Goal: Transaction & Acquisition: Purchase product/service

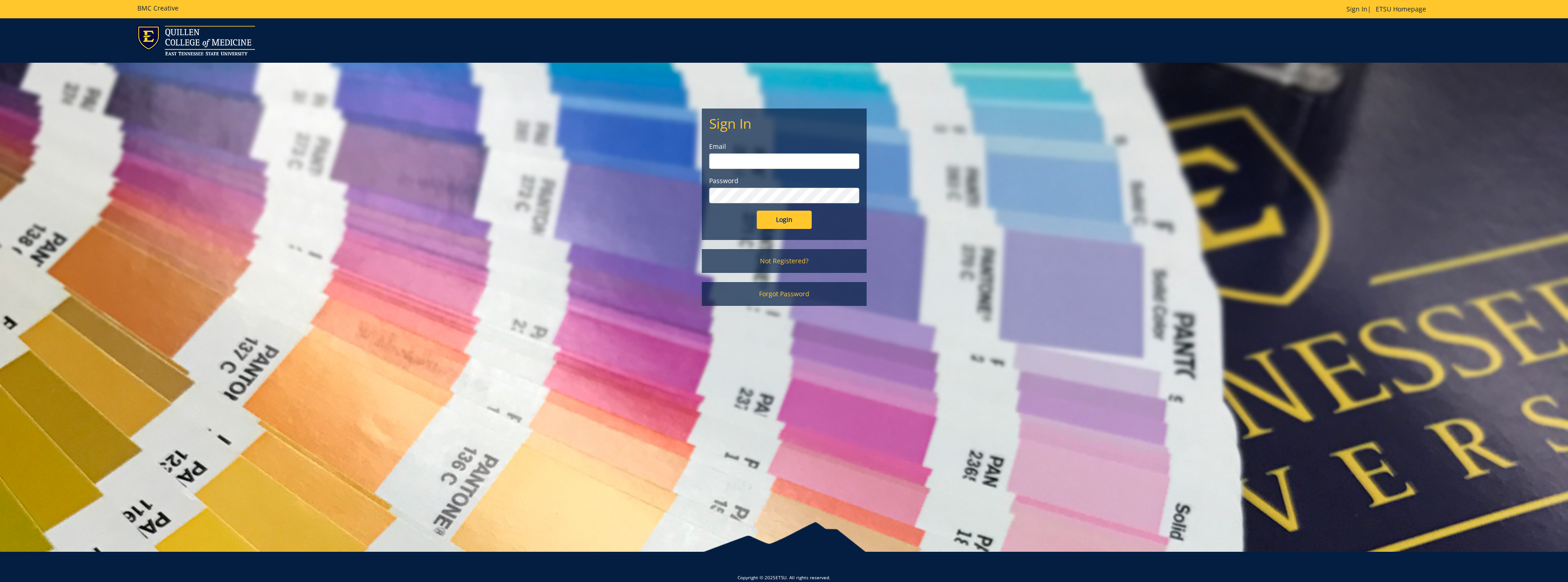
click at [720, 164] on input "email" at bounding box center [784, 161] width 150 height 15
type input "bowlinga@etsu.edu"
click at [774, 224] on input "Login" at bounding box center [784, 220] width 55 height 18
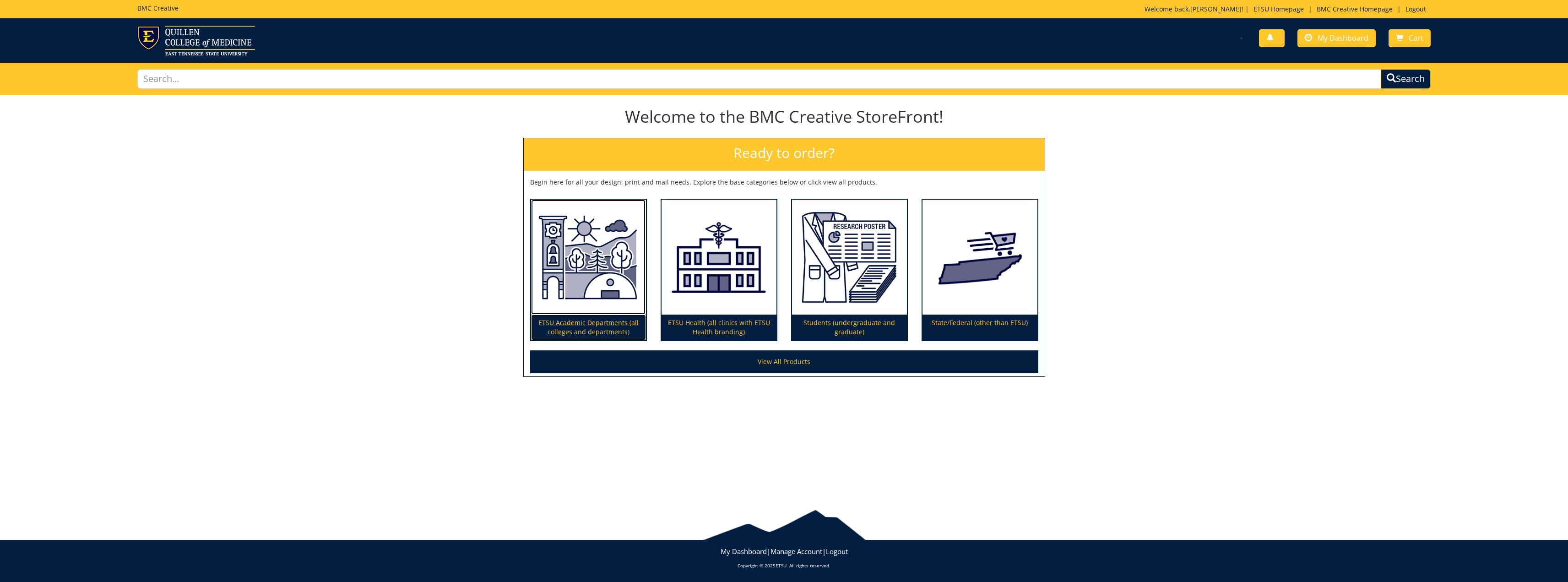
click at [588, 318] on p "ETSU Academic Departments (all colleges and departments)" at bounding box center [588, 327] width 115 height 26
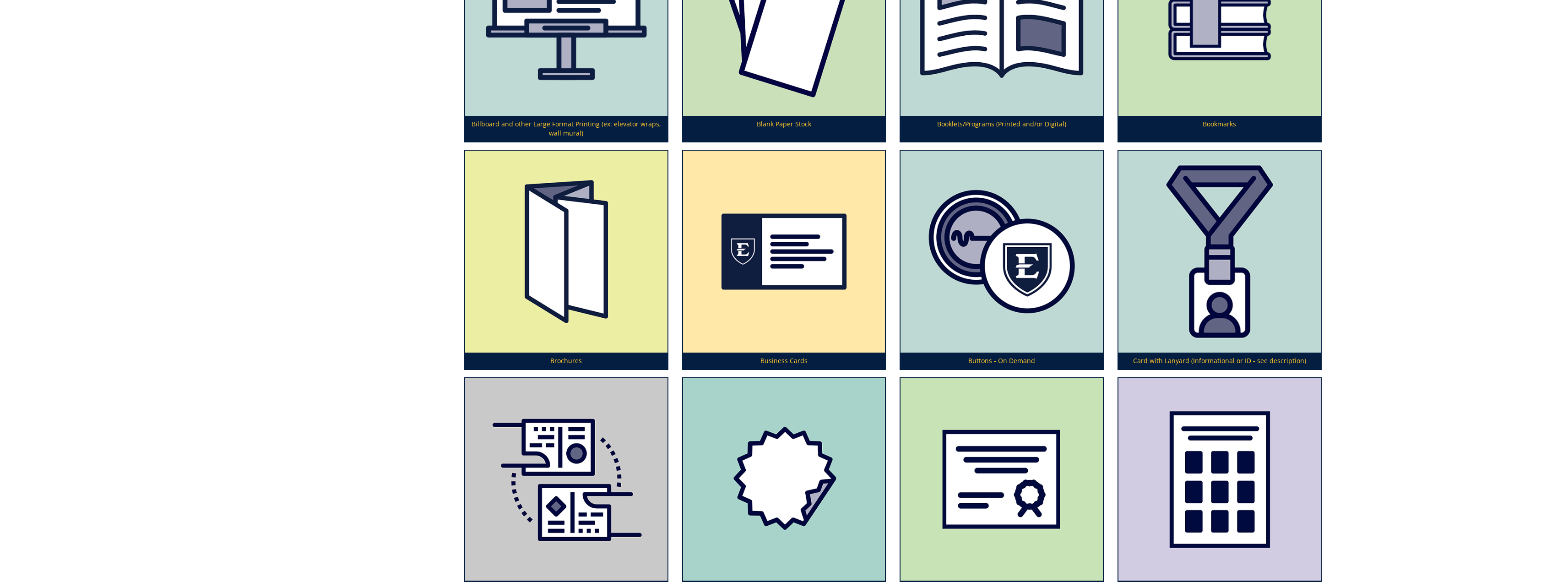
scroll to position [778, 0]
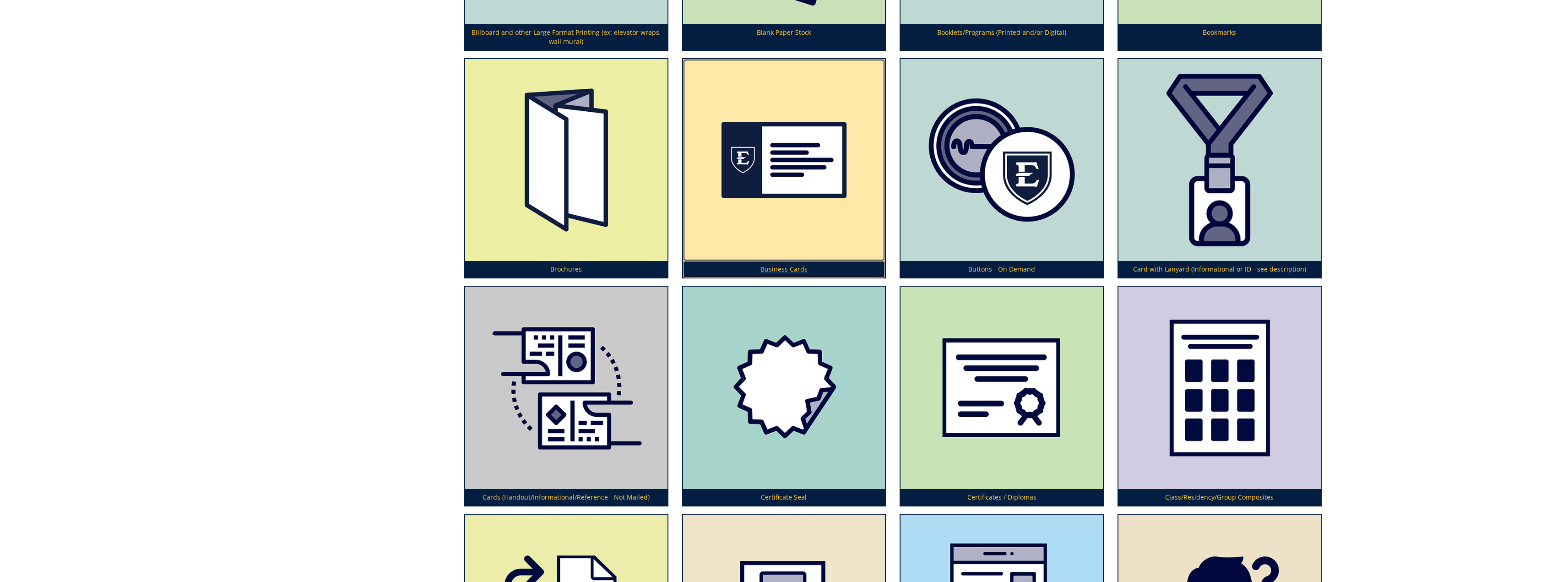
click at [805, 268] on p "Business Cards" at bounding box center [784, 269] width 202 height 17
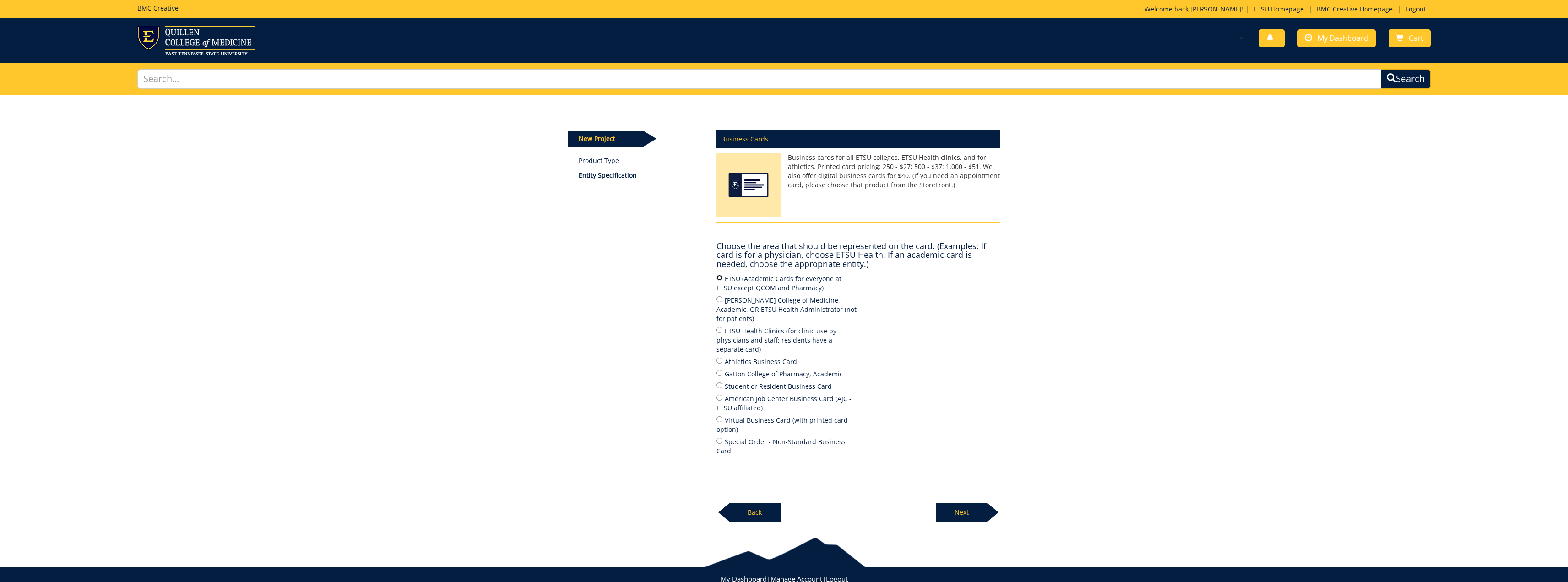
click at [720, 278] on input "ETSU (Academic Cards for everyone at ETSU except QCOM and Pharmacy)" at bounding box center [720, 278] width 6 height 6
radio input "true"
click at [960, 503] on p "Next" at bounding box center [961, 512] width 51 height 18
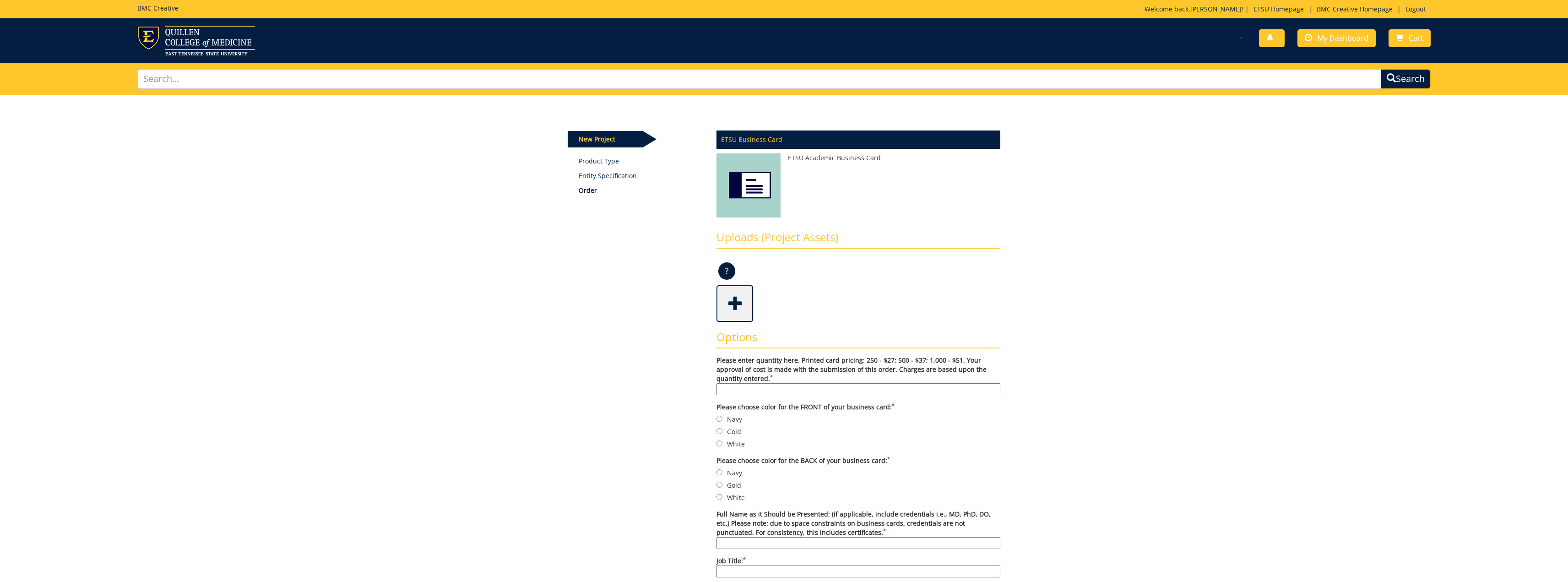
scroll to position [46, 0]
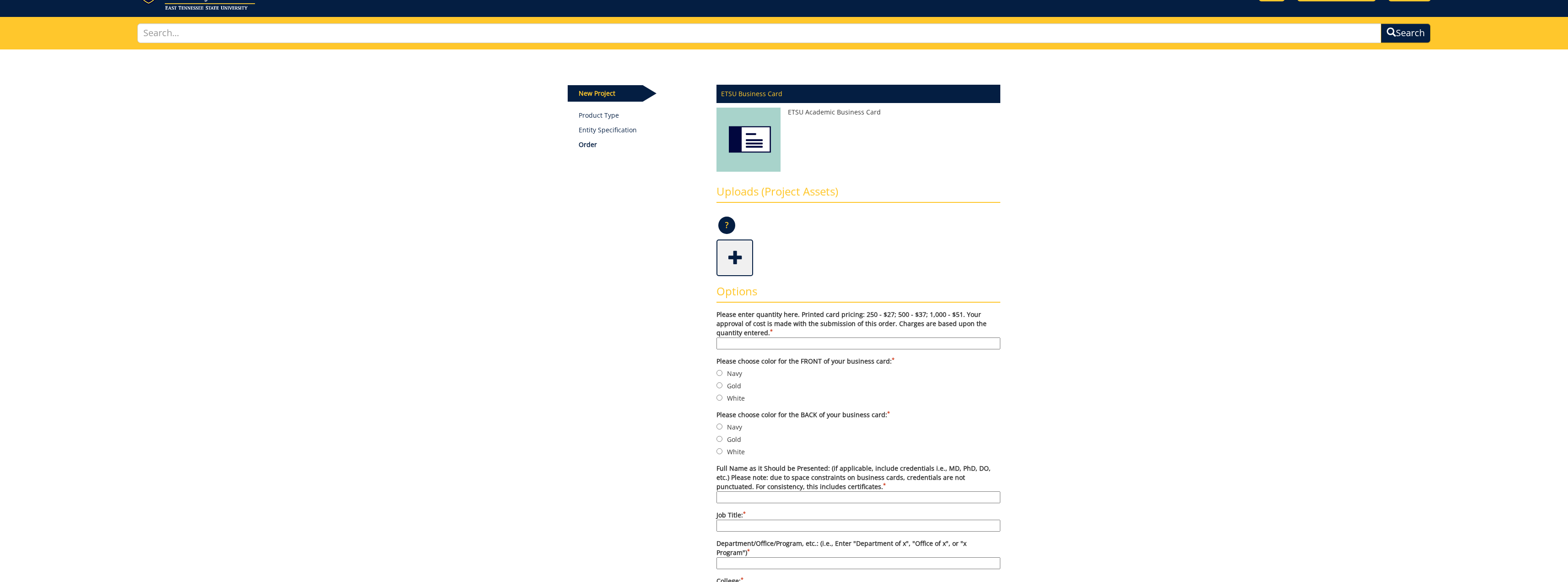
click at [802, 343] on input "Please enter quantity here. Printed card pricing: 250 - $27; 500 - $37; 1,000 -…" at bounding box center [858, 343] width 284 height 12
type input "250"
click at [717, 384] on input "Gold" at bounding box center [720, 385] width 6 height 6
radio input "true"
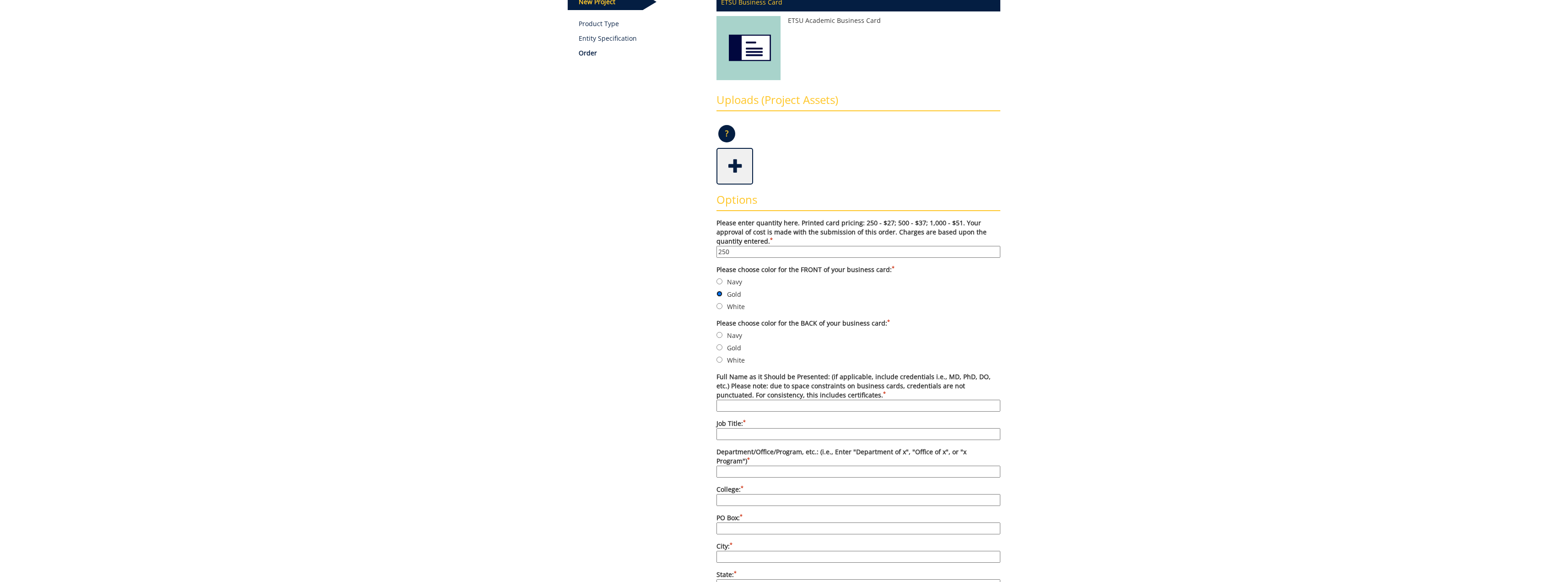
scroll to position [183, 0]
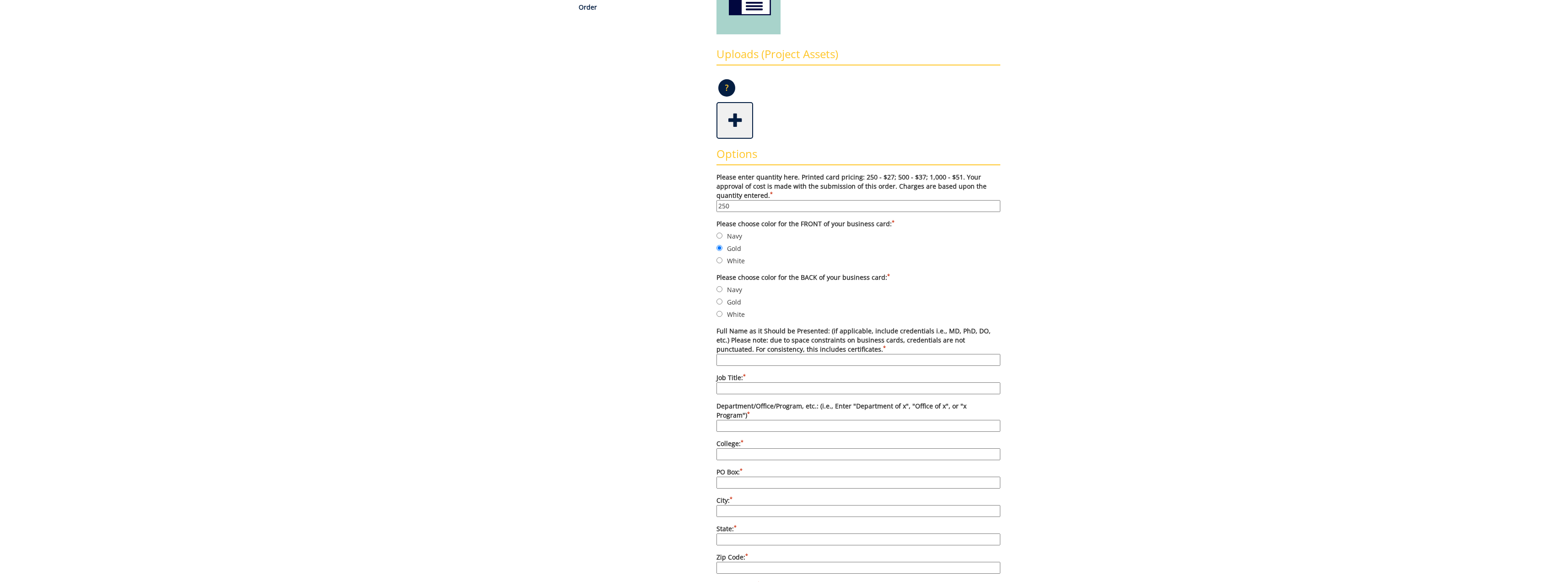
click at [766, 361] on input "Full Name as it Should be Presented: (if applicable, include credentials i.e., …" at bounding box center [858, 359] width 284 height 12
type input "T. Janel Paulk, DBA, MBA"
click at [746, 390] on input "Job Title: *" at bounding box center [858, 388] width 284 height 12
type input "Assistant Professor"
click at [755, 420] on input "Department/Office/Program, etc.: (i.e., Enter "Department of x", "Office of x",…" at bounding box center [858, 425] width 284 height 12
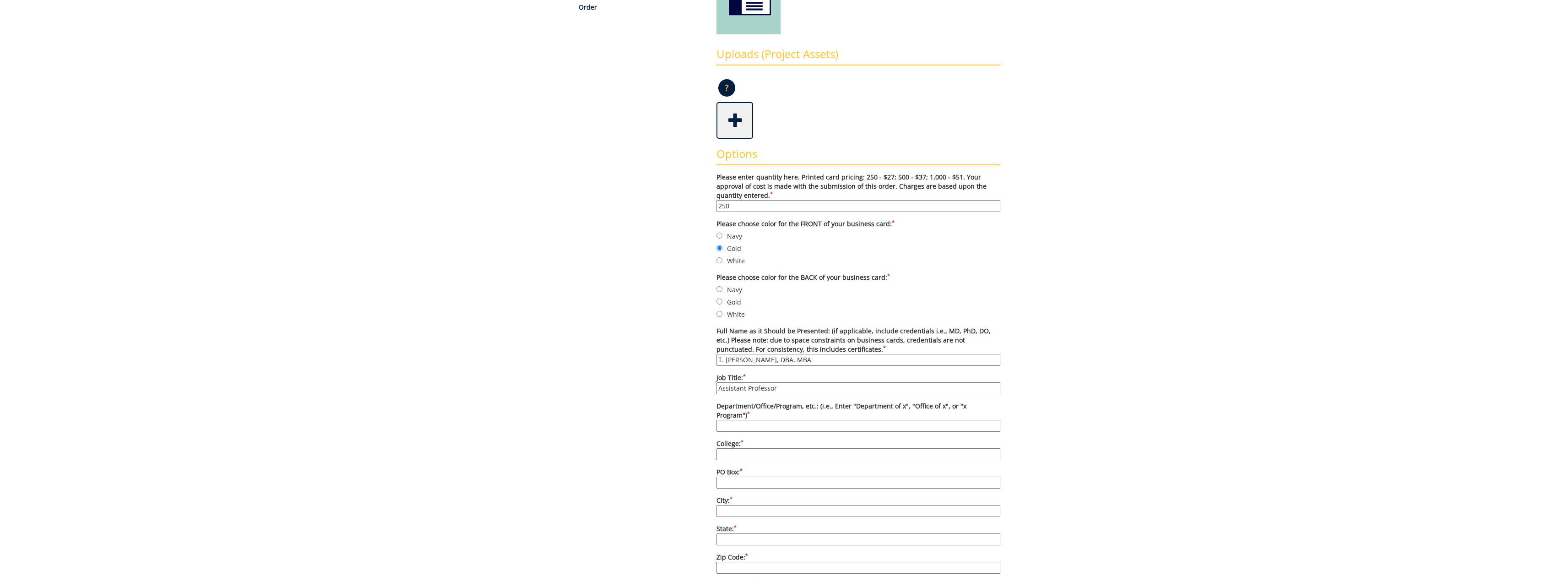
type input "Department of Computing"
click at [771, 448] on input "College: *" at bounding box center [858, 454] width 284 height 12
type input "Business and Technology"
click at [758, 477] on input "PO Box: *" at bounding box center [858, 482] width 284 height 12
type input "70711"
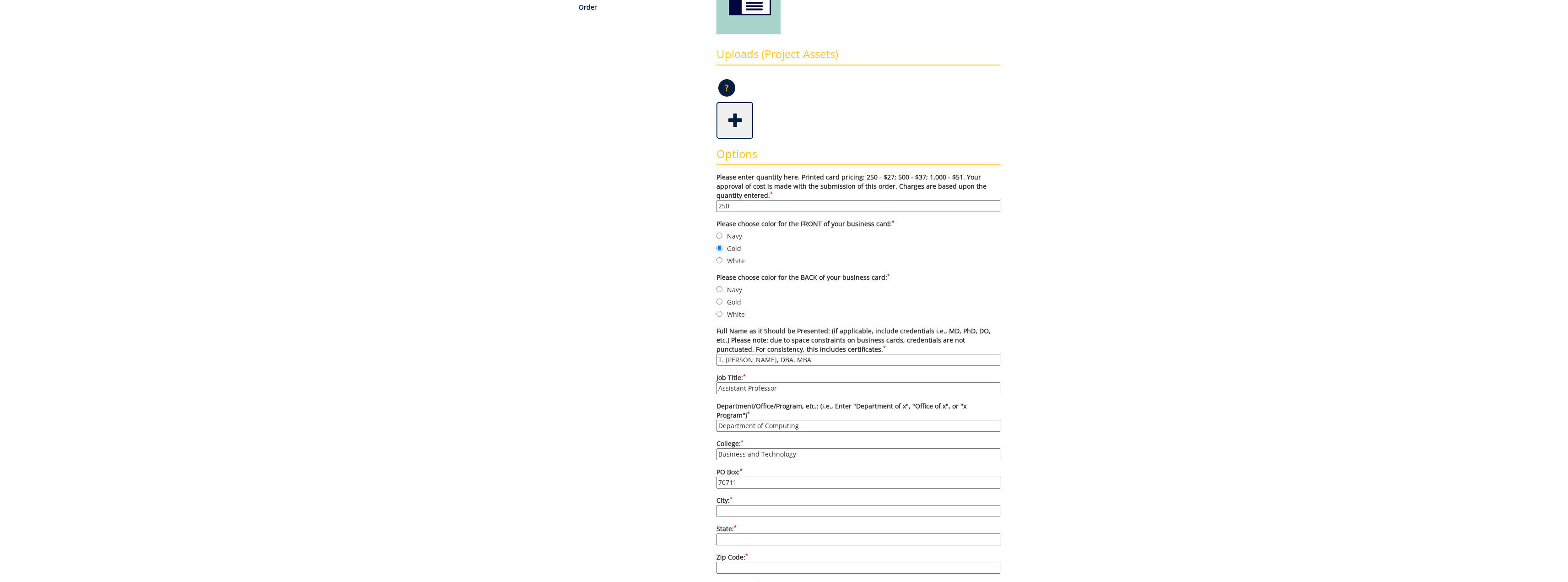
click at [757, 505] on input "City: *" at bounding box center [858, 511] width 284 height 12
type input "Johnson City"
click at [745, 533] on input "State: *" at bounding box center [858, 539] width 284 height 12
type input "TN"
click at [747, 552] on label "Zip Code: *" at bounding box center [858, 563] width 284 height 21
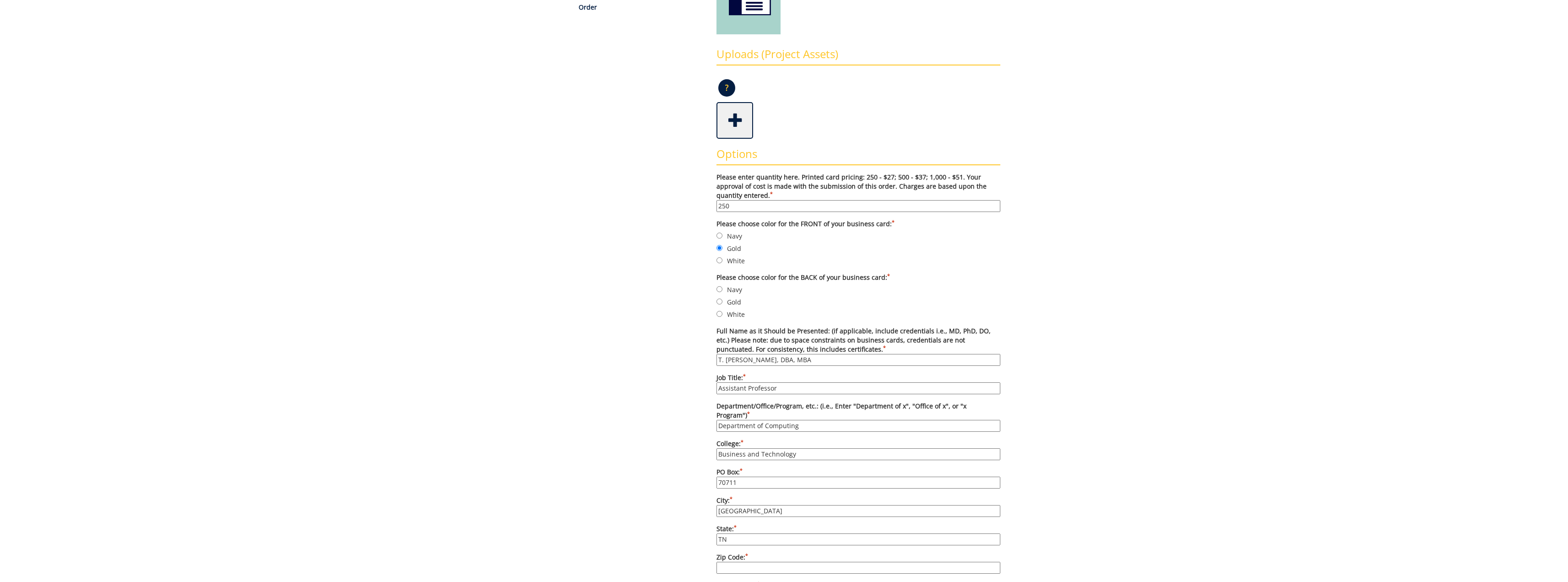
click at [747, 562] on input "Zip Code: *" at bounding box center [858, 567] width 284 height 12
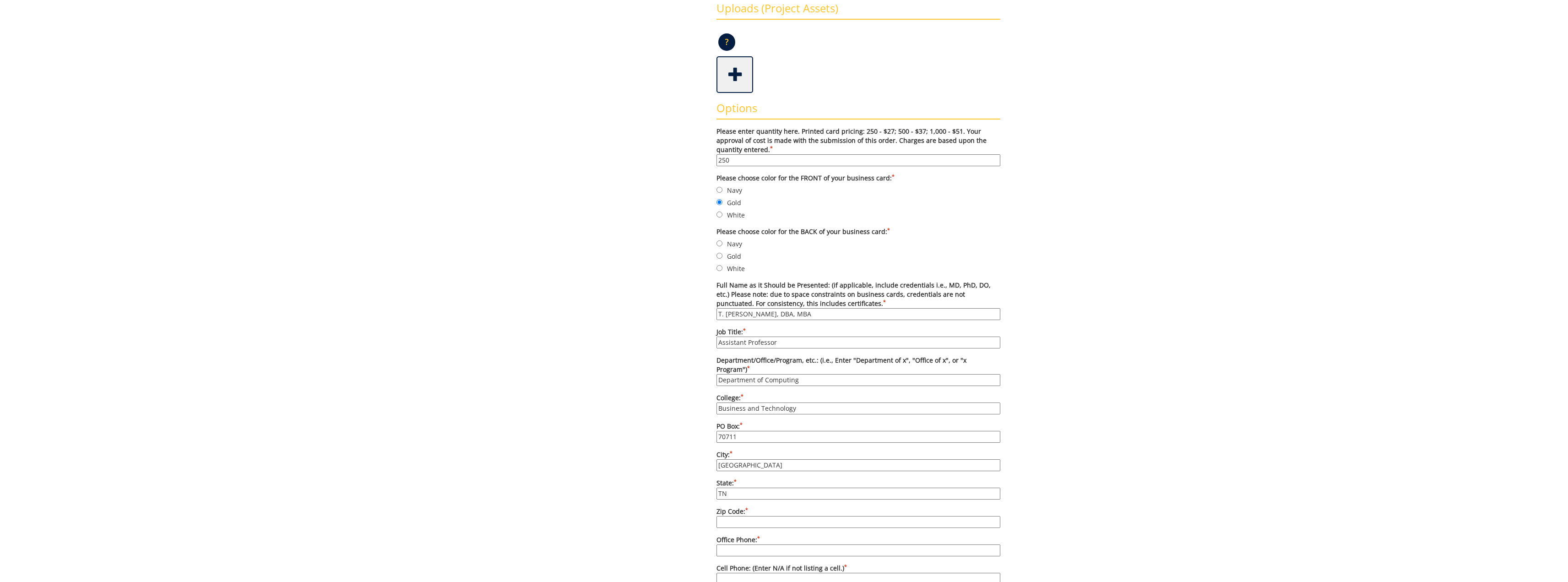
click at [754, 516] on input "Zip Code: *" at bounding box center [858, 522] width 284 height 12
type input "37614"
click at [661, 503] on div "Some kind of message here. New Project Product Type Entity Specification Order …" at bounding box center [784, 397] width 447 height 1062
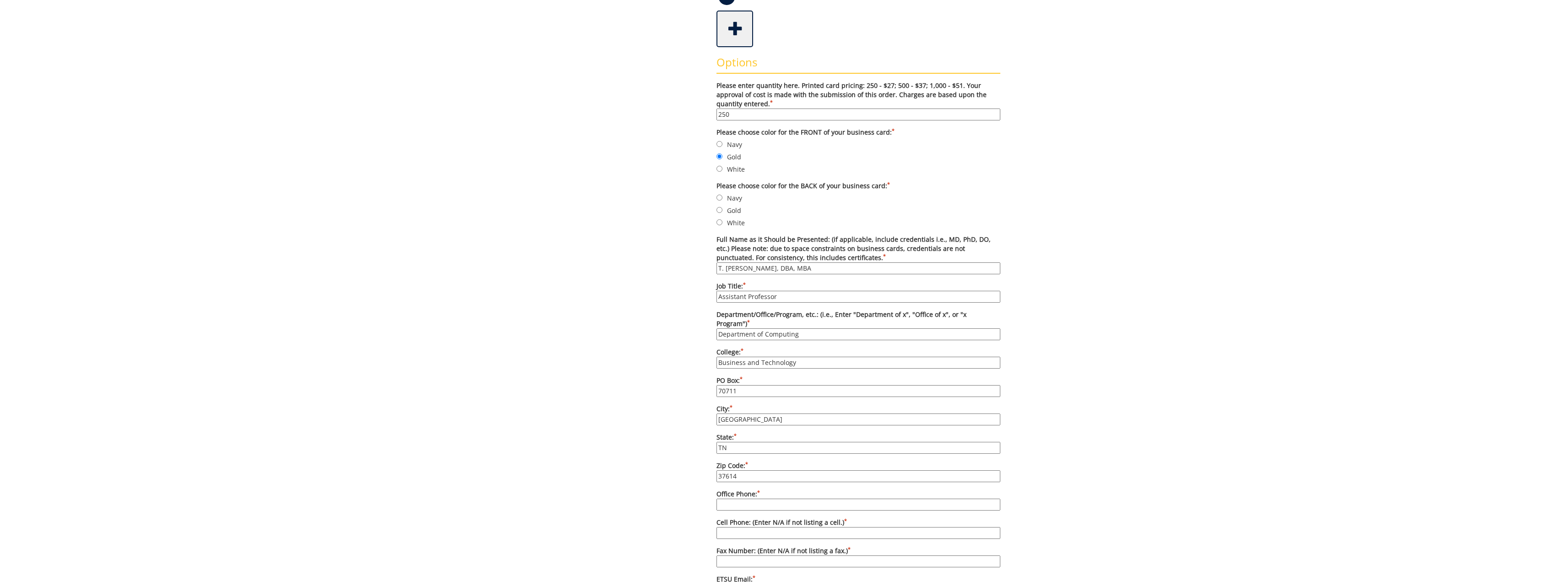
click at [769, 498] on input "Office Phone: *" at bounding box center [858, 504] width 284 height 12
click at [782, 498] on input "Office Phone: *" at bounding box center [858, 504] width 284 height 12
type input "[PHONE_NUMBER]"
click at [762, 556] on input "Fax Number: (Enter N/A if not listing a fax.) *" at bounding box center [858, 561] width 284 height 12
type input "[PHONE_NUMBER]"
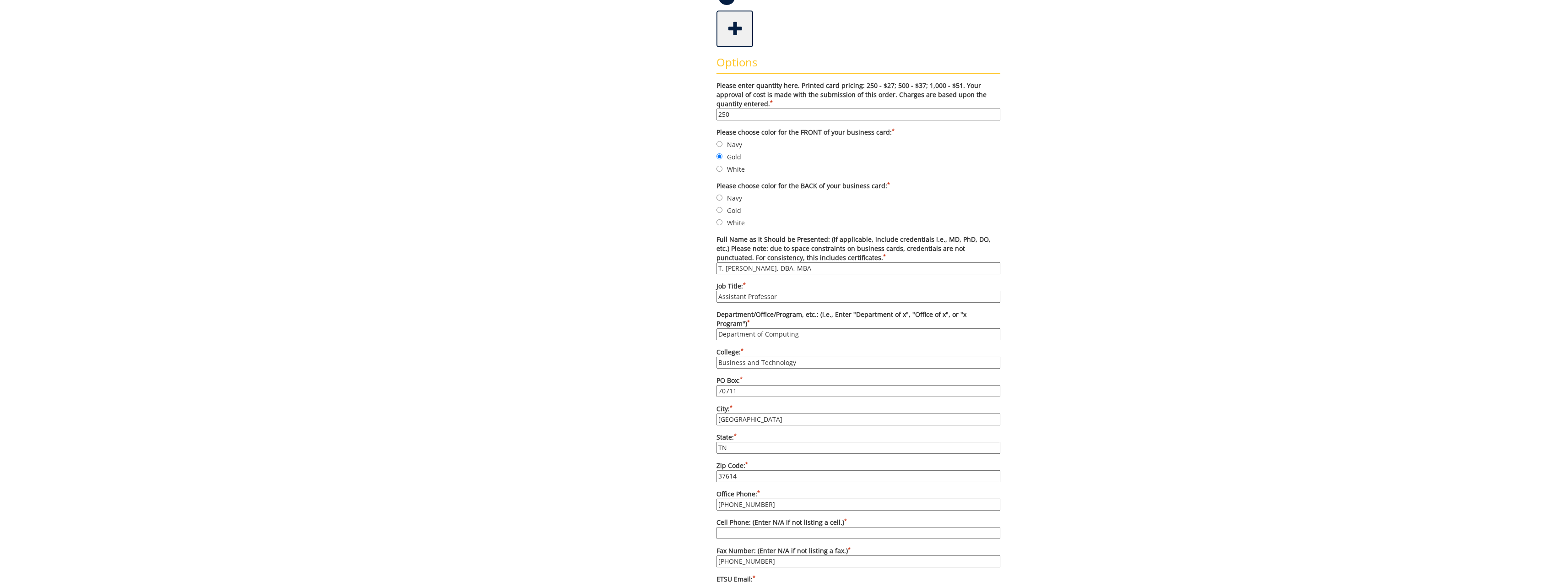
click at [794, 556] on input "423-439-7119" at bounding box center [858, 561] width 284 height 12
click at [791, 565] on form "Please enter quantity here. Printed card pricing: 250 - $27; 500 - $37; 1,000 -…" at bounding box center [858, 445] width 284 height 728
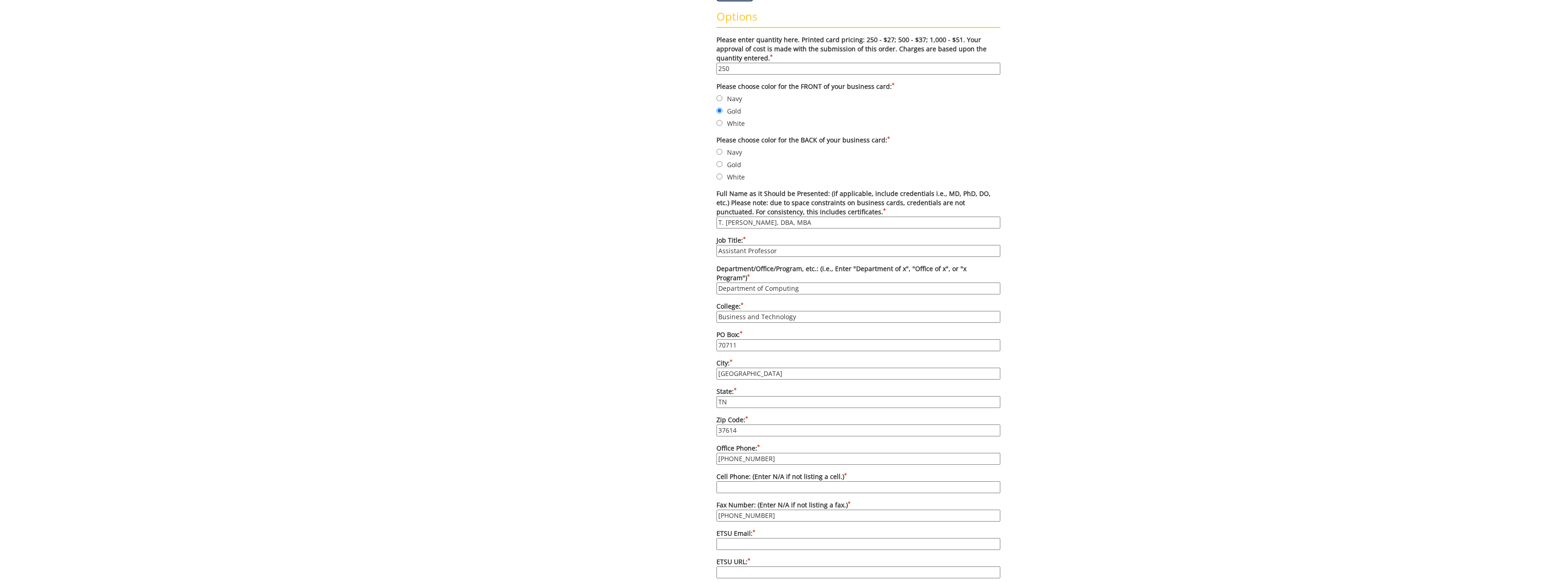
click at [781, 538] on input "ETSU Email: *" at bounding box center [858, 543] width 284 height 12
type input "paulktj@etsu.edu"
click at [766, 567] on input "ETSU URL: *" at bounding box center [858, 572] width 284 height 12
type input "etsu.com/computing"
click at [622, 522] on div "Some kind of message here. New Project Product Type Entity Specification Order …" at bounding box center [784, 306] width 447 height 1062
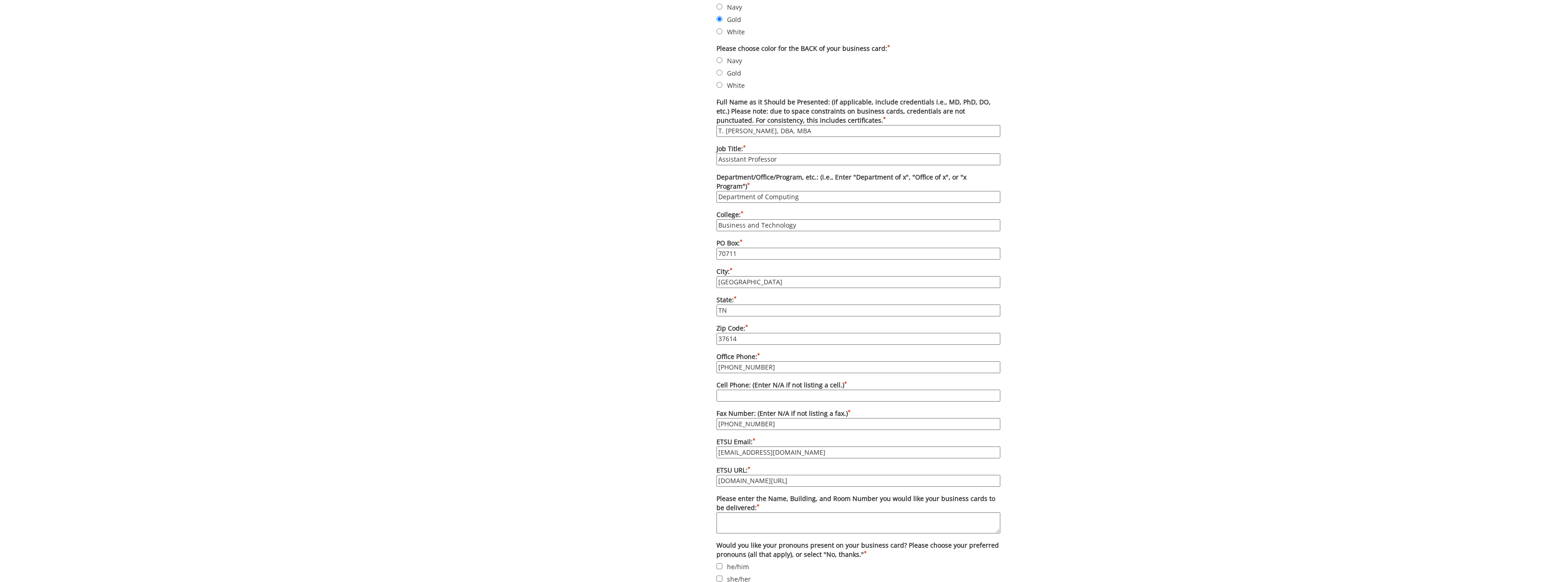
scroll to position [458, 0]
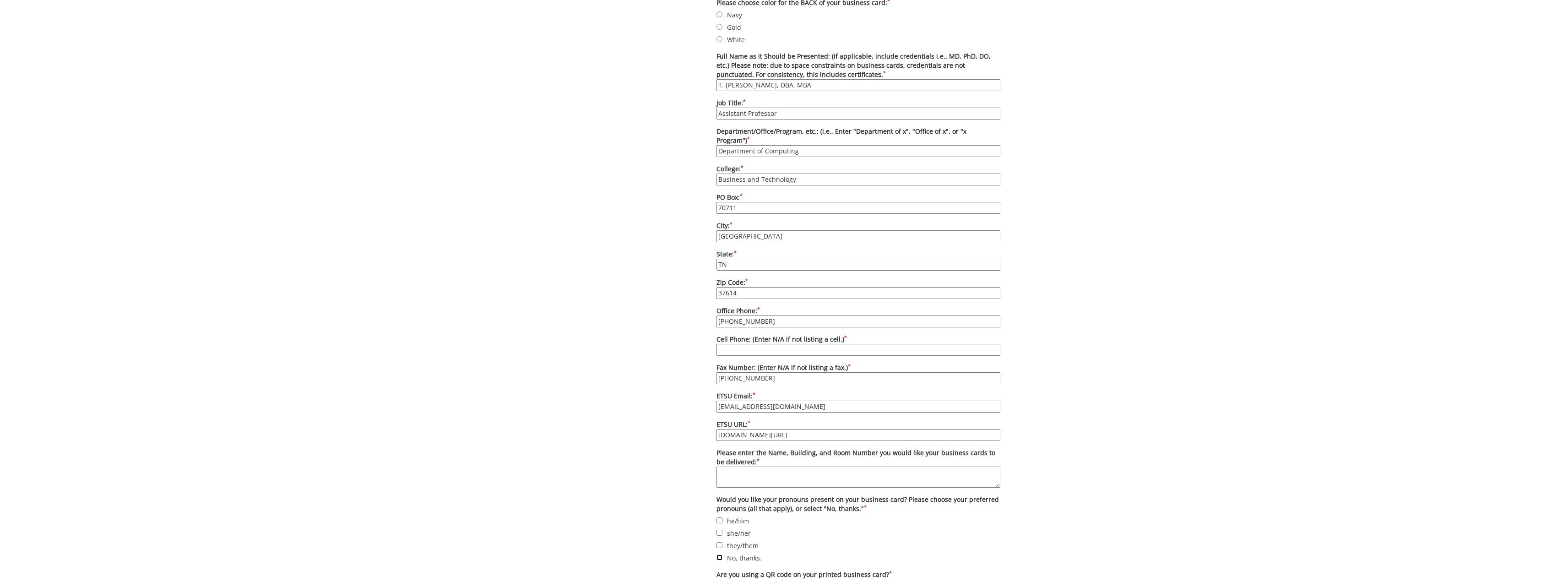
click at [718, 554] on input "No, thanks." at bounding box center [720, 557] width 6 height 6
checkbox input "true"
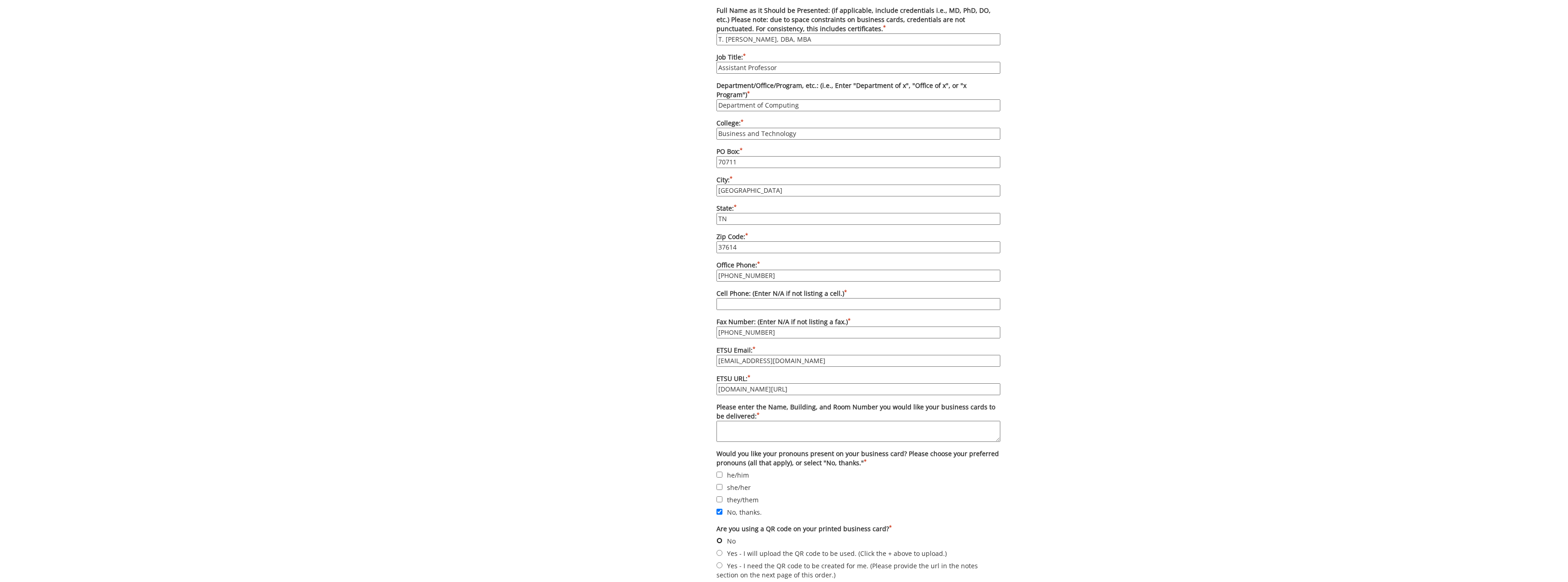
click at [720, 538] on input "No" at bounding box center [720, 541] width 6 height 6
radio input "true"
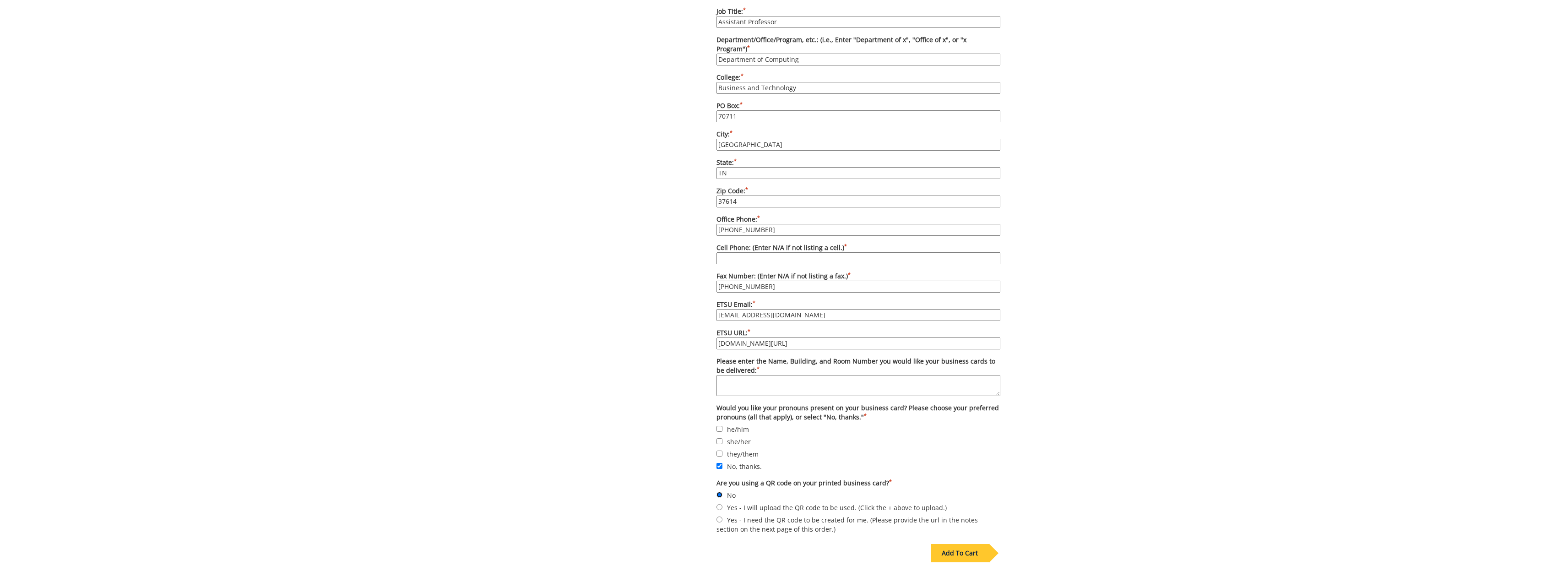
scroll to position [595, 0]
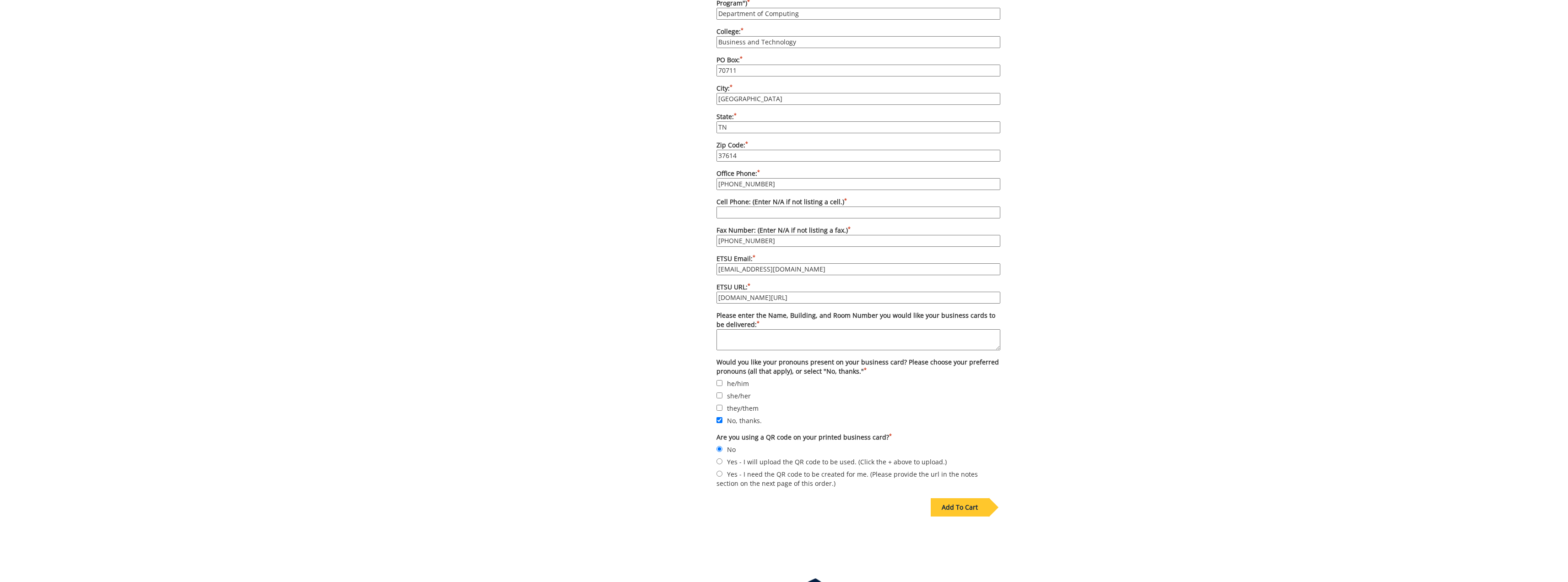
click at [955, 498] on div "Add To Cart" at bounding box center [960, 508] width 58 height 18
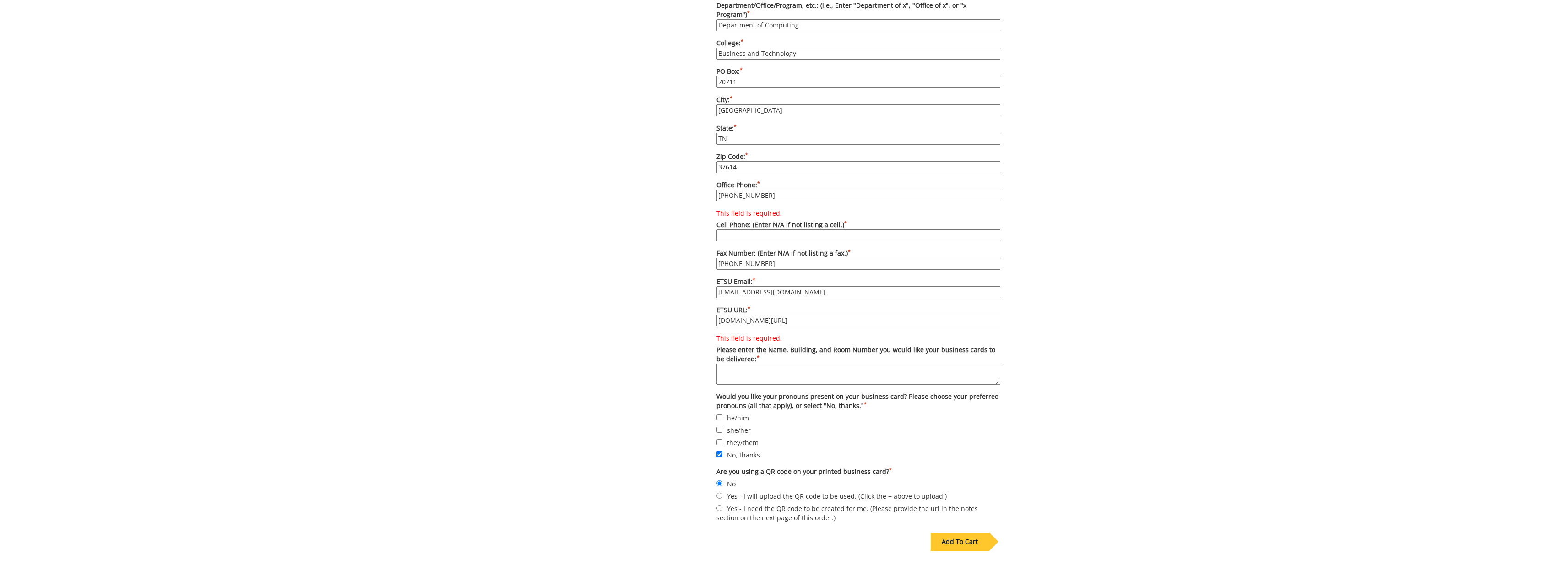
scroll to position [607, 0]
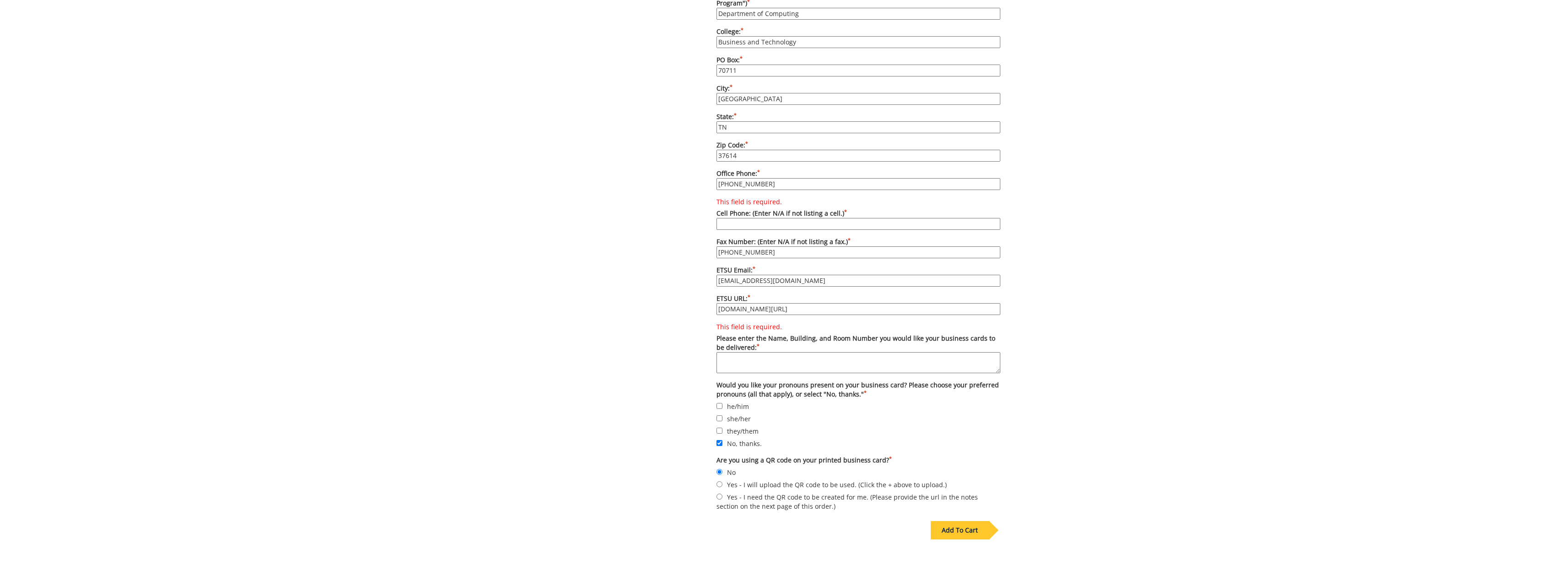
click at [767, 352] on textarea "This field is required. Please enter the Name, Building, and Room Number you wo…" at bounding box center [858, 362] width 284 height 21
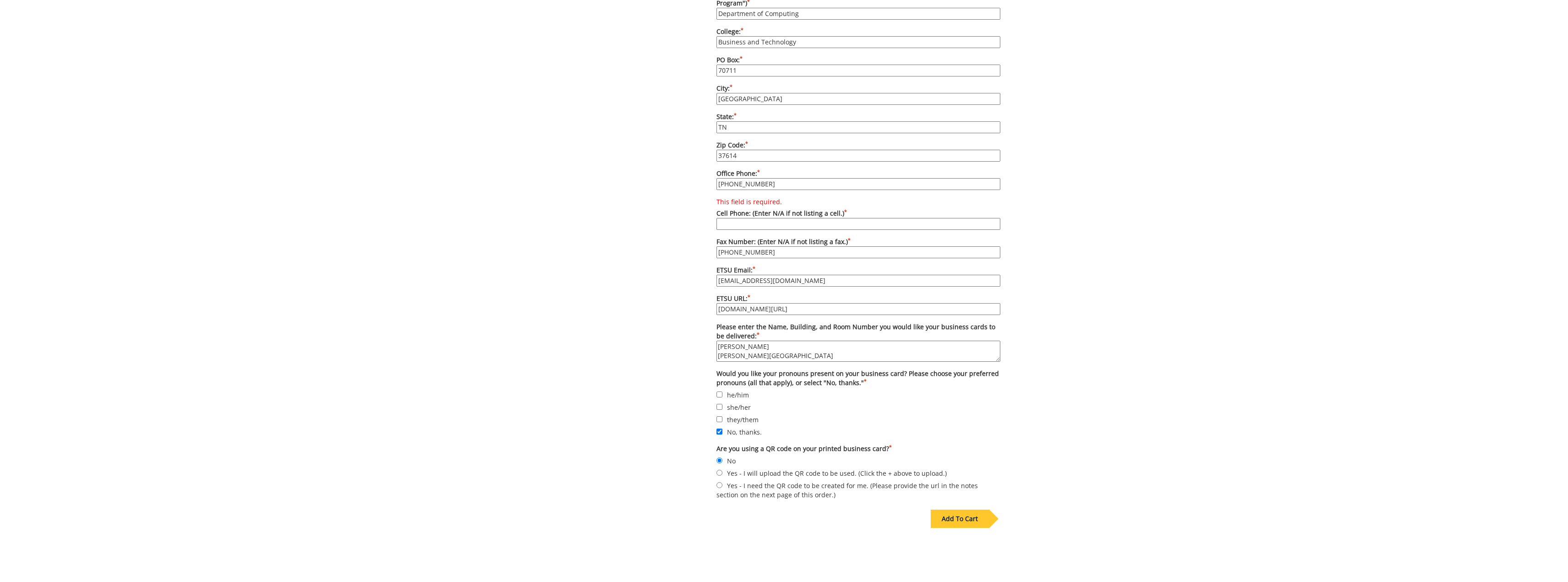
scroll to position [8, 0]
type textarea "Anica Bowling Brinkley Center BC 162"
click at [962, 509] on div "Add To Cart" at bounding box center [960, 519] width 58 height 18
click at [965, 509] on div "Add To Cart" at bounding box center [960, 519] width 58 height 18
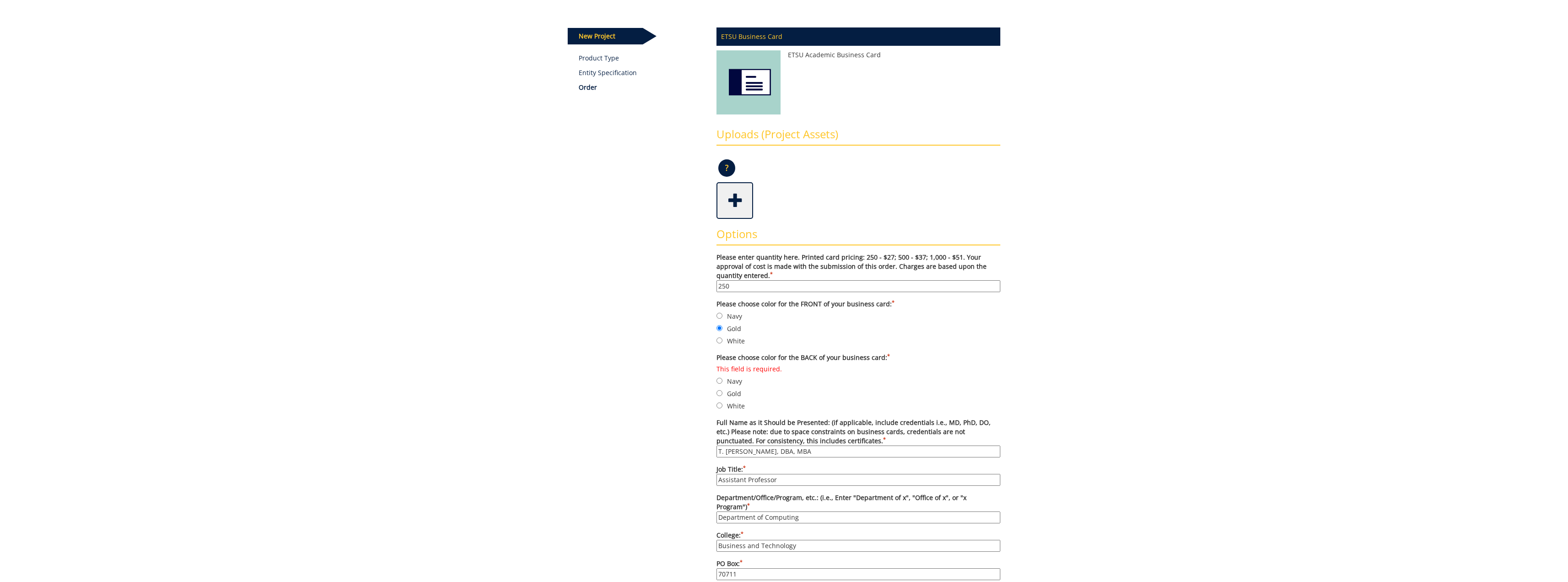
scroll to position [194, 0]
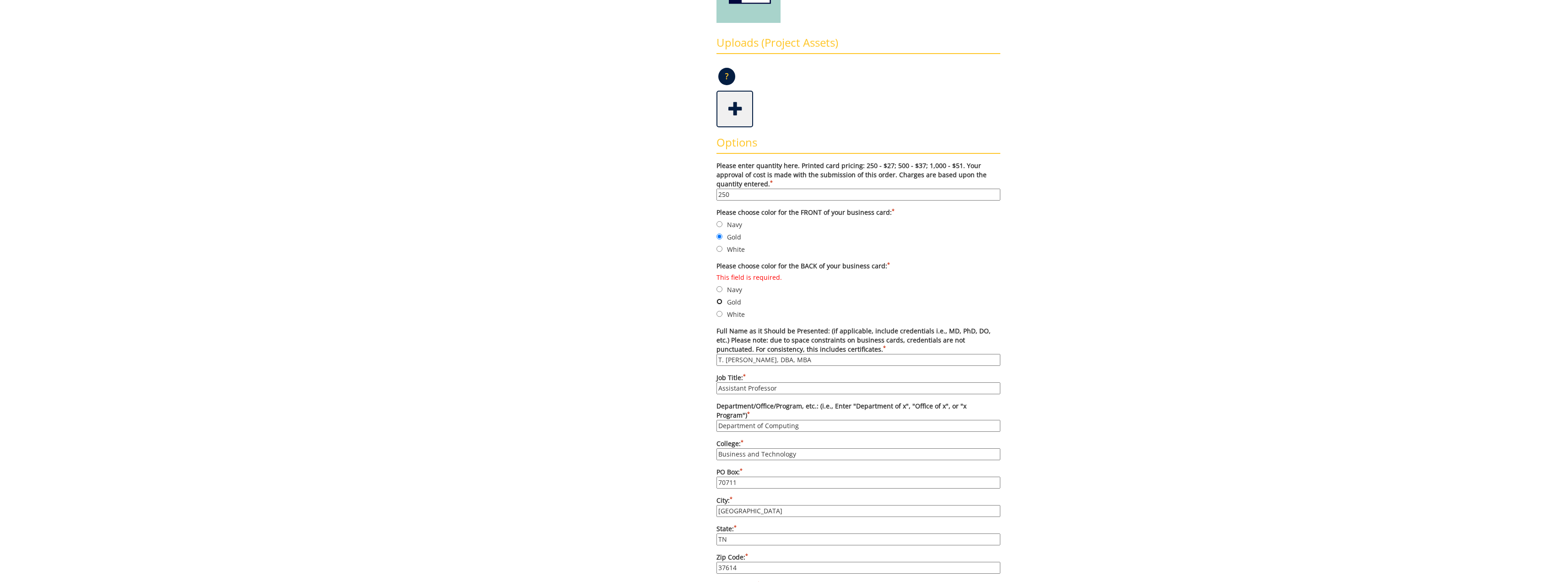
click at [720, 301] on input "Gold" at bounding box center [720, 301] width 6 height 6
radio input "true"
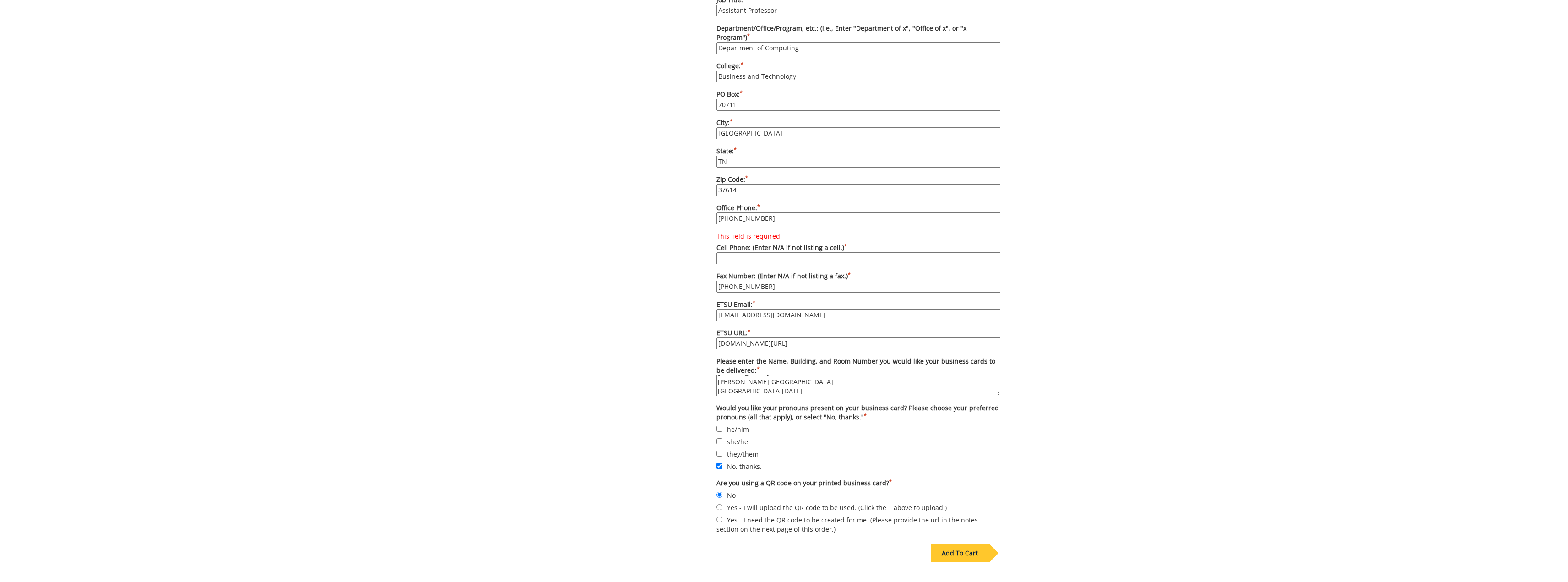
scroll to position [653, 0]
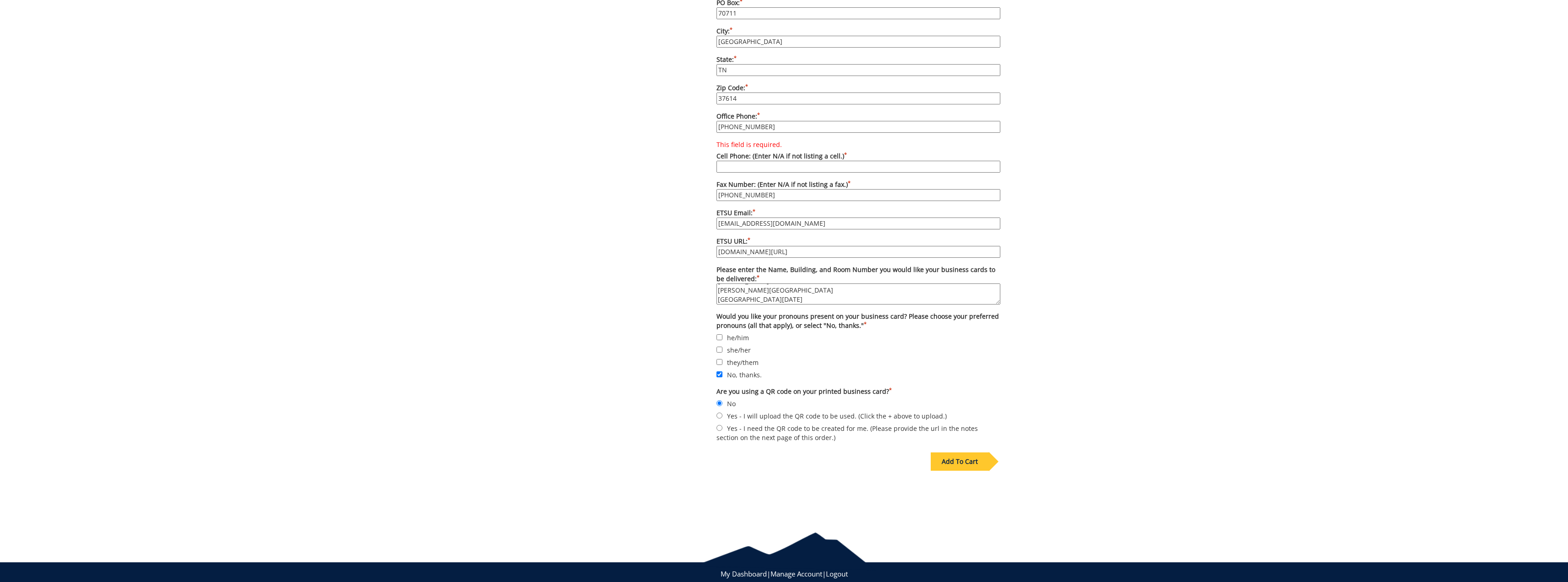
click at [968, 452] on div "Add To Cart" at bounding box center [960, 461] width 58 height 18
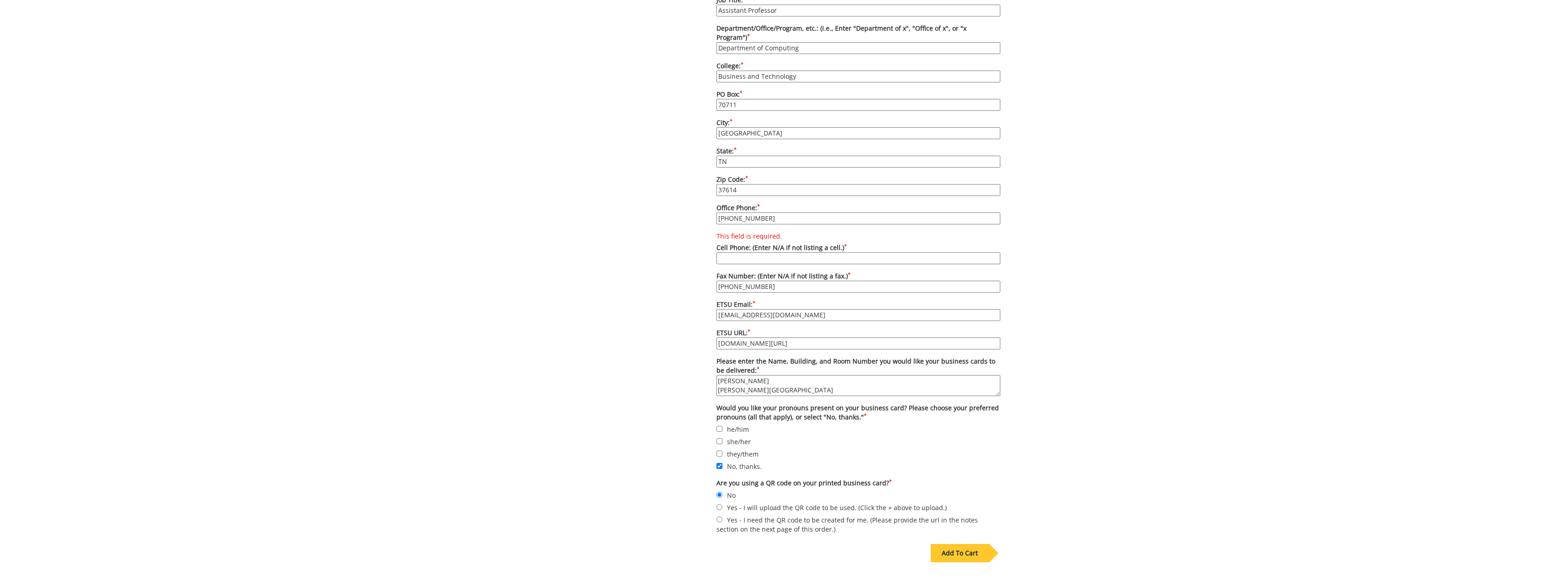
scroll to position [607, 0]
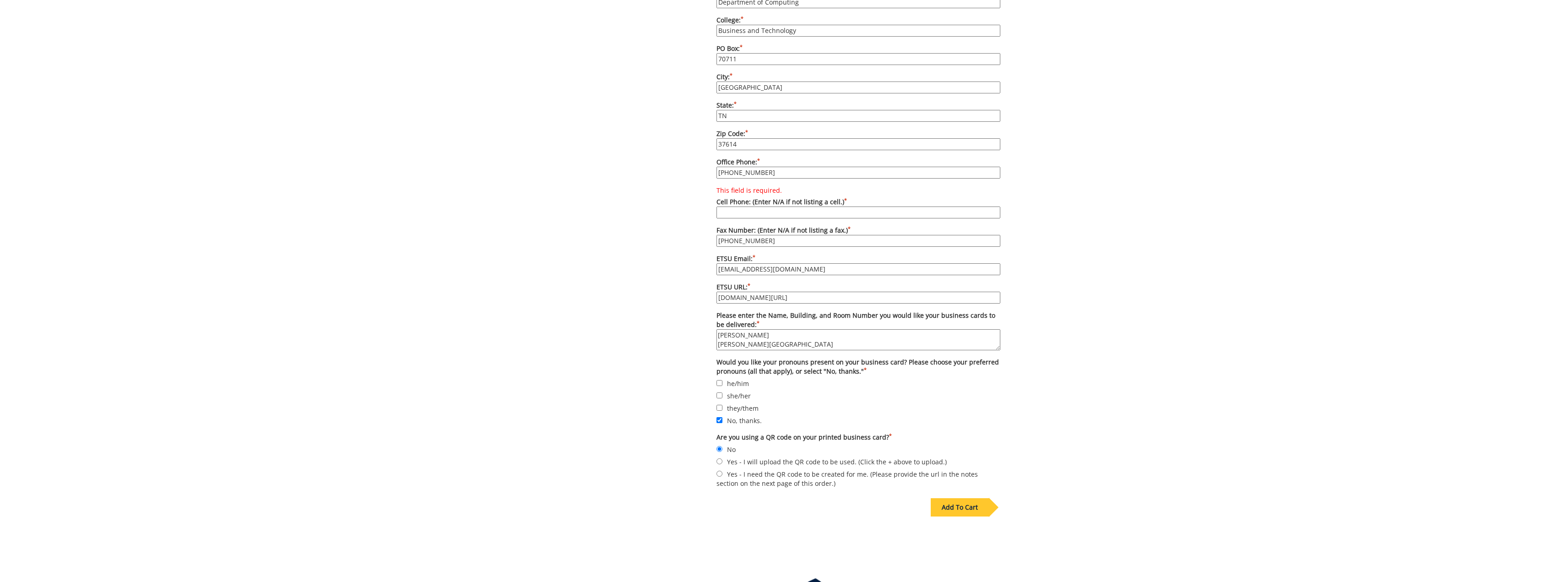
click at [780, 207] on input "This field is required. Cell Phone: (Enter N/A if not listing a cell.) *" at bounding box center [858, 212] width 284 height 12
type input "N/A"
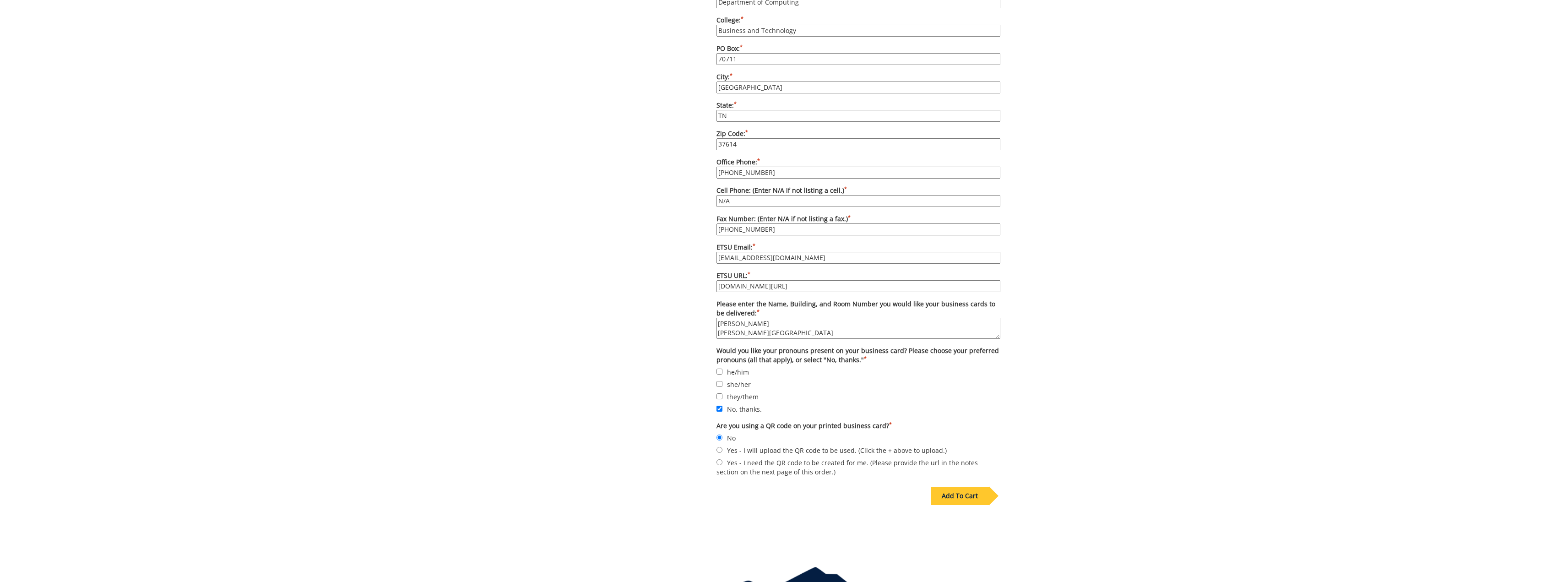
click at [964, 488] on div "Add To Cart" at bounding box center [960, 496] width 58 height 18
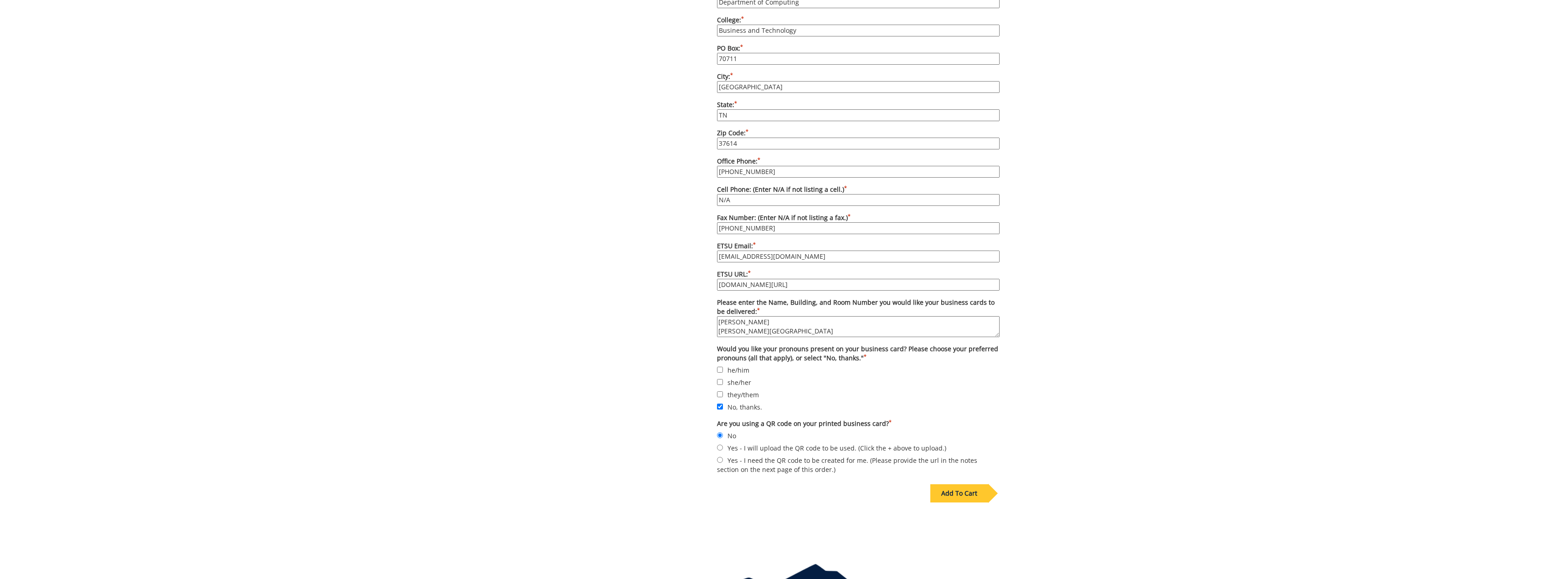
scroll to position [0, 0]
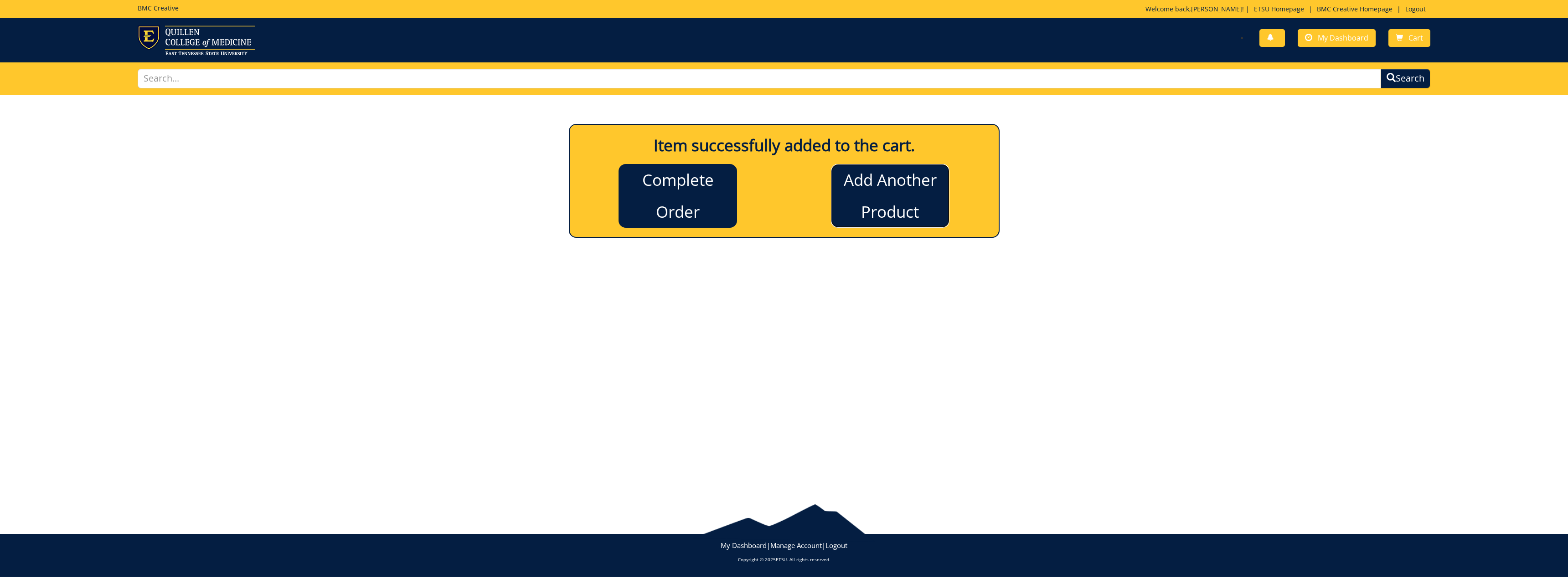
click at [876, 204] on link "Add Another Product" at bounding box center [890, 196] width 118 height 64
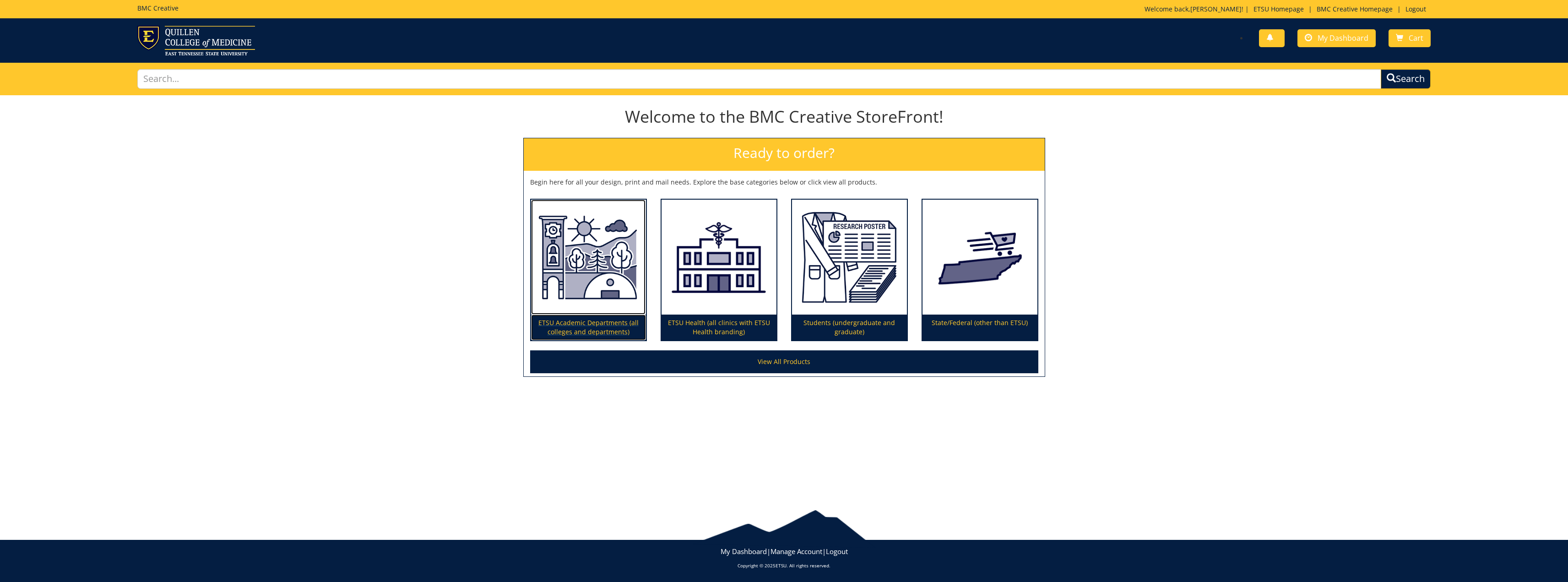
click at [573, 327] on p "ETSU Academic Departments (all colleges and departments)" at bounding box center [588, 327] width 115 height 26
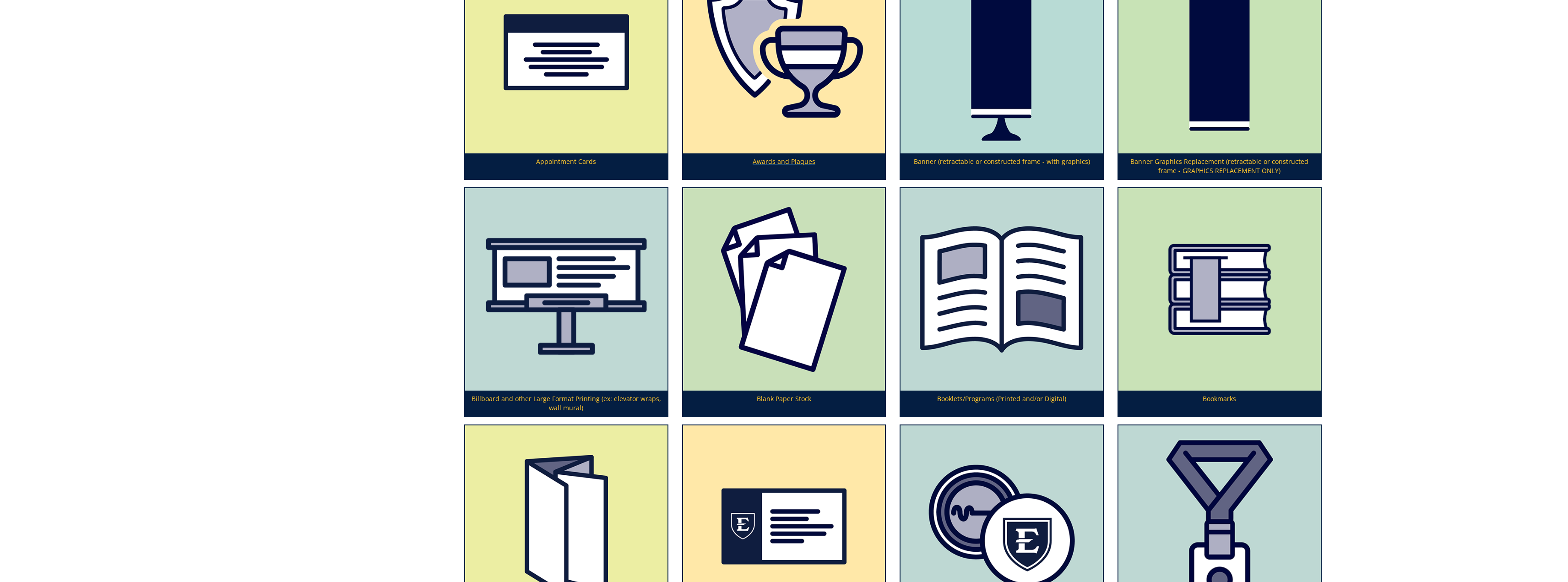
scroll to position [549, 0]
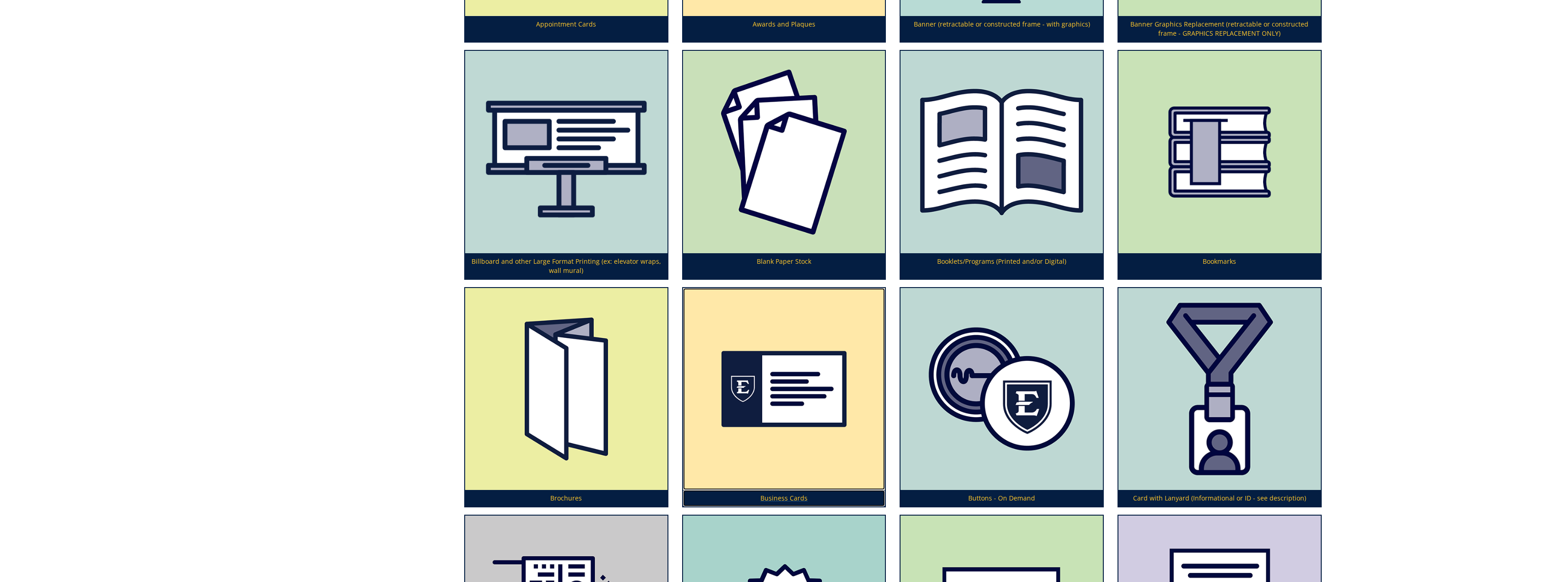
click at [789, 499] on p "Business Cards" at bounding box center [784, 498] width 202 height 17
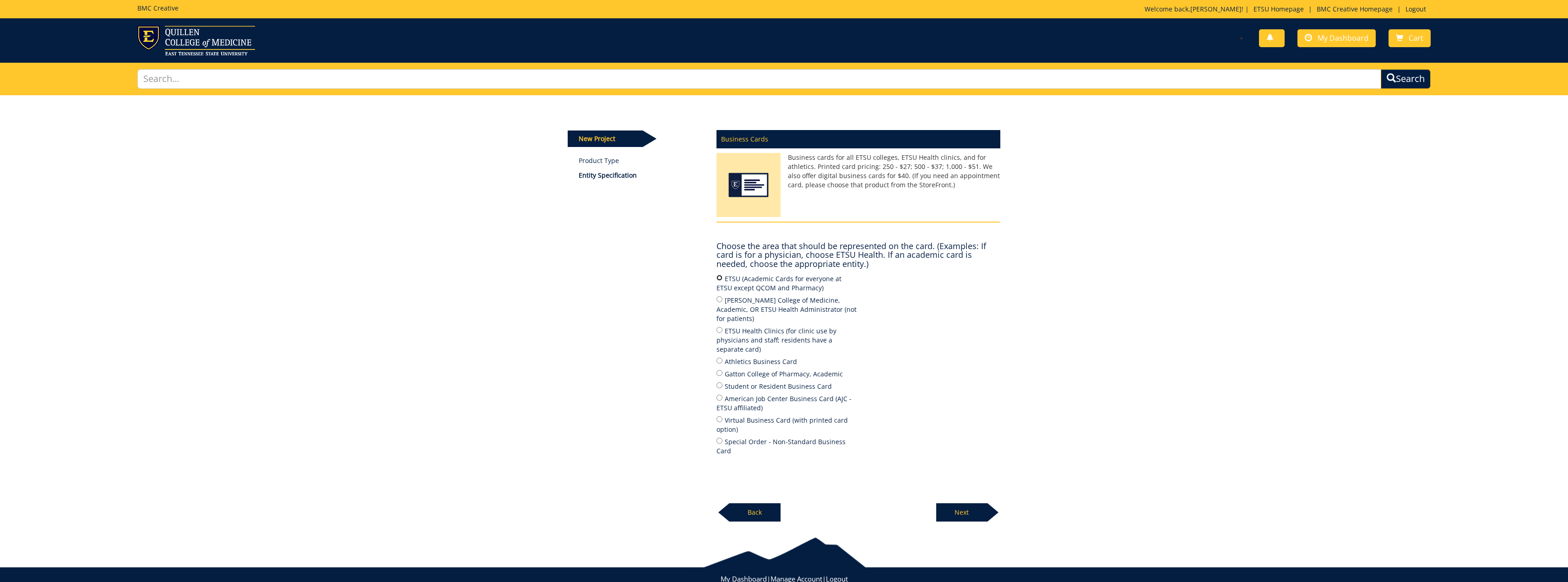
click at [718, 280] on input "ETSU (Academic Cards for everyone at ETSU except QCOM and Pharmacy)" at bounding box center [720, 278] width 6 height 6
radio input "true"
click at [951, 503] on p "Next" at bounding box center [961, 512] width 51 height 18
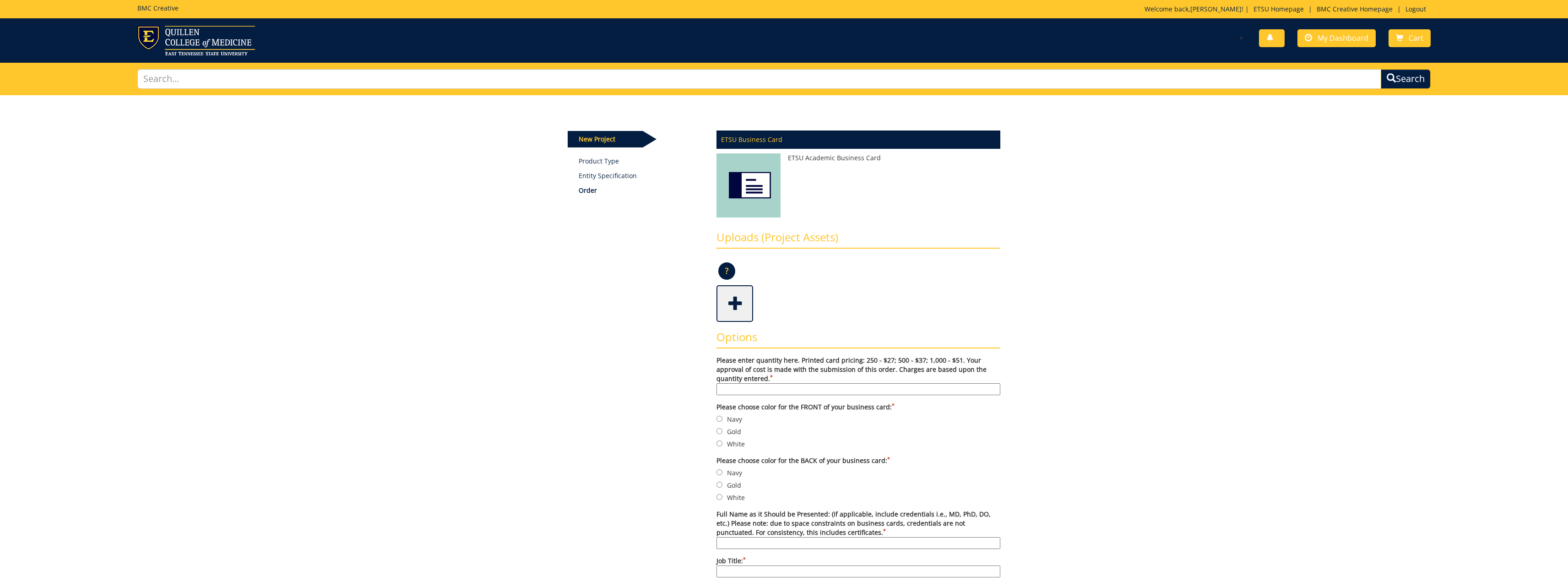
click at [799, 384] on input "Please enter quantity here. Printed card pricing: 250 - $27; 500 - $37; 1,000 -…" at bounding box center [858, 389] width 284 height 12
type input "250"
click at [718, 431] on input "Gold" at bounding box center [720, 431] width 6 height 6
radio input "true"
click at [764, 423] on label "Navy" at bounding box center [858, 419] width 284 height 10
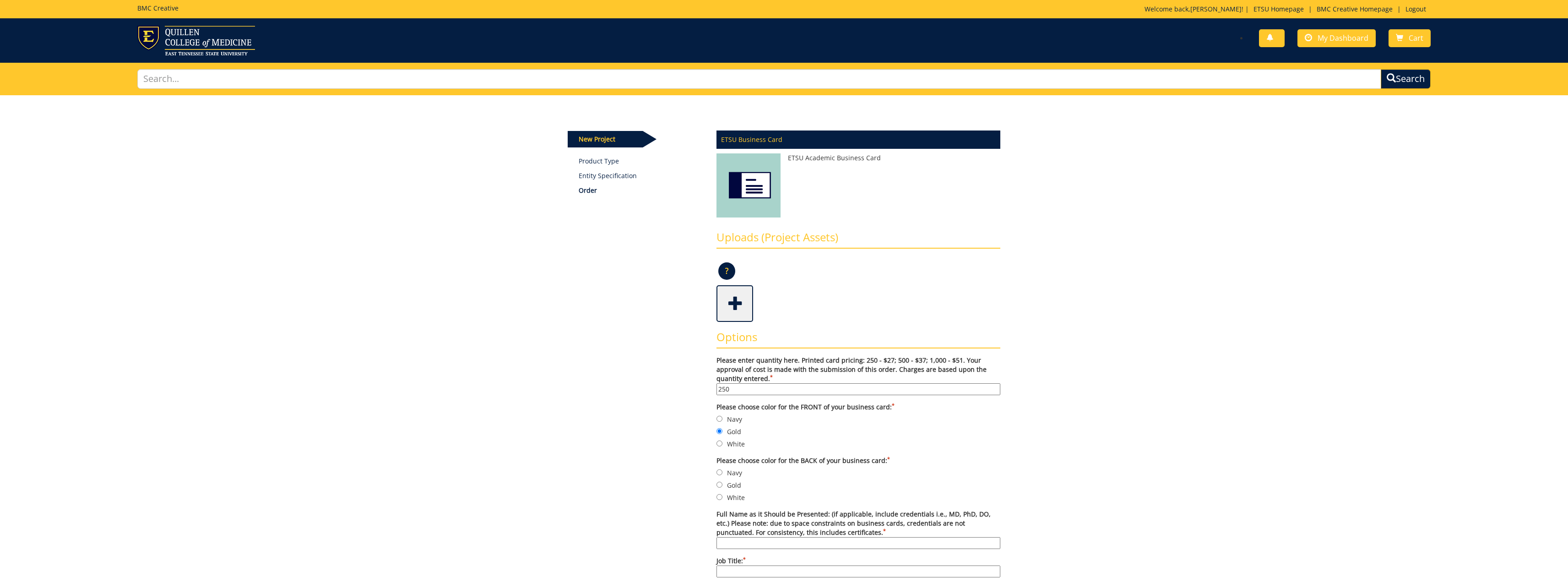
click at [722, 421] on input "Navy" at bounding box center [720, 419] width 6 height 6
radio input "true"
click at [721, 429] on input "Gold" at bounding box center [720, 431] width 6 height 6
radio input "true"
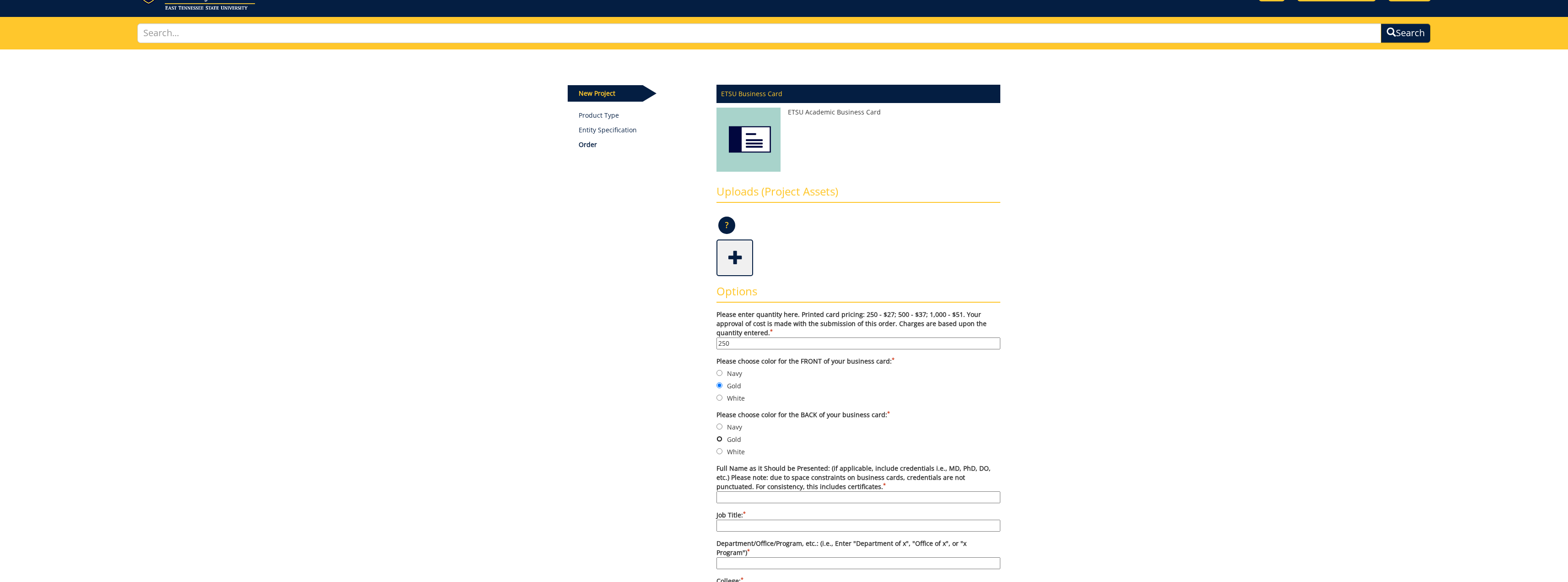
click at [720, 440] on input "Gold" at bounding box center [720, 439] width 6 height 6
radio input "true"
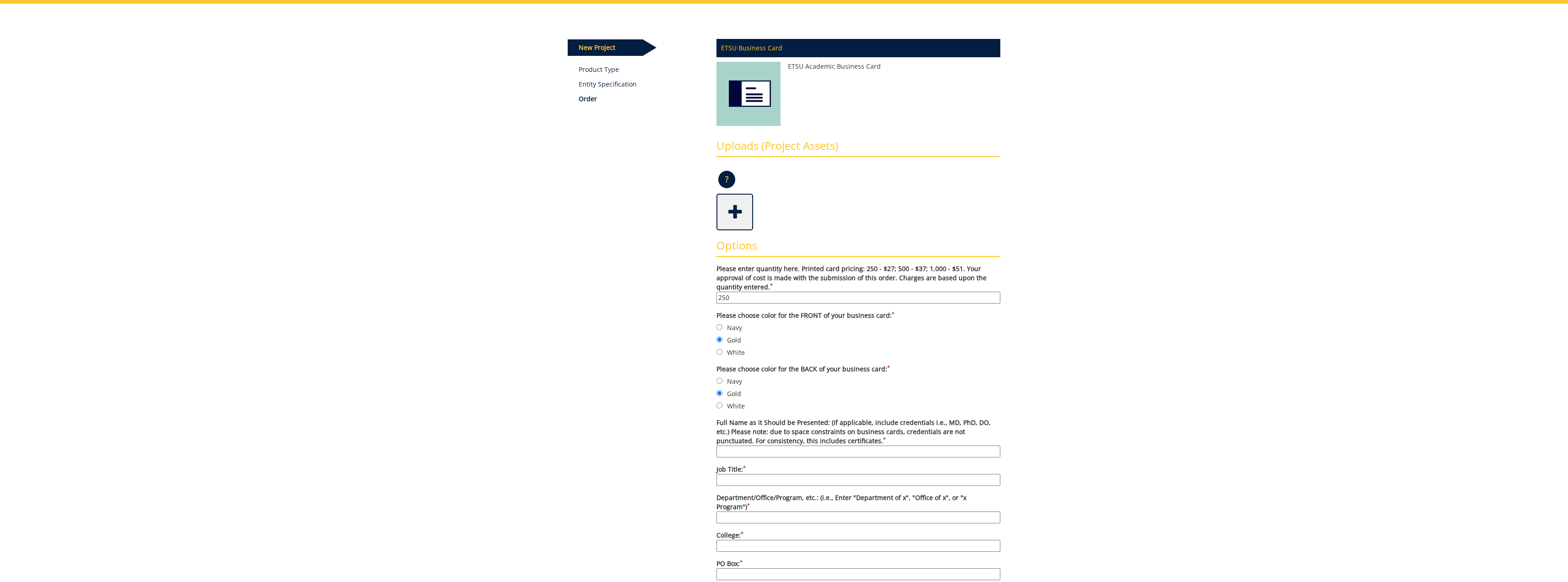
click at [785, 452] on input "Full Name as it Should be Presented: (if applicable, include credentials i.e., …" at bounding box center [858, 451] width 284 height 12
type input "Henry Bailey"
click at [744, 474] on input "Job Title: *" at bounding box center [858, 479] width 284 height 12
type input "Professor of Practice"
click at [751, 511] on input "Department/Office/Program, etc.: (i.e., Enter "Department of x", "Office of x",…" at bounding box center [858, 517] width 284 height 12
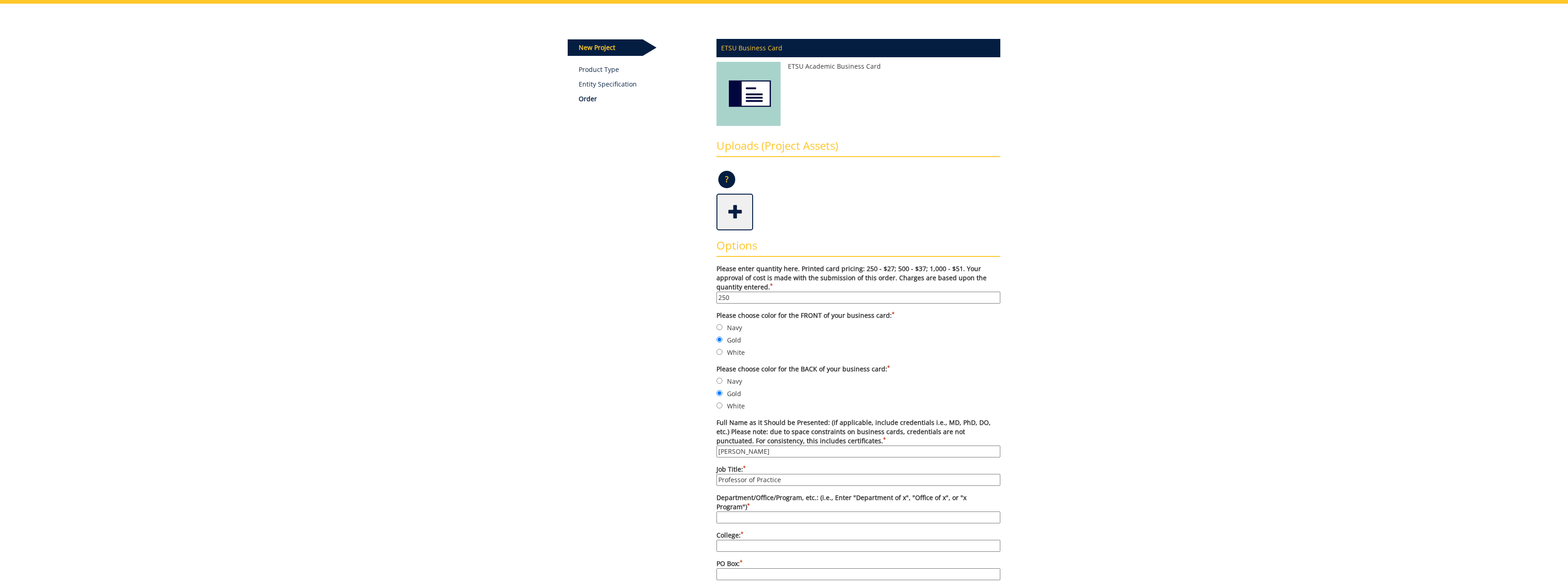
type input "Department of Computing"
drag, startPoint x: 771, startPoint y: 534, endPoint x: 776, endPoint y: 536, distance: 5.4
click at [771, 540] on input "College: *" at bounding box center [858, 545] width 284 height 12
type input "Business and Technology"
click at [753, 568] on input "PO Box: *" at bounding box center [858, 574] width 284 height 12
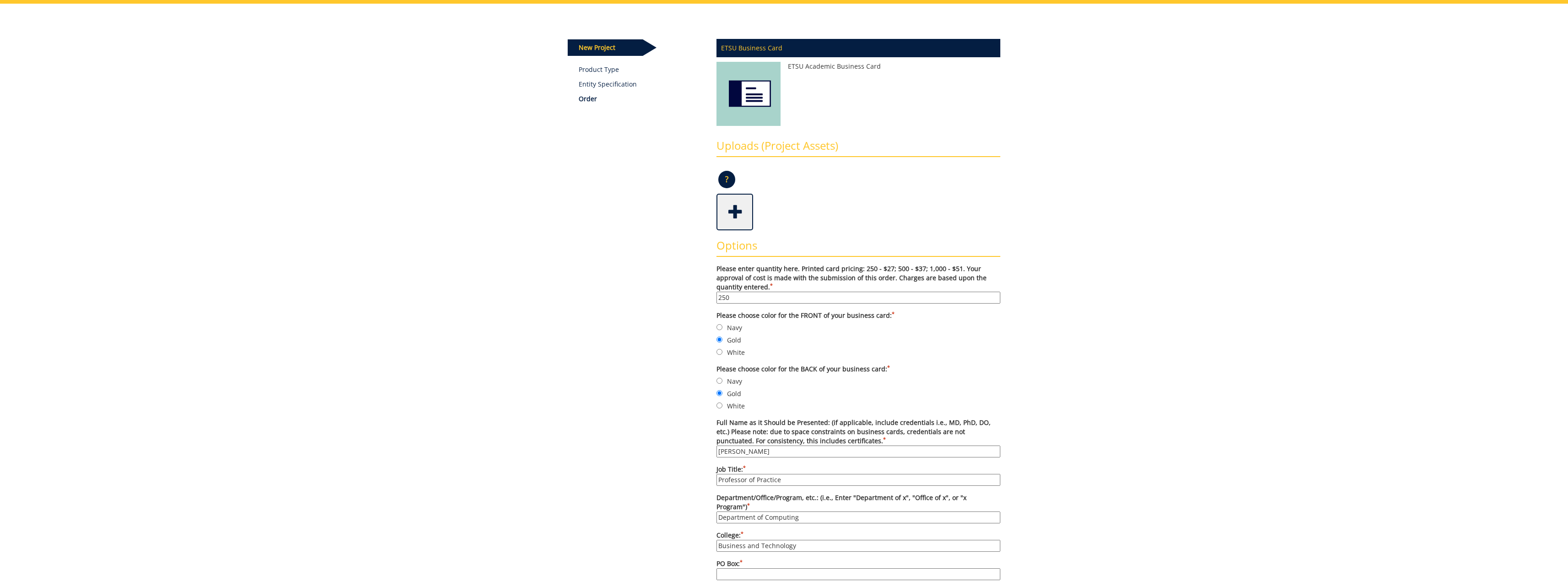
scroll to position [137, 0]
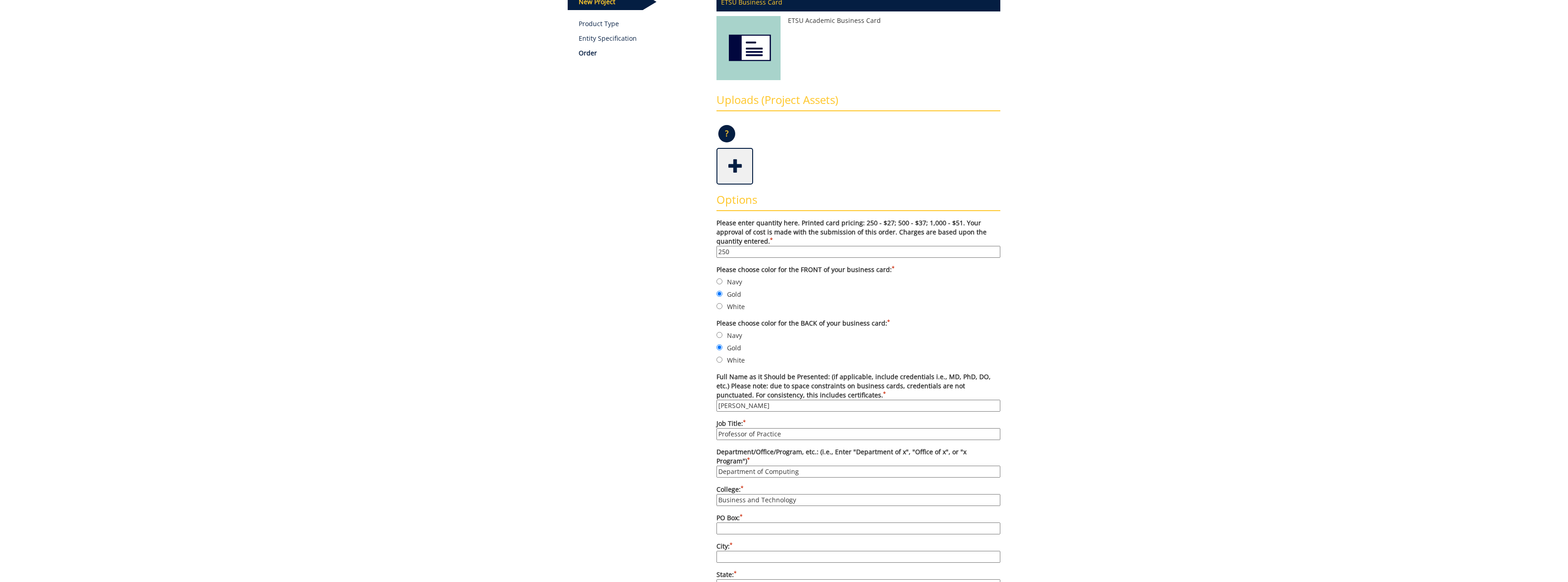
click at [743, 522] on input "PO Box: *" at bounding box center [858, 528] width 284 height 12
type input "70711"
click at [751, 551] on input "City: *" at bounding box center [858, 556] width 284 height 12
type input "Johnson City"
click at [781, 556] on form "Please enter quantity here. Printed card pricing: 250 - $27; 500 - $37; 1,000 -…" at bounding box center [858, 582] width 284 height 728
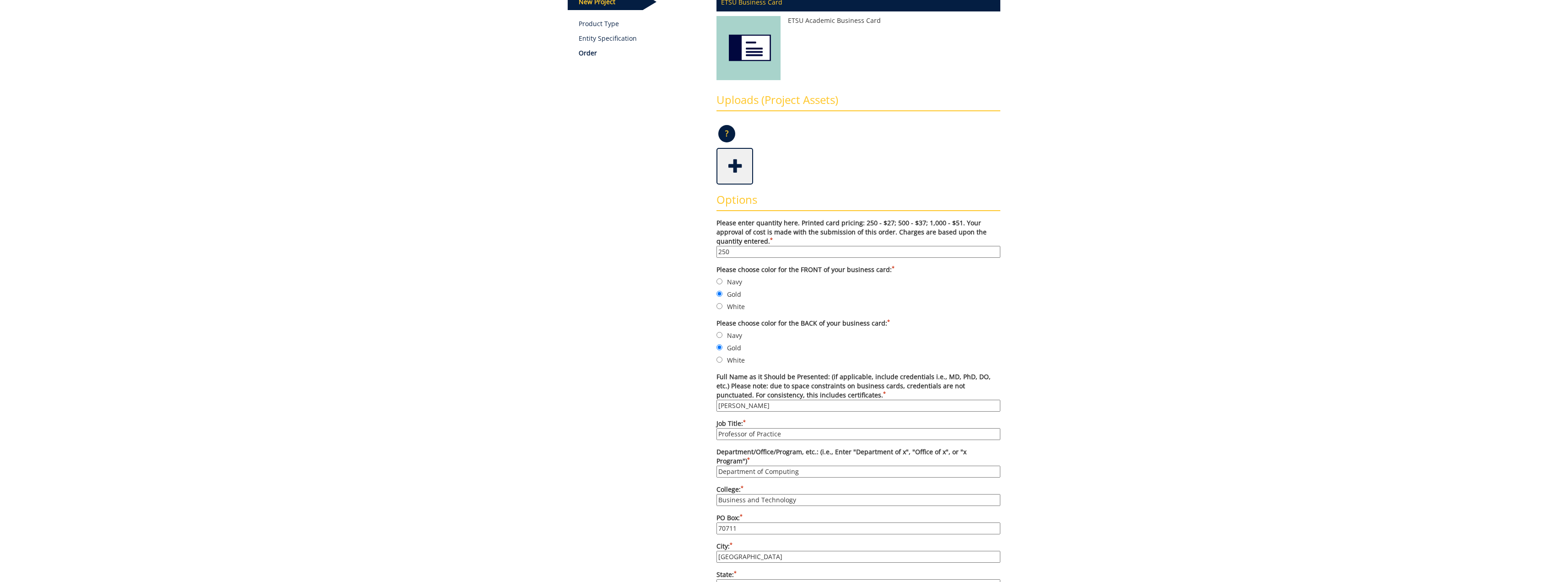
scroll to position [183, 0]
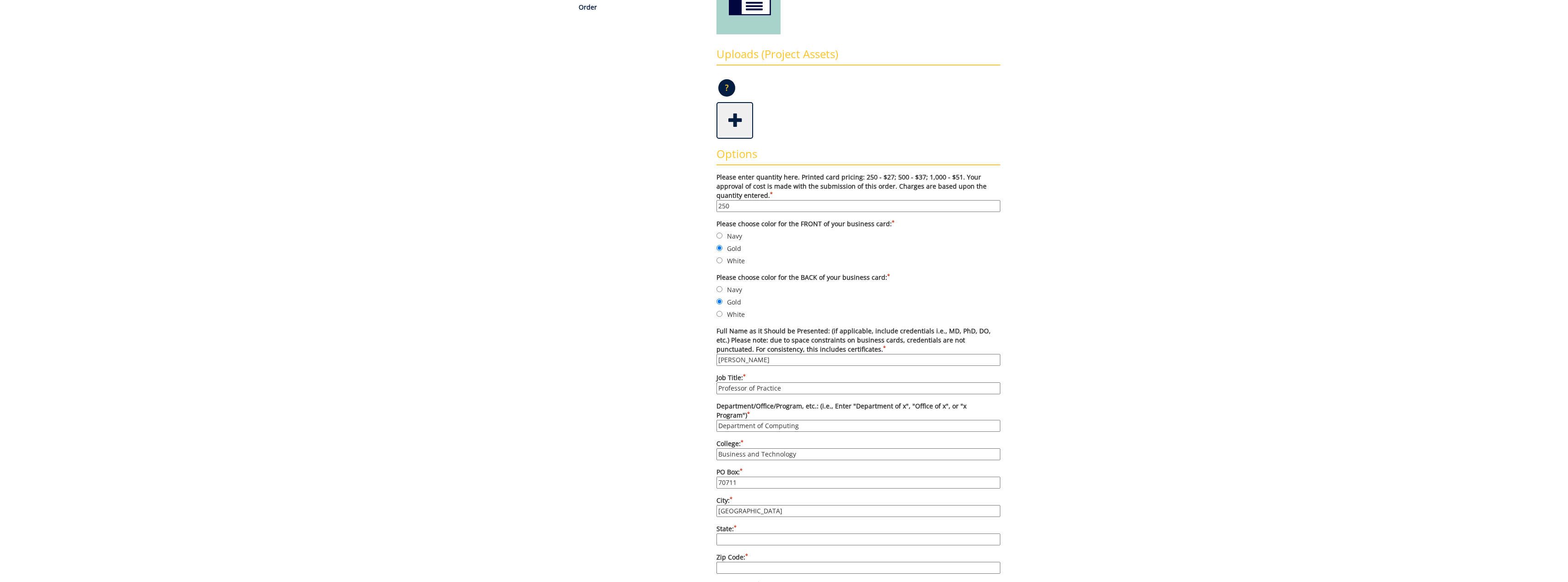
click at [769, 533] on input "State: *" at bounding box center [858, 539] width 284 height 12
type input "TN"
click at [767, 562] on input "Zip Code: *" at bounding box center [858, 567] width 284 height 12
type input "37614"
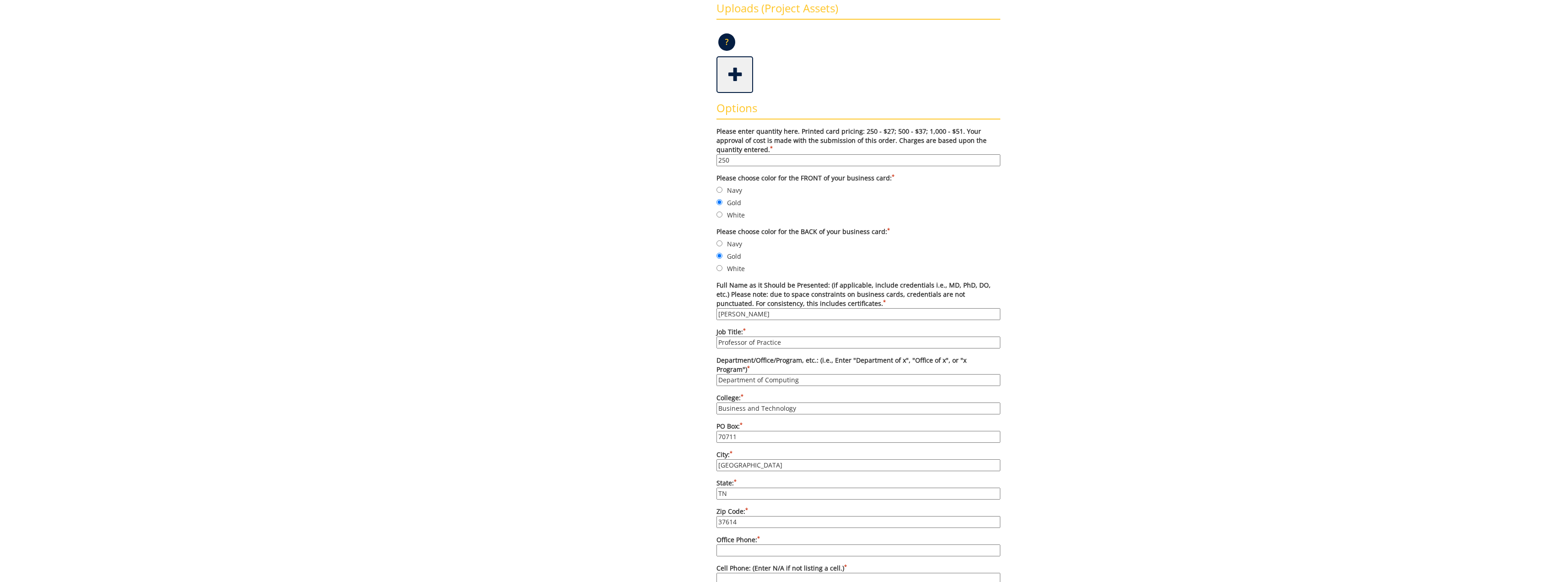
scroll to position [275, 0]
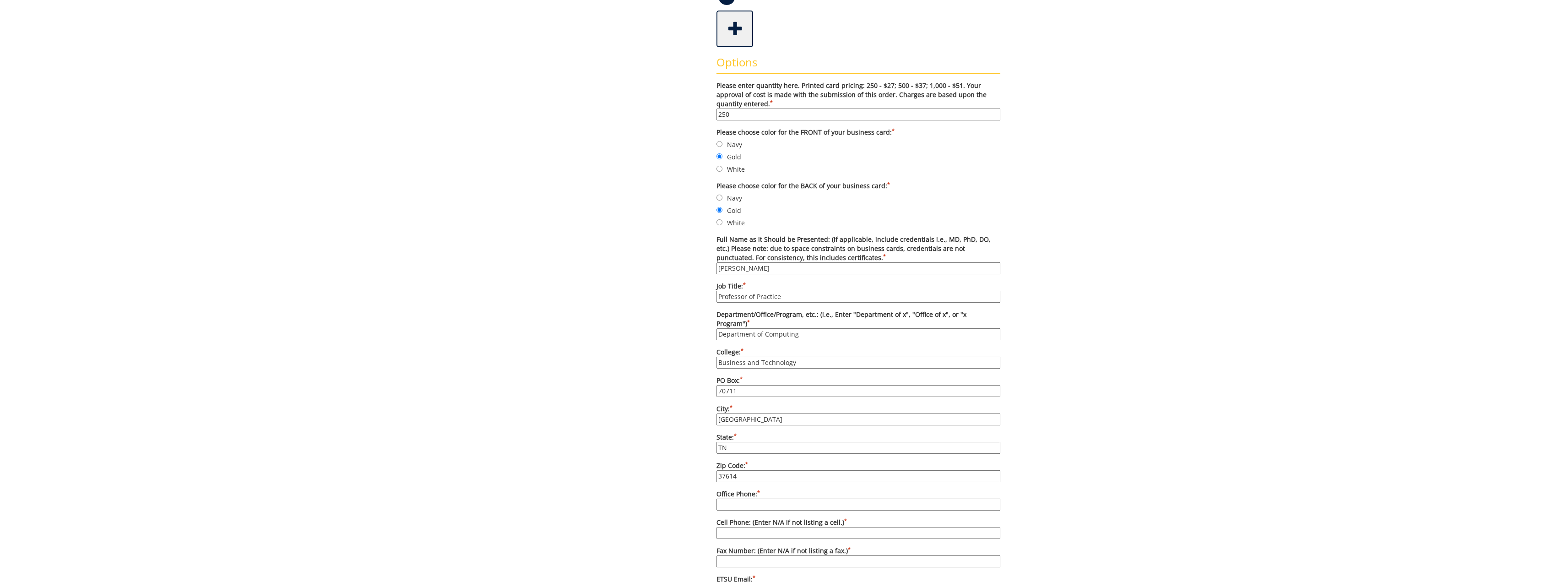
click at [762, 498] on input "Office Phone: *" at bounding box center [858, 504] width 284 height 12
type input "[PHONE_NUMBER]"
click at [792, 527] on input "Cell Phone: (Enter N/A if not listing a cell.) *" at bounding box center [858, 533] width 284 height 12
type input "N/A"
click at [749, 556] on input "Fax Number: (Enter N/A if not listing a fax.) *" at bounding box center [858, 561] width 284 height 12
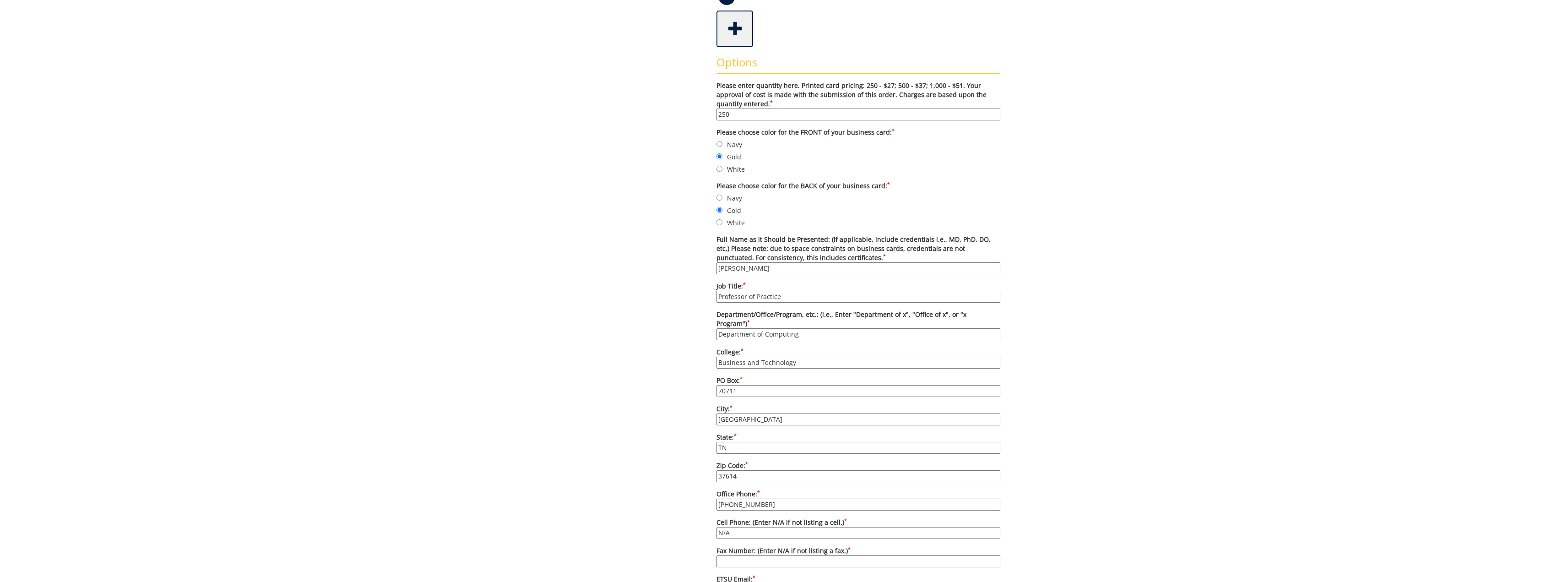
type input "423-439-7119"
click at [818, 564] on form "Please enter quantity here. Printed card pricing: 250 - $27; 500 - $37; 1,000 -…" at bounding box center [858, 445] width 284 height 728
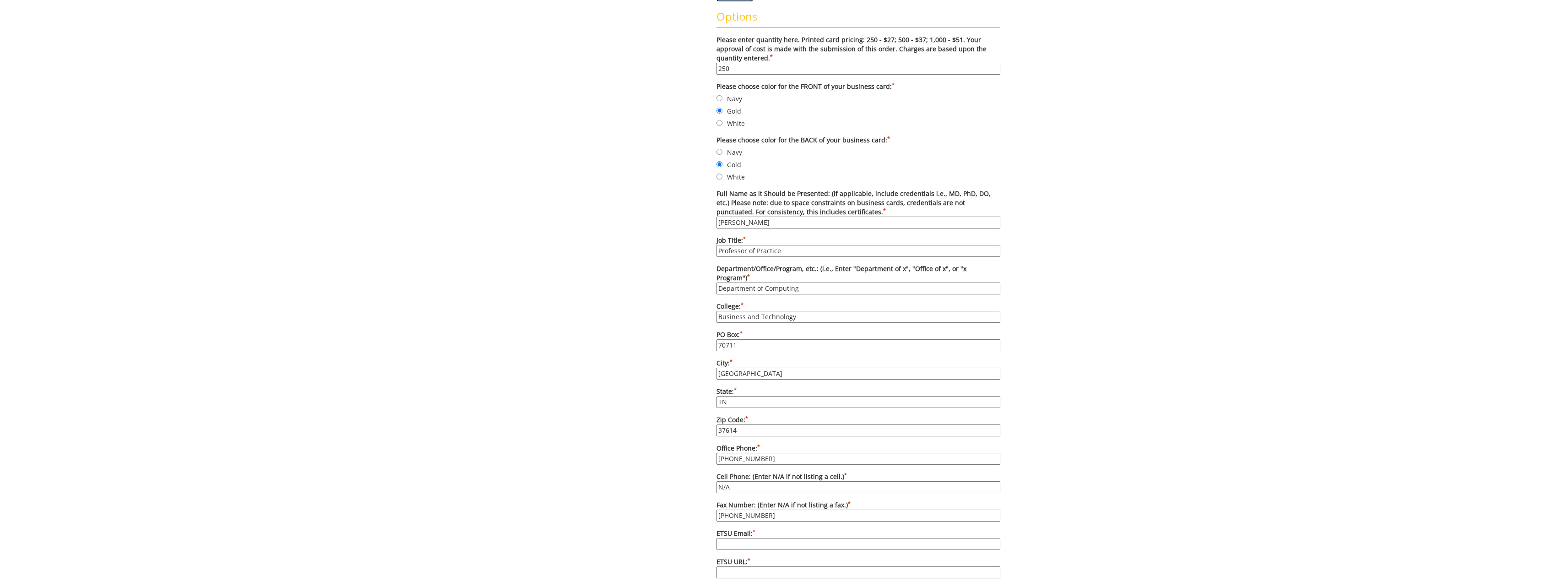
click at [782, 538] on input "ETSU Email: *" at bounding box center [858, 543] width 284 height 12
type input "baileywh@etsu.edu"
click at [746, 567] on input "ETSU URL: *" at bounding box center [858, 572] width 284 height 12
type input "[DOMAIN_NAME][URL]"
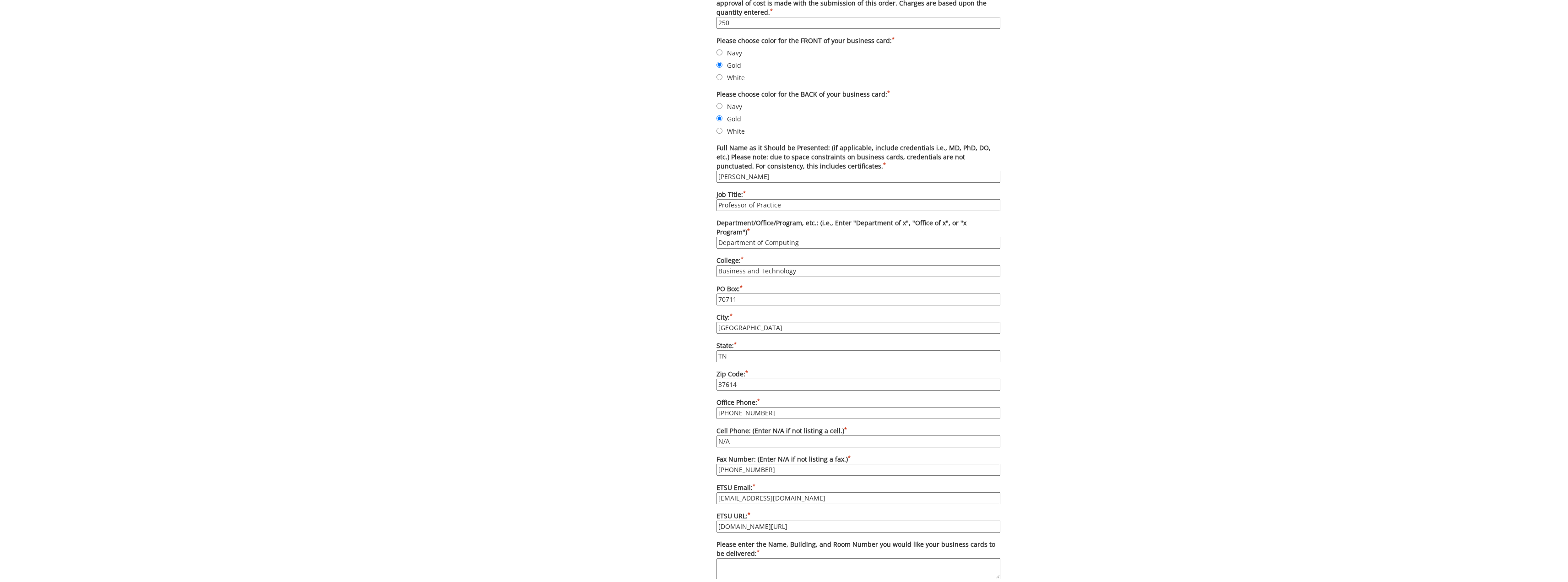
scroll to position [412, 0]
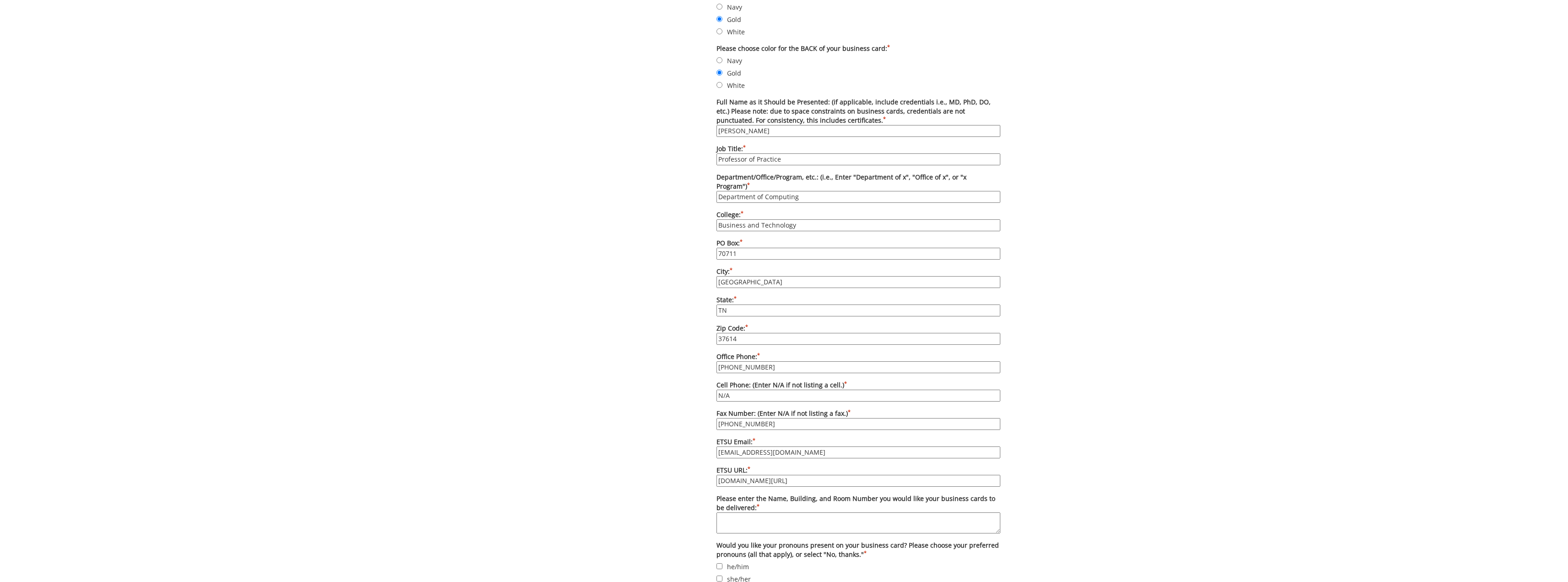
click at [755, 512] on textarea "Please enter the Name, Building, and Room Number you would like your business c…" at bounding box center [858, 523] width 284 height 21
type textarea "[PERSON_NAME] [PERSON_NAME][GEOGRAPHIC_DATA] 162"
click at [638, 534] on div "Some kind of message here. New Project Product Type Entity Specification Order …" at bounding box center [784, 214] width 447 height 1062
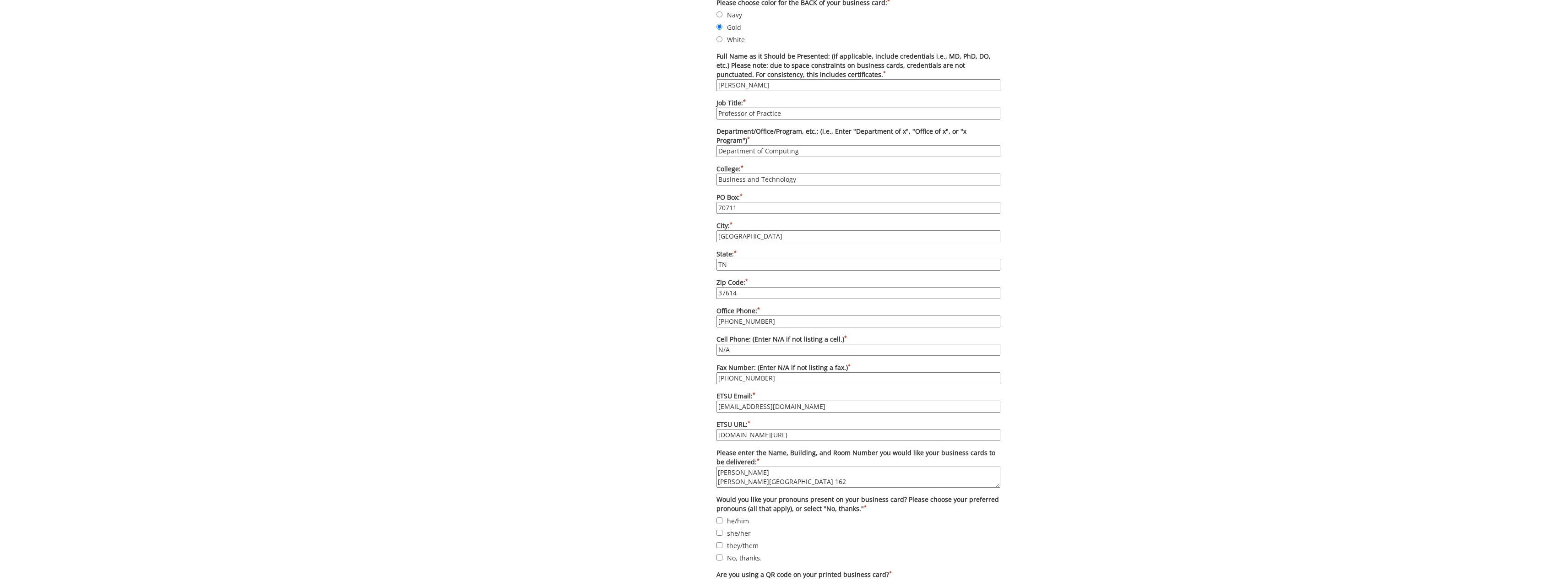
scroll to position [504, 0]
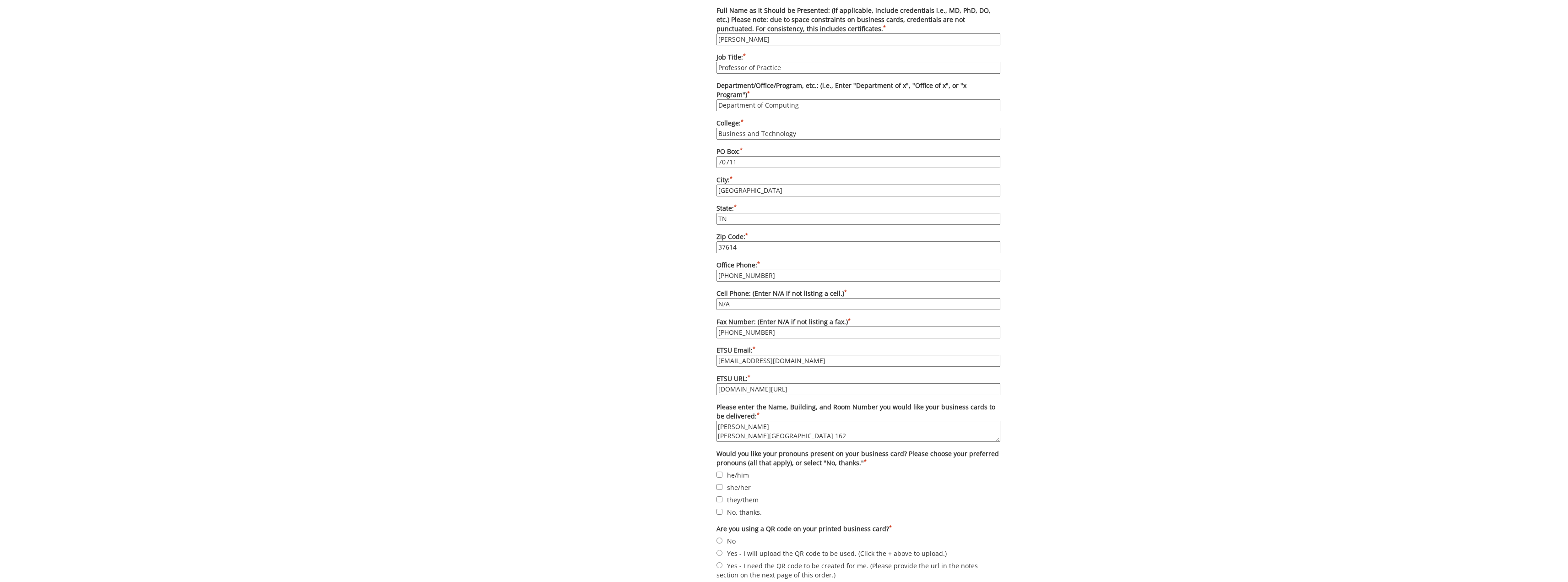
click at [723, 507] on label "No, thanks." at bounding box center [858, 512] width 284 height 10
click at [722, 509] on input "No, thanks." at bounding box center [720, 512] width 6 height 6
checkbox input "true"
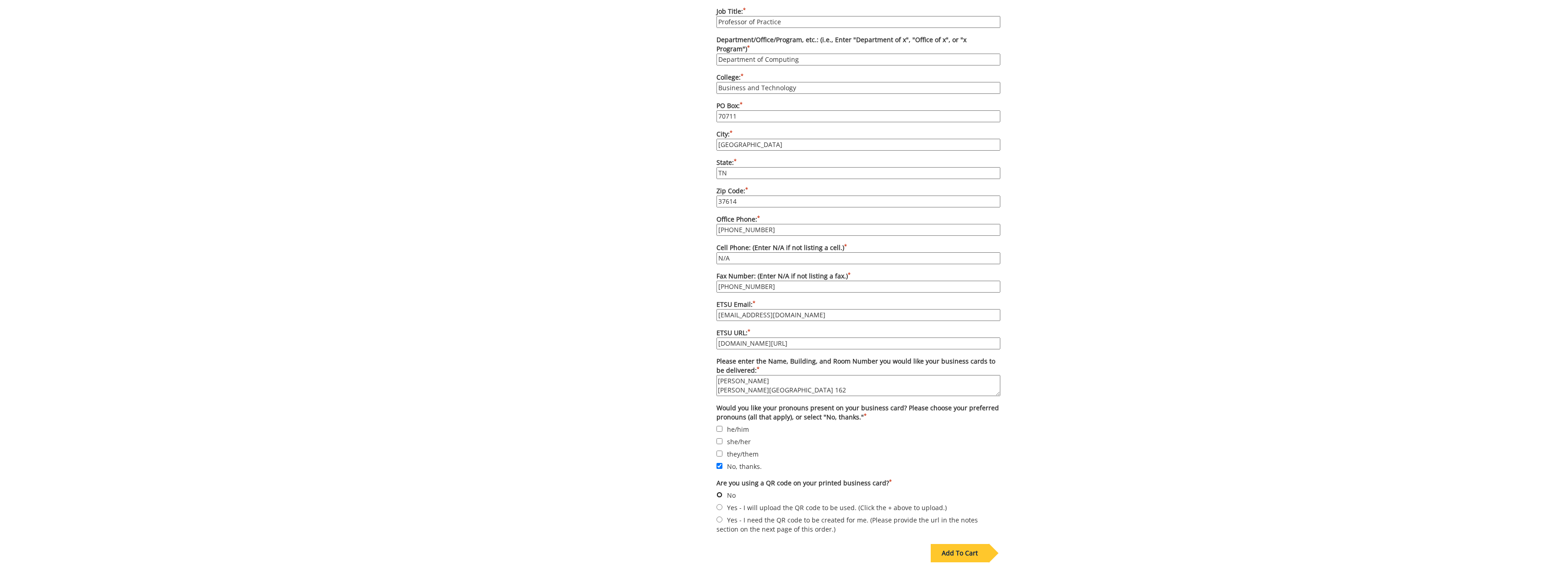
click at [718, 492] on input "No" at bounding box center [720, 495] width 6 height 6
radio input "true"
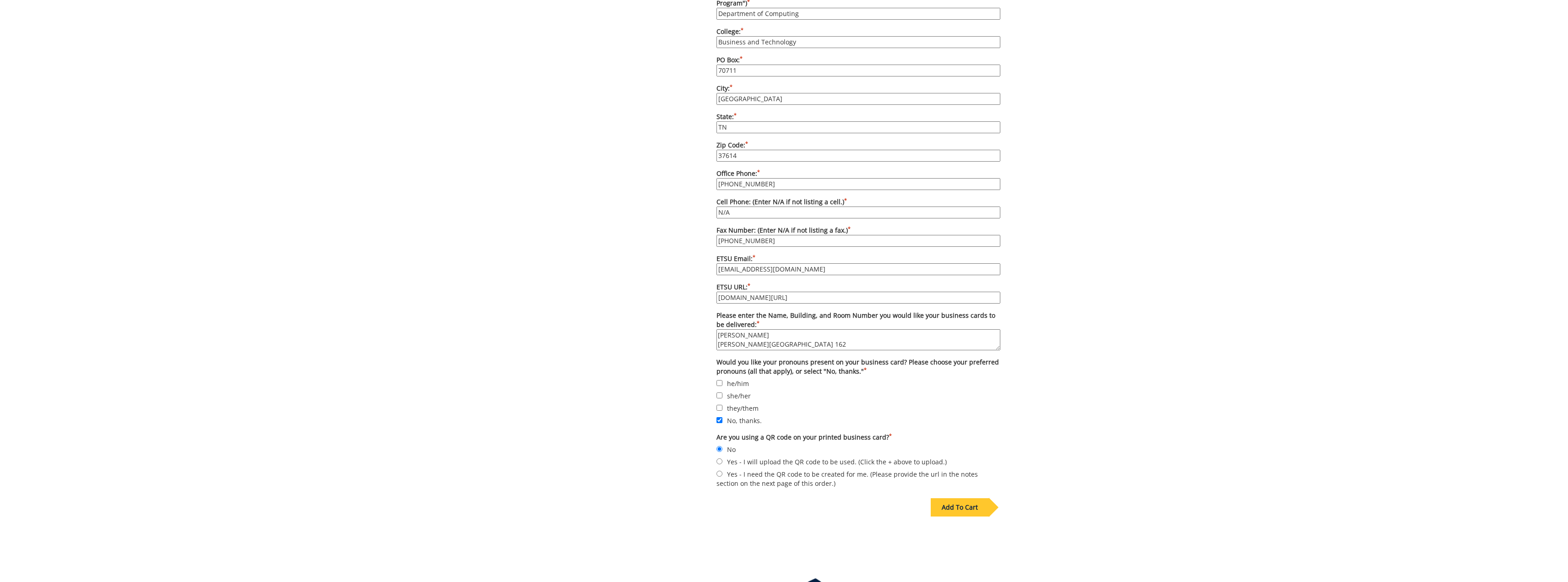
click at [973, 498] on div "Add To Cart" at bounding box center [960, 508] width 58 height 18
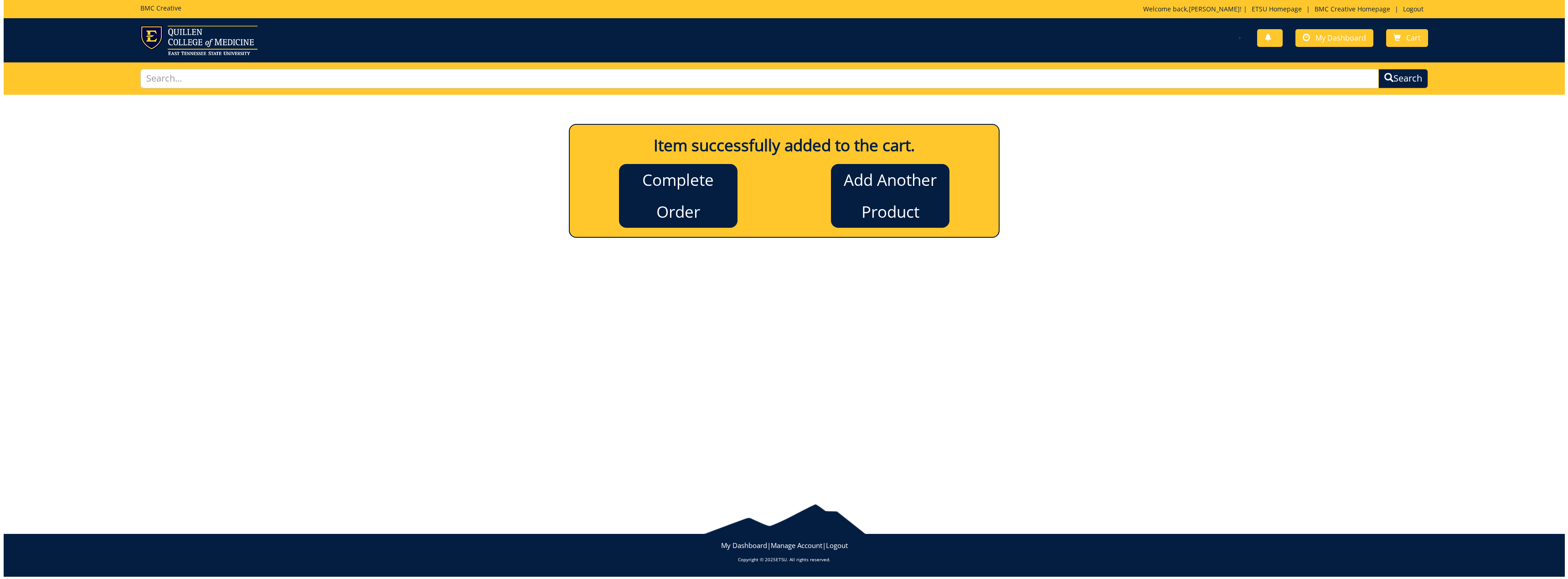
scroll to position [0, 0]
click at [1327, 39] on span "My Dashboard" at bounding box center [1343, 38] width 51 height 10
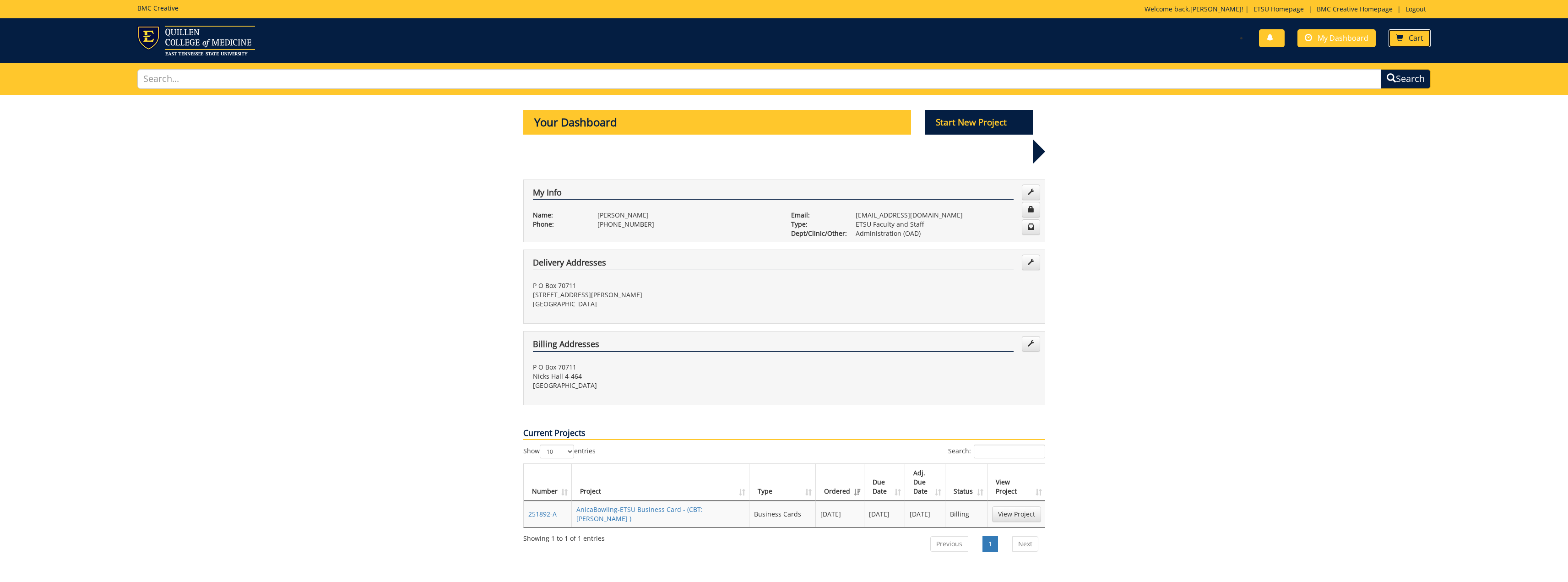
click at [1404, 39] on link "Cart" at bounding box center [1409, 38] width 42 height 18
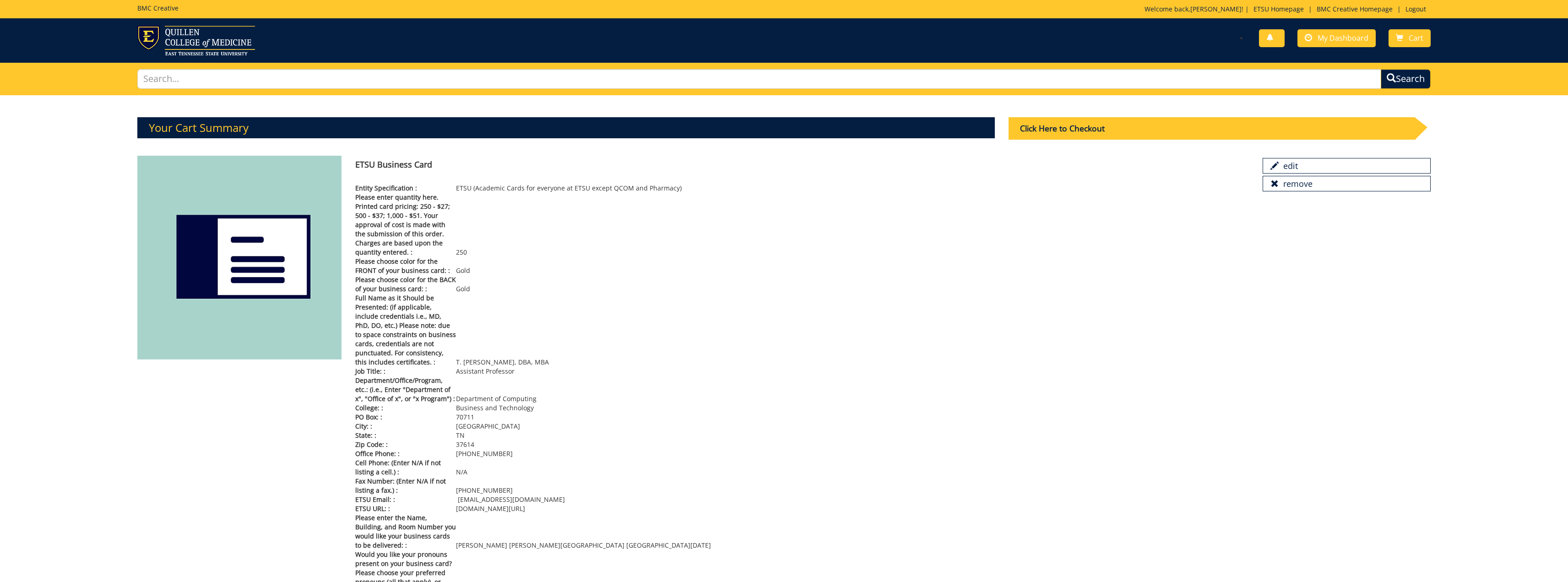
scroll to position [46, 0]
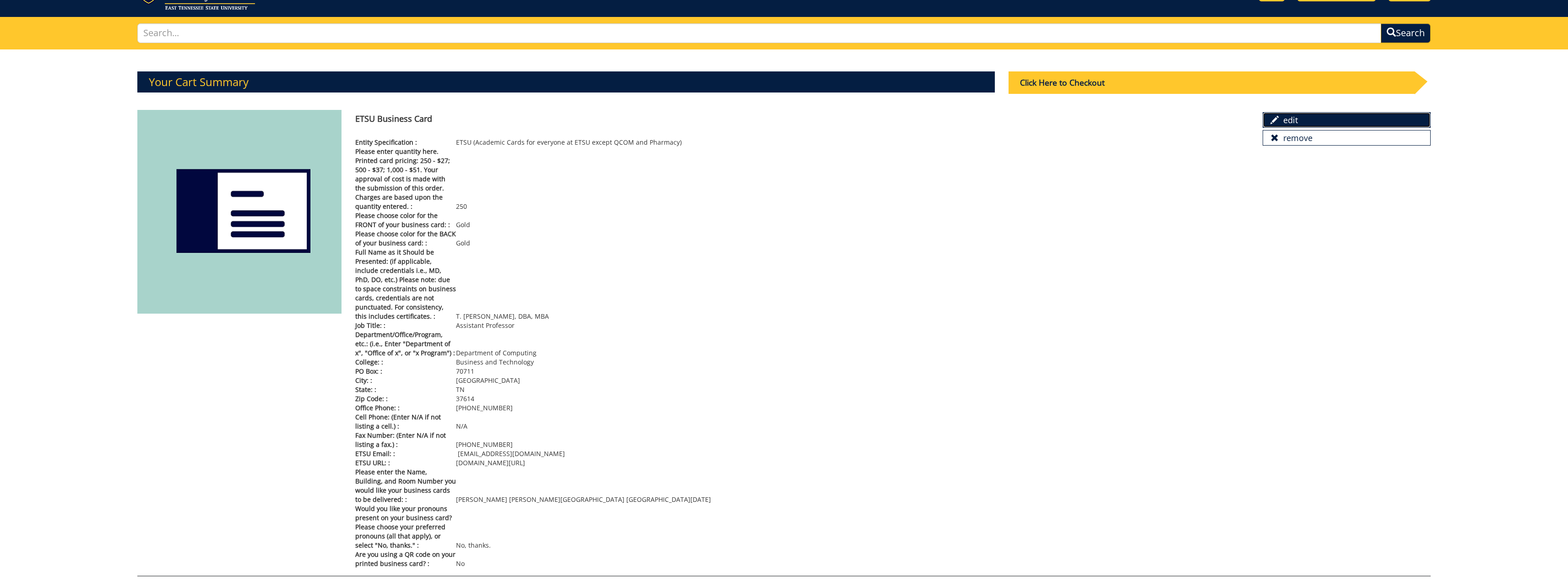
click at [1336, 114] on link "edit" at bounding box center [1347, 119] width 167 height 15
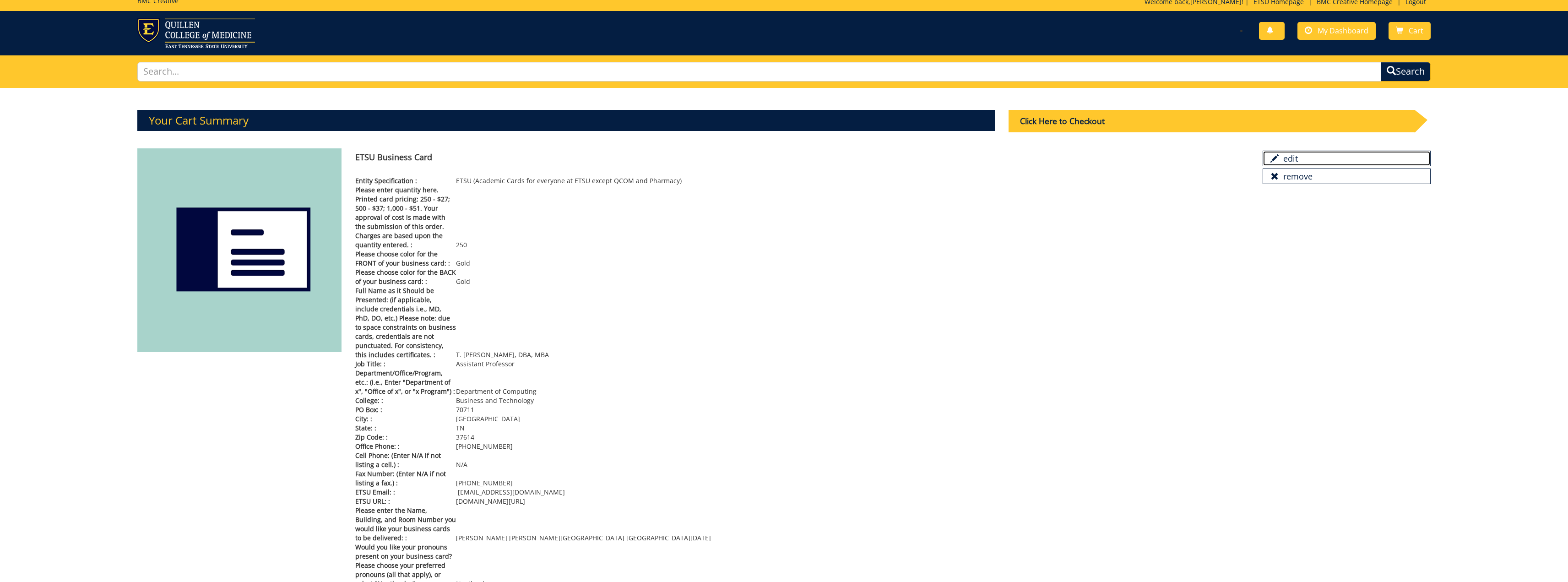
scroll to position [0, 0]
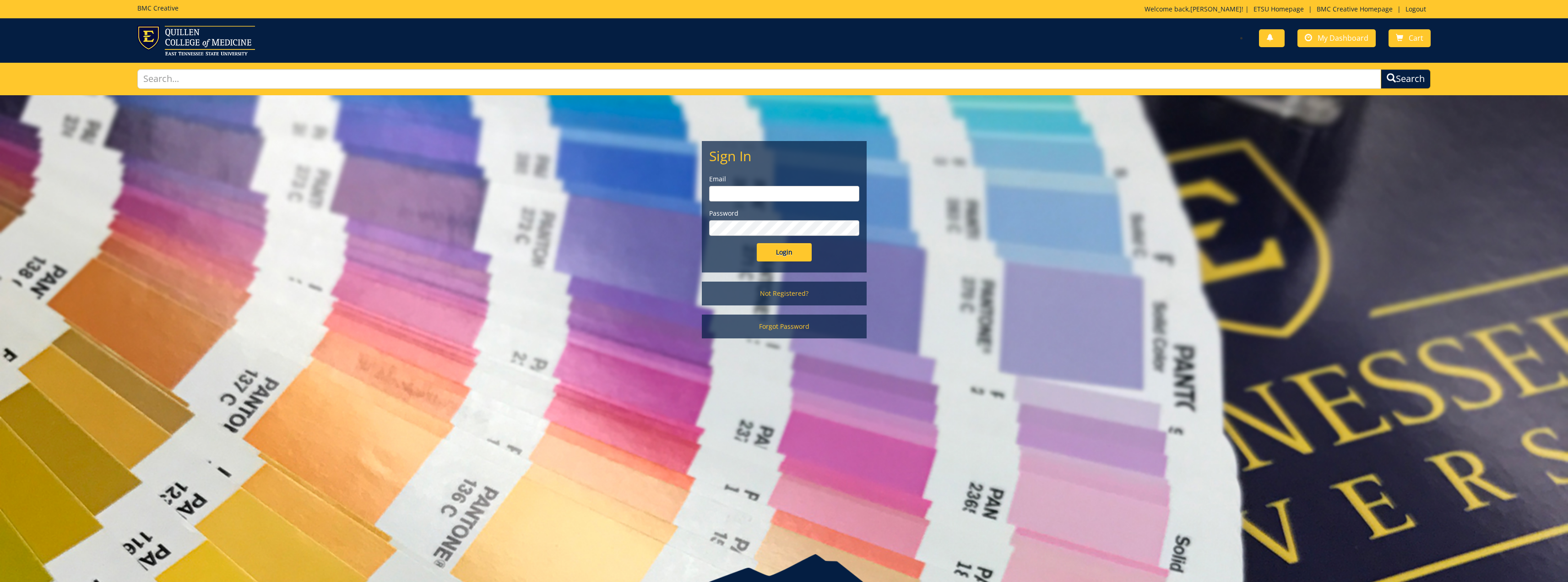
click at [729, 188] on input "email" at bounding box center [784, 193] width 150 height 15
type input "[EMAIL_ADDRESS][DOMAIN_NAME]"
click at [790, 247] on input "Login" at bounding box center [784, 252] width 55 height 18
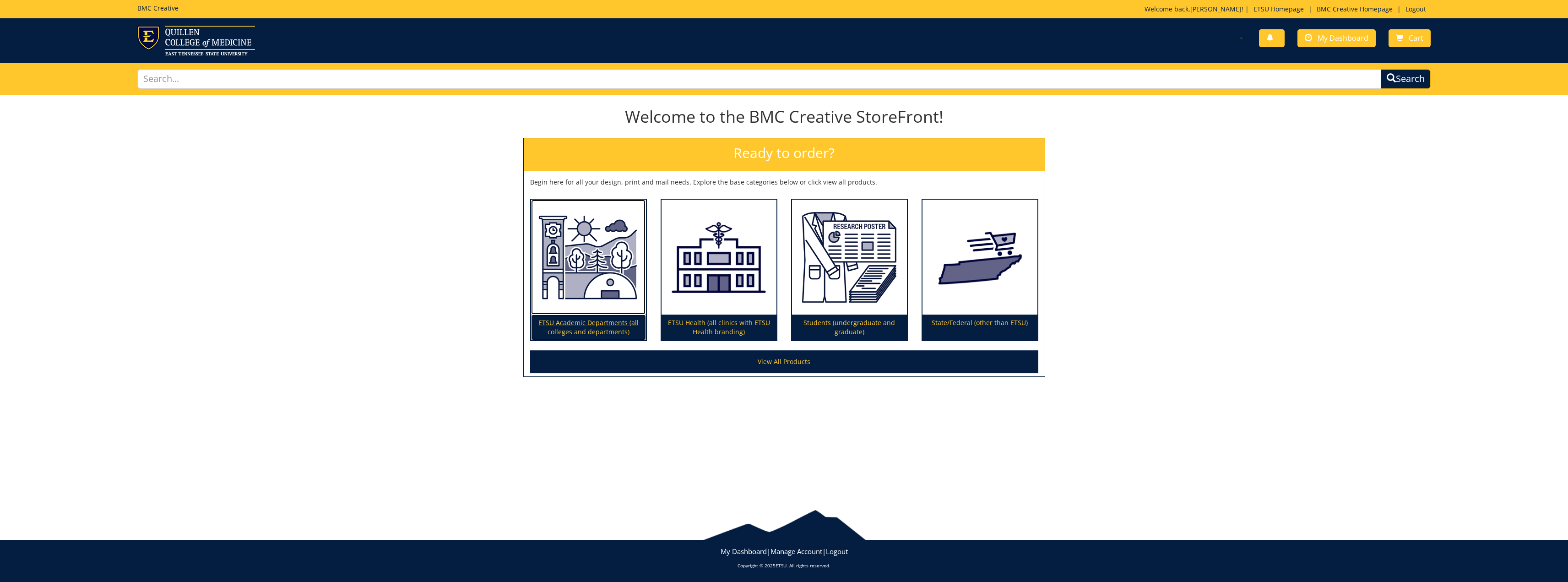
click at [584, 327] on p "ETSU Academic Departments (all colleges and departments)" at bounding box center [588, 327] width 115 height 26
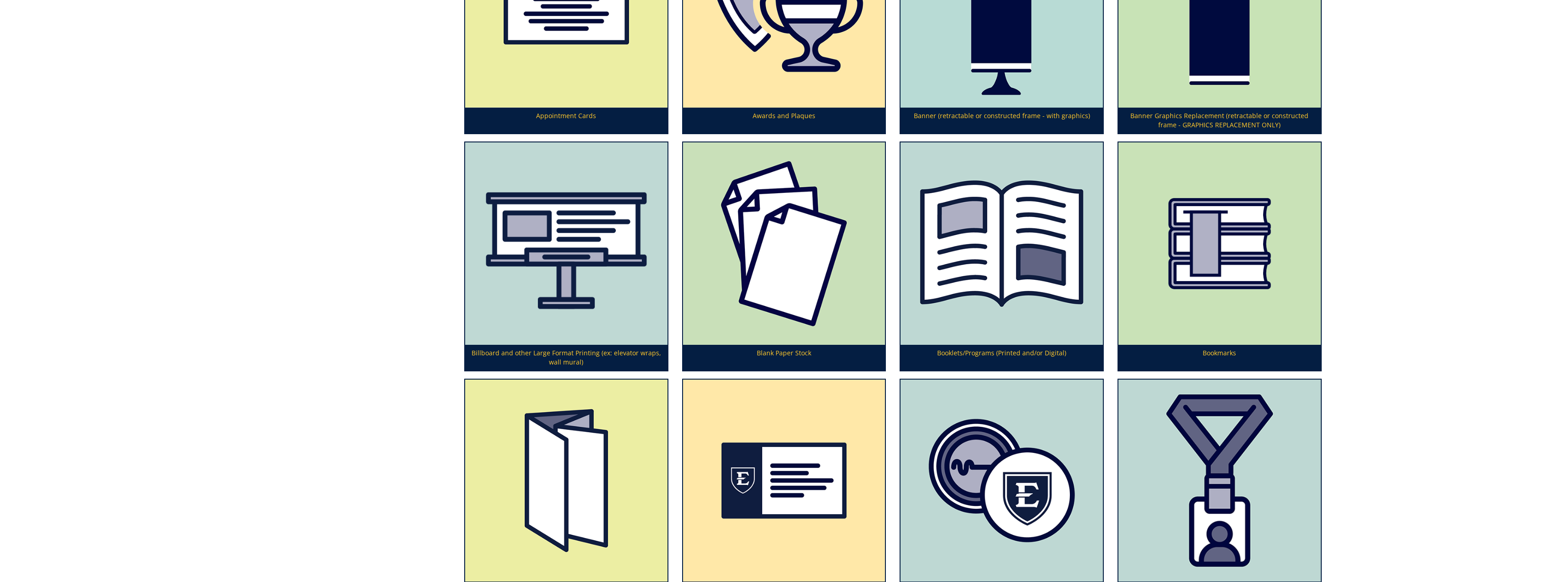
scroll to position [549, 0]
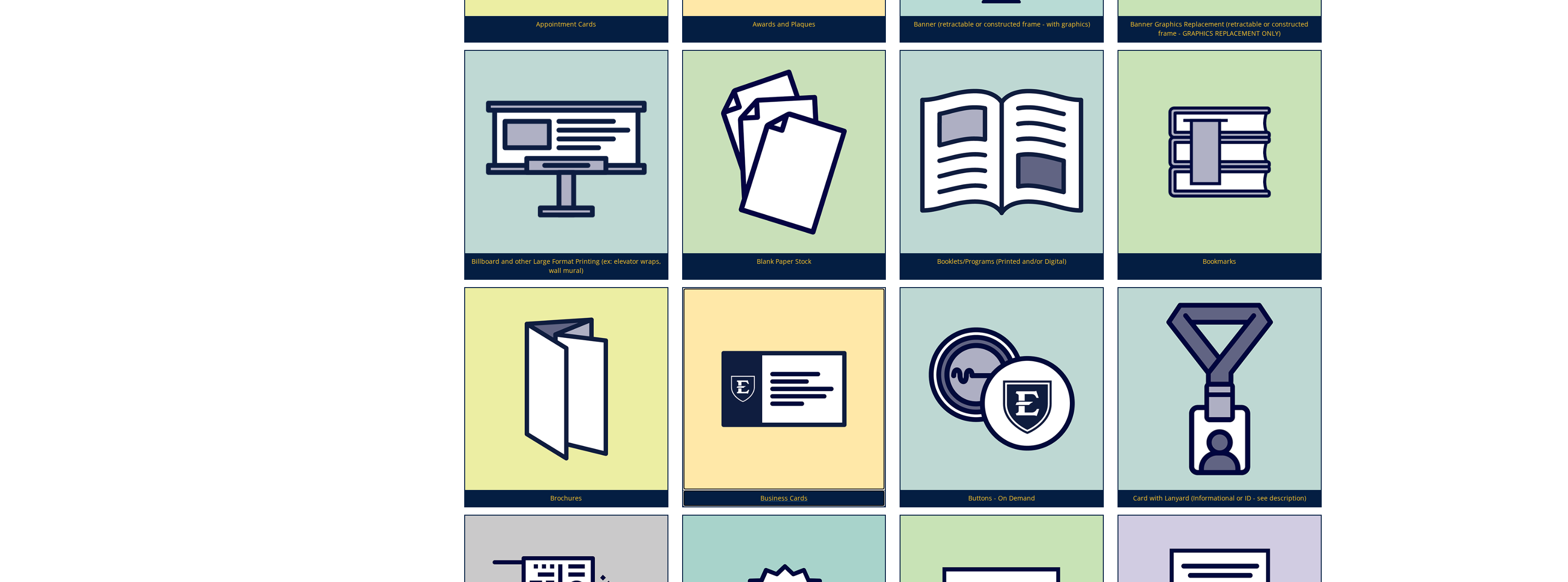
click at [771, 495] on p "Business Cards" at bounding box center [784, 498] width 202 height 17
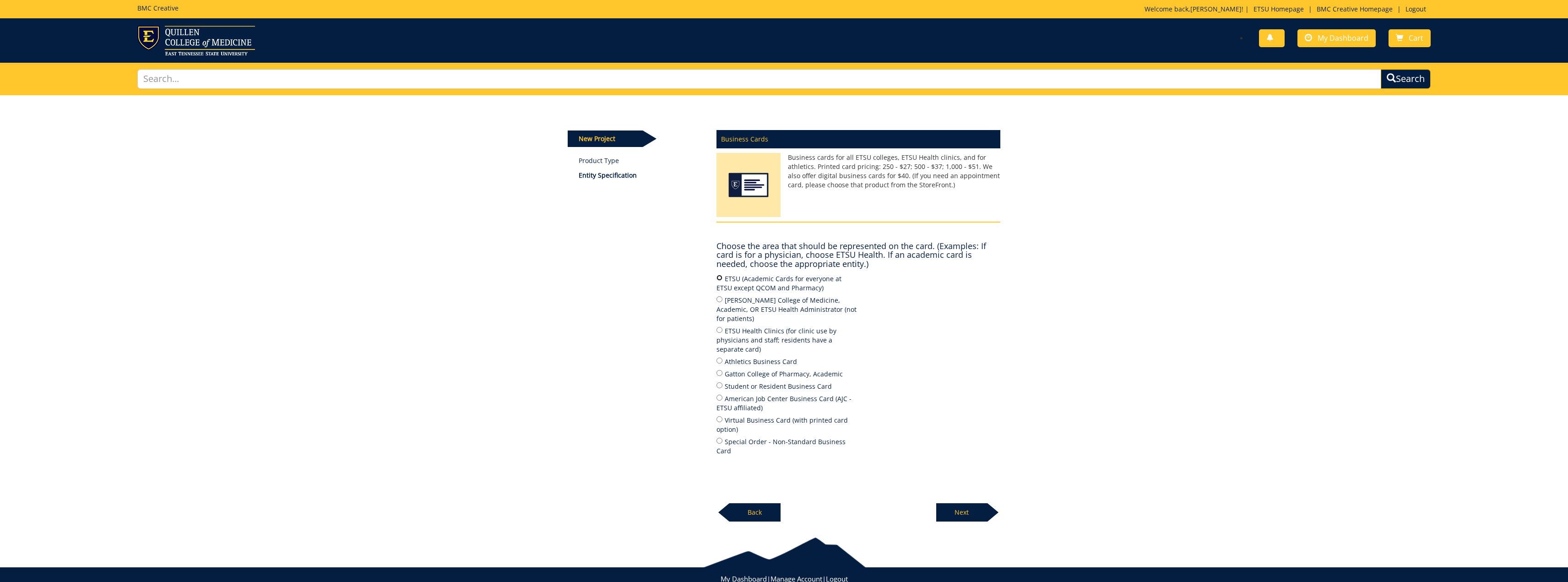
click at [717, 276] on input "ETSU (Academic Cards for everyone at ETSU except QCOM and Pharmacy)" at bounding box center [720, 278] width 6 height 6
radio input "true"
click at [962, 503] on p "Next" at bounding box center [961, 512] width 51 height 18
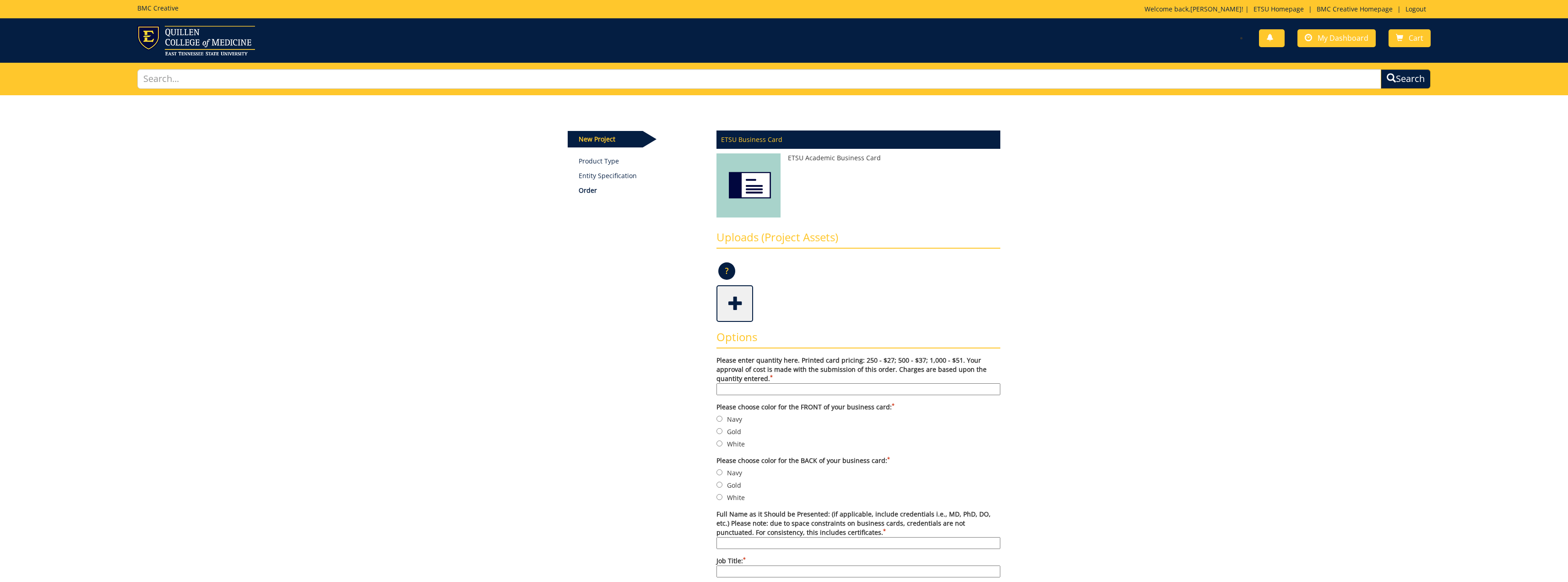
scroll to position [46, 0]
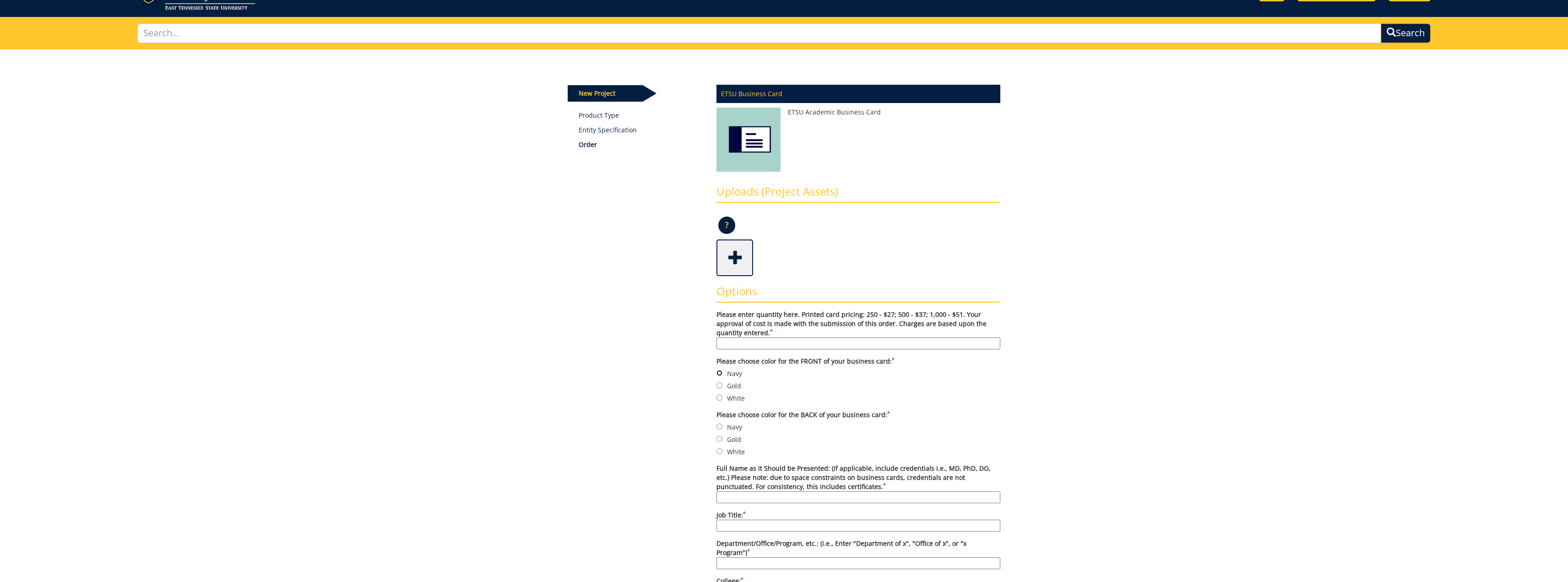
click at [720, 373] on input "Navy" at bounding box center [720, 373] width 6 height 6
radio input "true"
click at [720, 427] on input "Navy" at bounding box center [720, 426] width 6 height 6
radio input "true"
click at [695, 426] on div "Some kind of message here. New Project Product Type Entity Specification Order …" at bounding box center [784, 580] width 447 height 1062
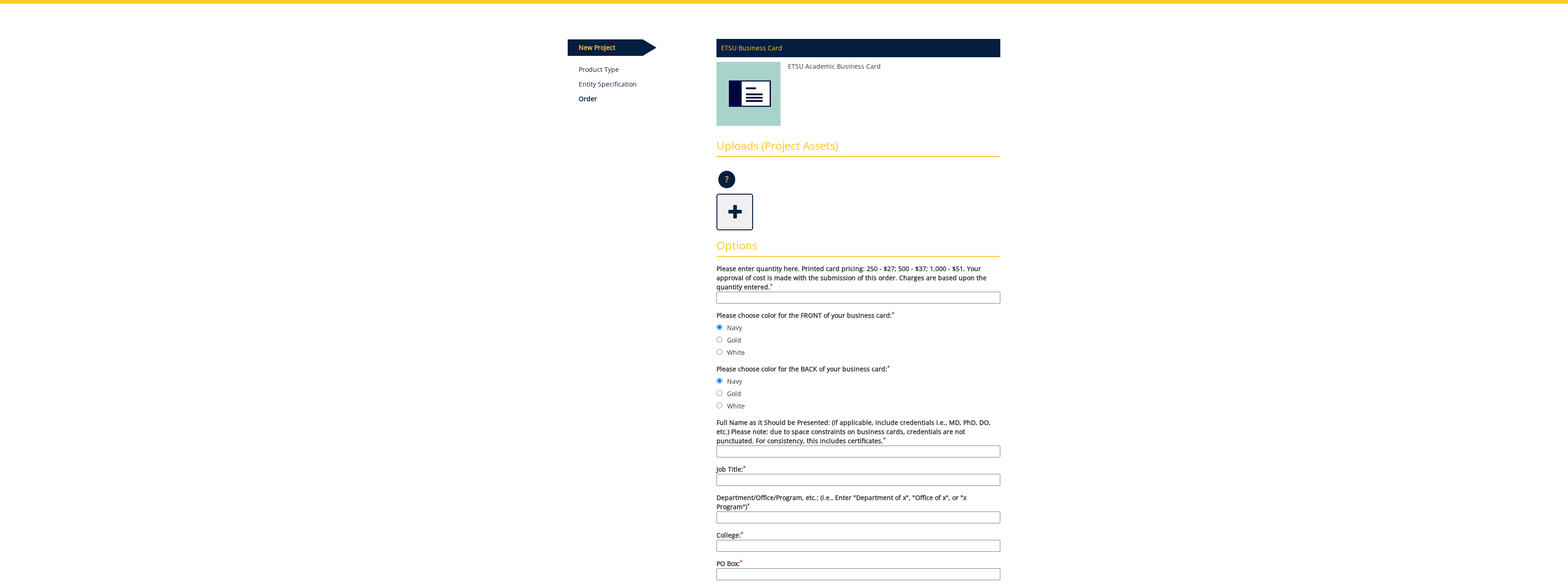
scroll to position [137, 0]
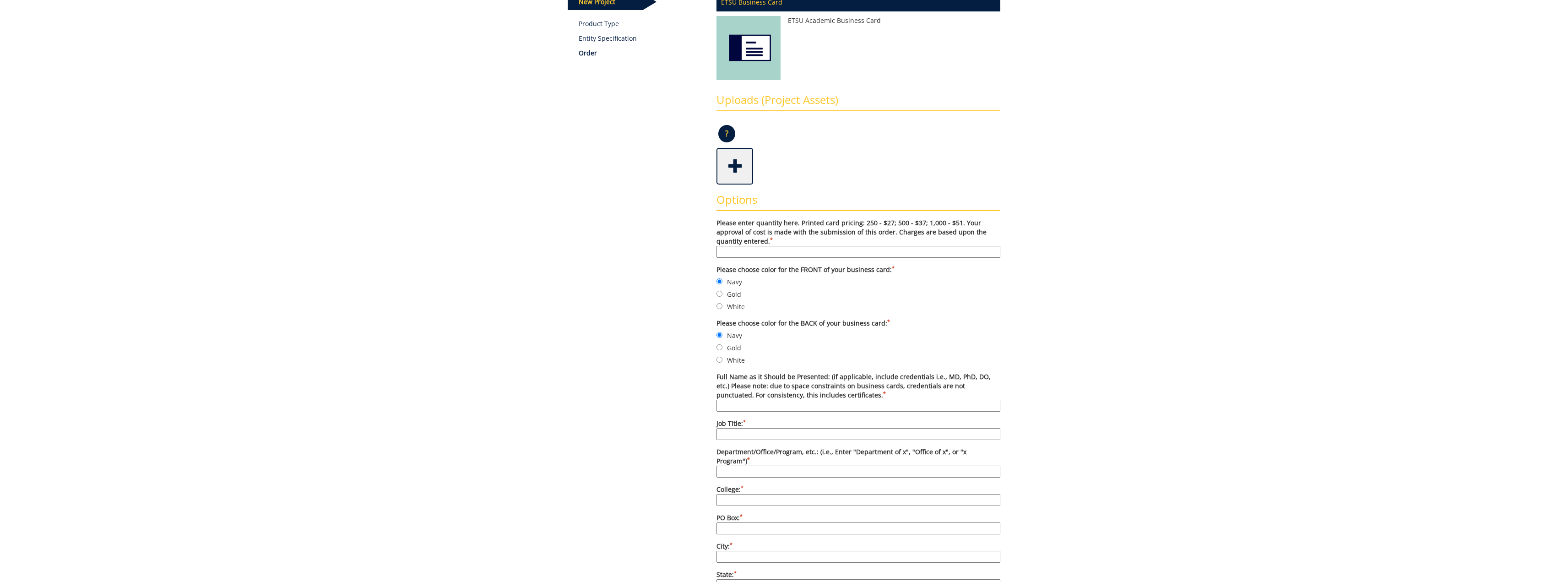
click at [752, 407] on input "Full Name as it Should be Presented: (if applicable, include credentials i.e., …" at bounding box center [858, 405] width 284 height 12
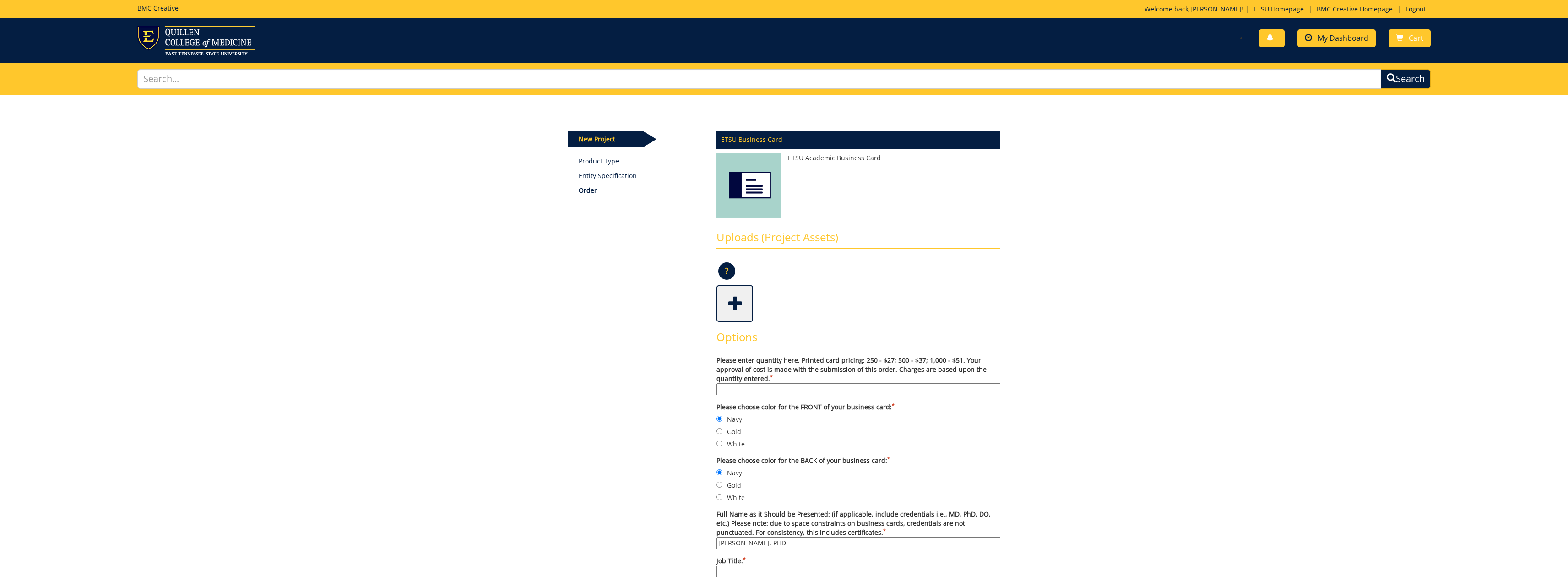
type input "[PERSON_NAME], PHD"
click at [1340, 39] on span "My Dashboard" at bounding box center [1343, 38] width 51 height 10
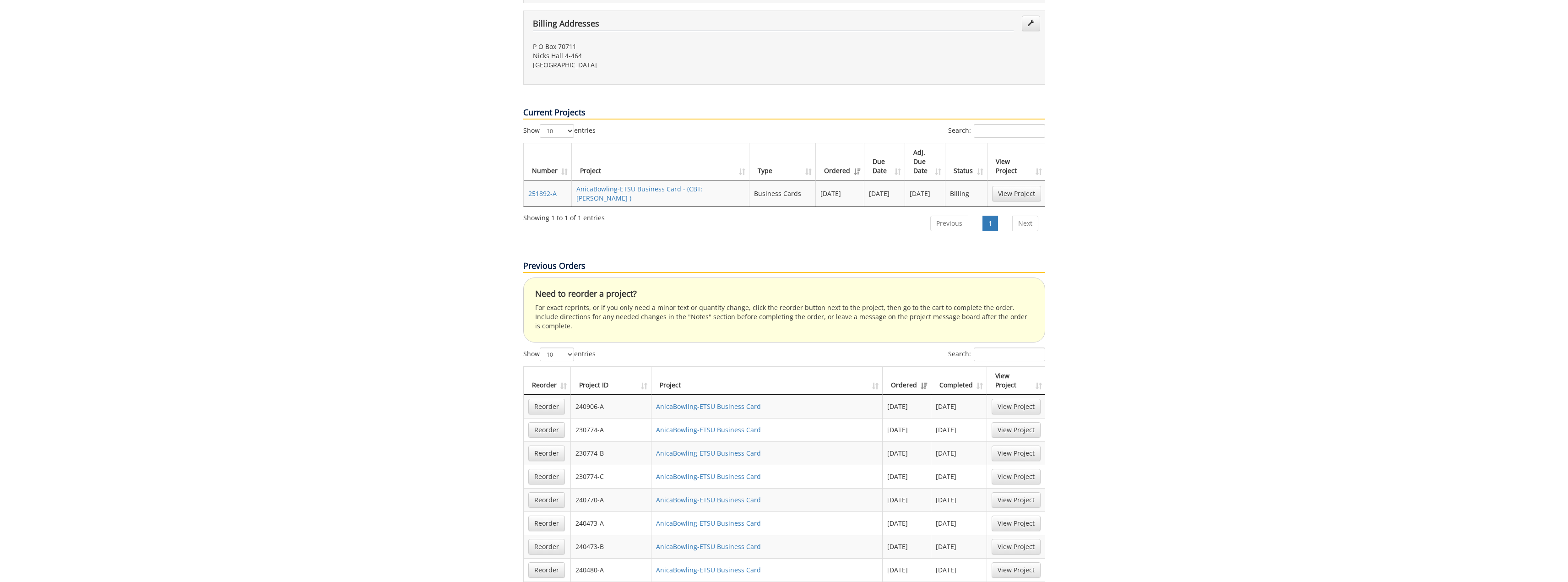
scroll to position [366, 0]
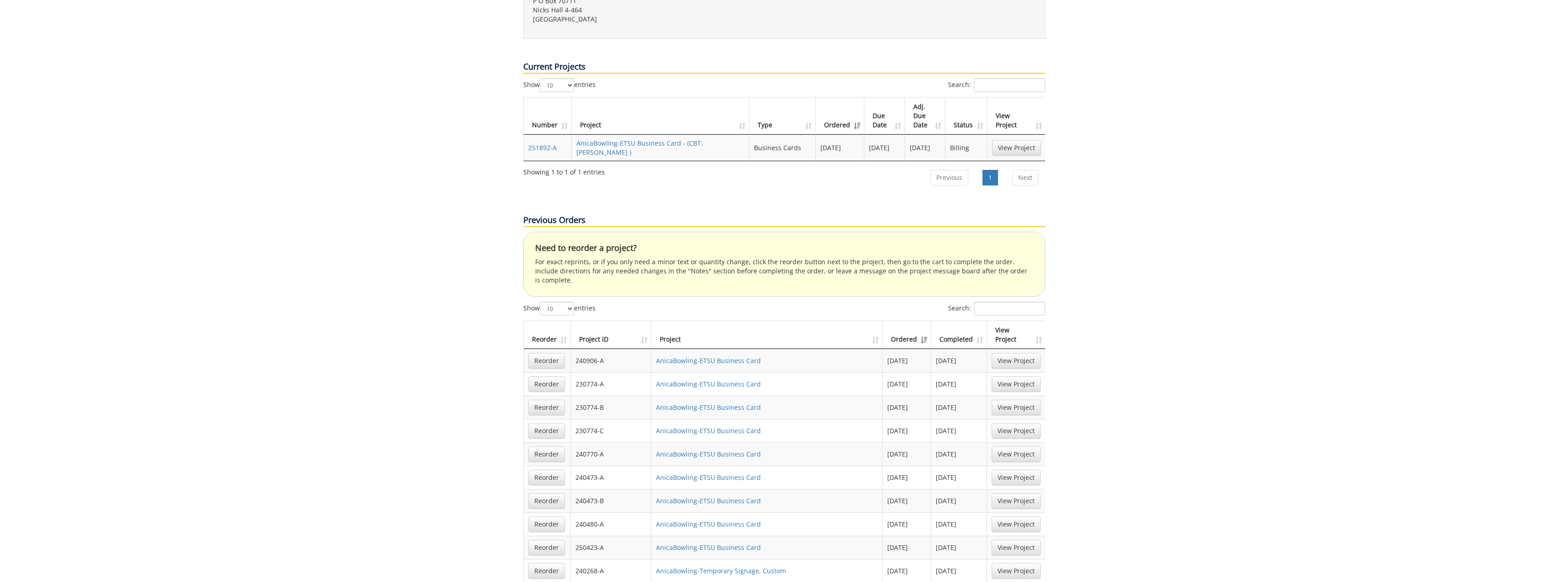
click at [1021, 545] on link "Next" at bounding box center [1025, 552] width 26 height 15
click at [1021, 470] on link "View Project" at bounding box center [1016, 477] width 49 height 15
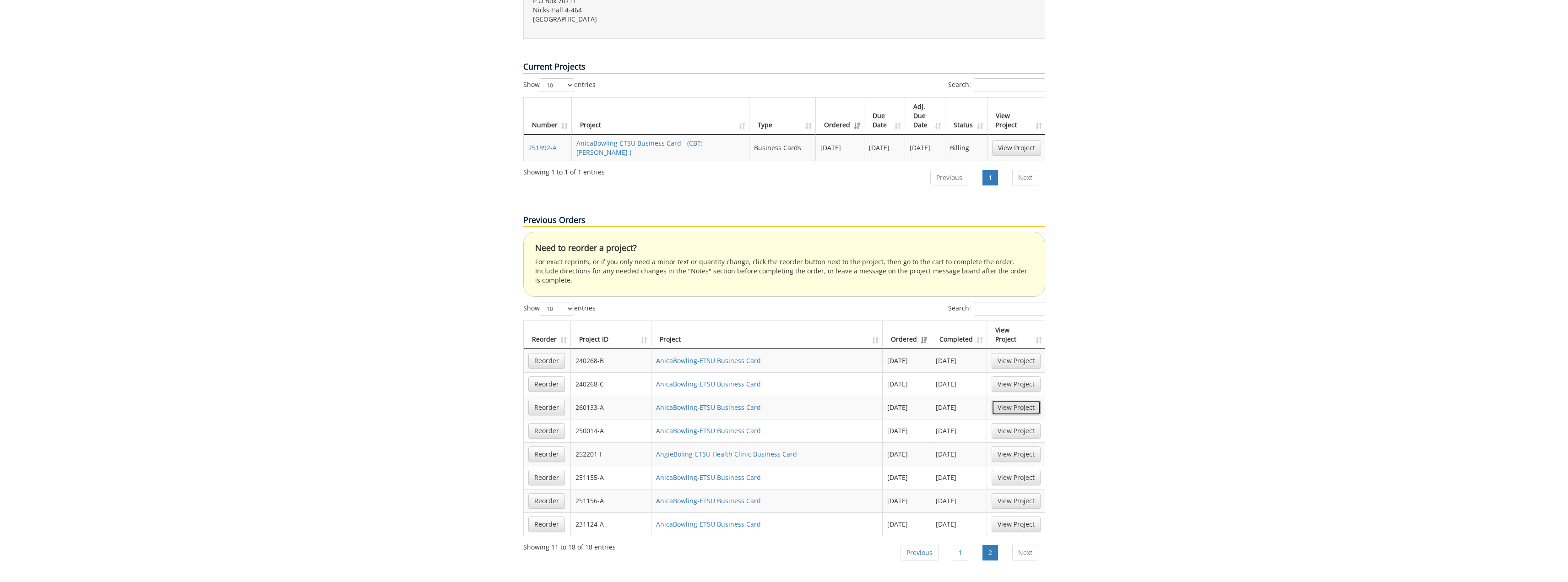
click at [1025, 400] on link "View Project" at bounding box center [1016, 407] width 49 height 15
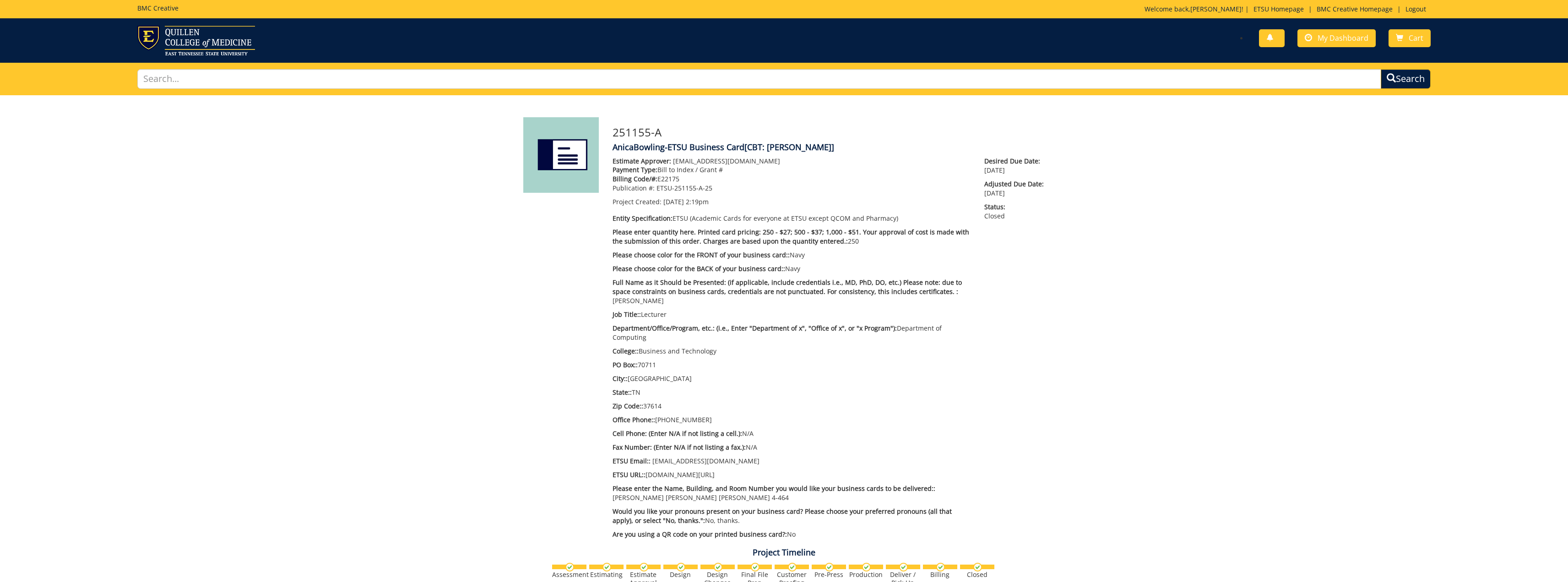
scroll to position [245, 0]
click at [1337, 32] on link "My Dashboard" at bounding box center [1336, 38] width 78 height 18
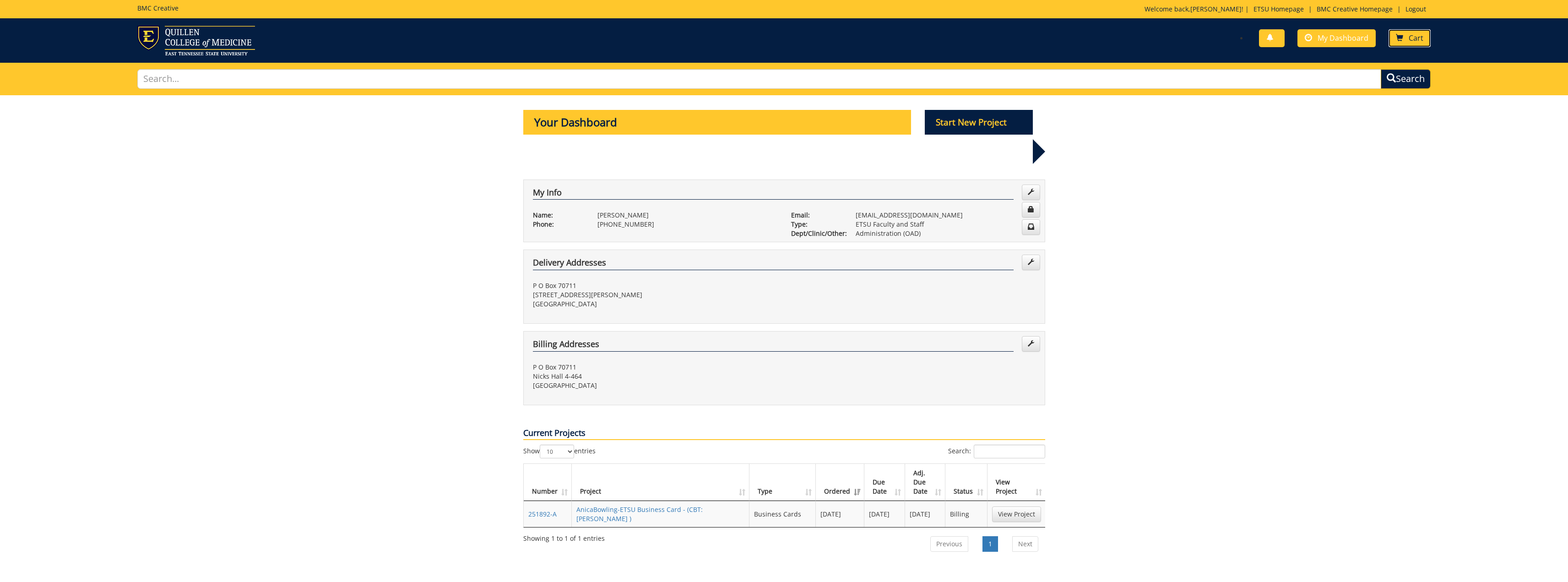
click at [1420, 34] on span "Cart" at bounding box center [1416, 38] width 15 height 10
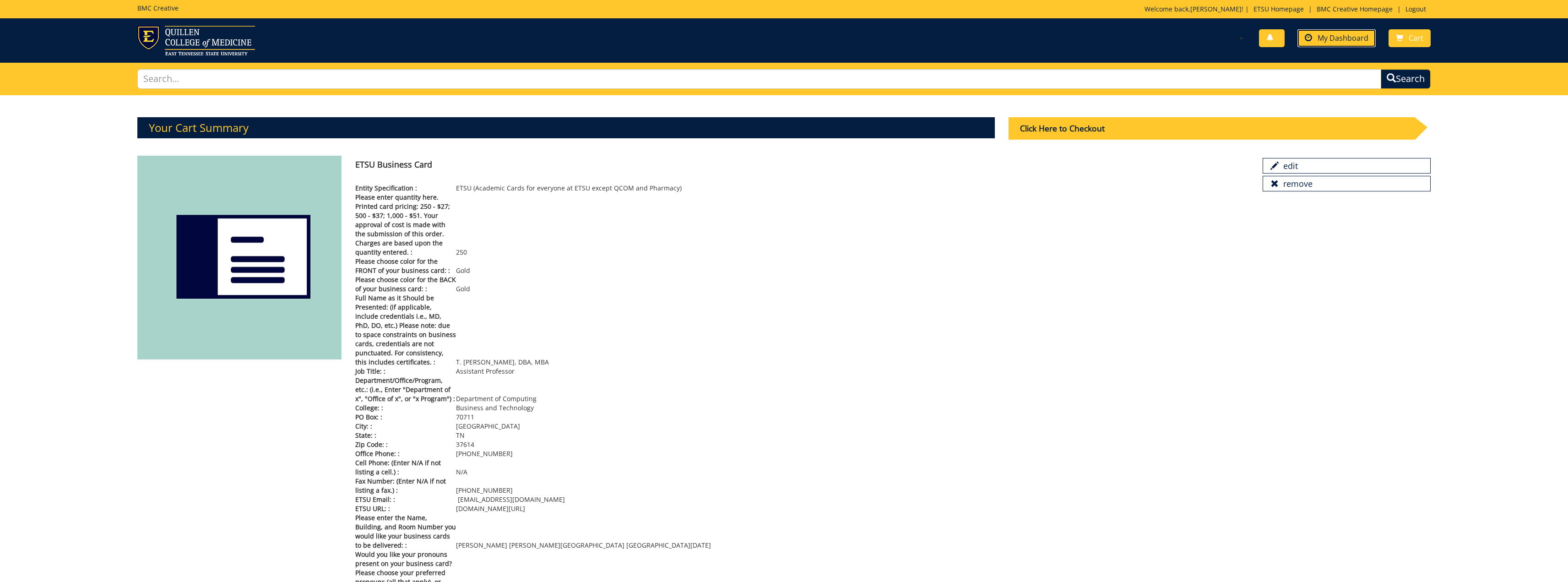
click at [1331, 38] on span "My Dashboard" at bounding box center [1343, 38] width 51 height 10
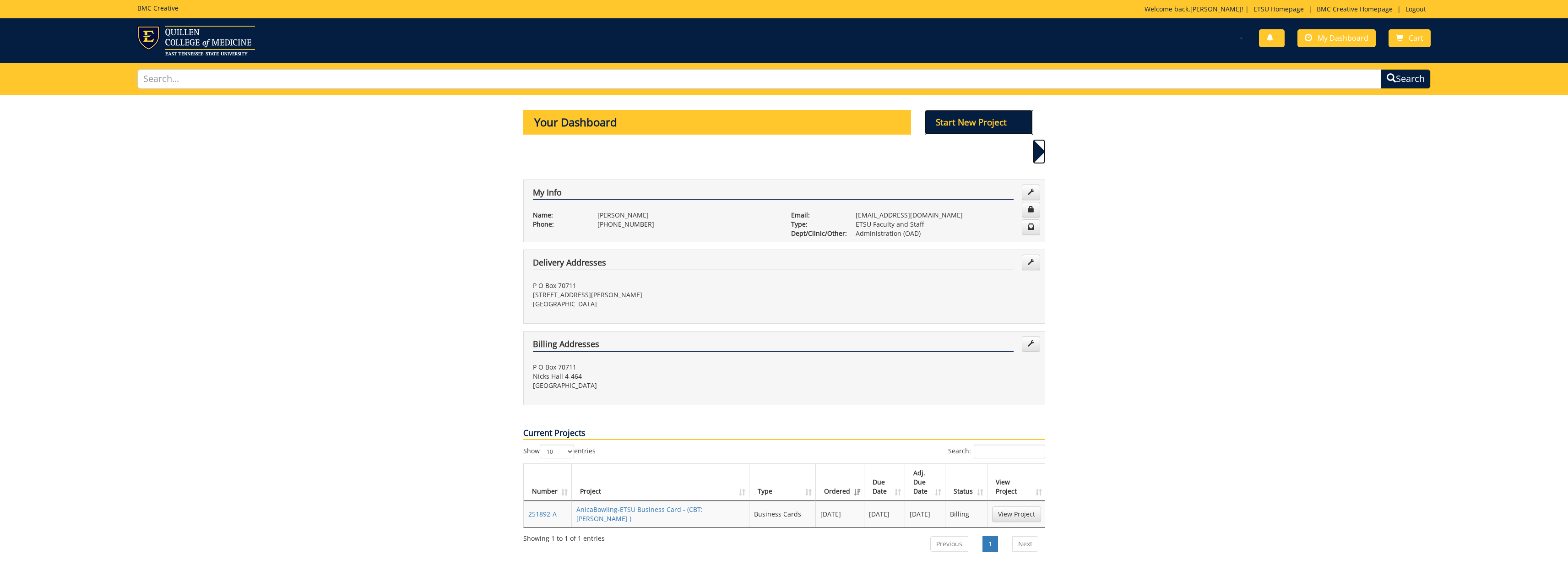
click at [962, 119] on p "Start New Project" at bounding box center [979, 122] width 108 height 25
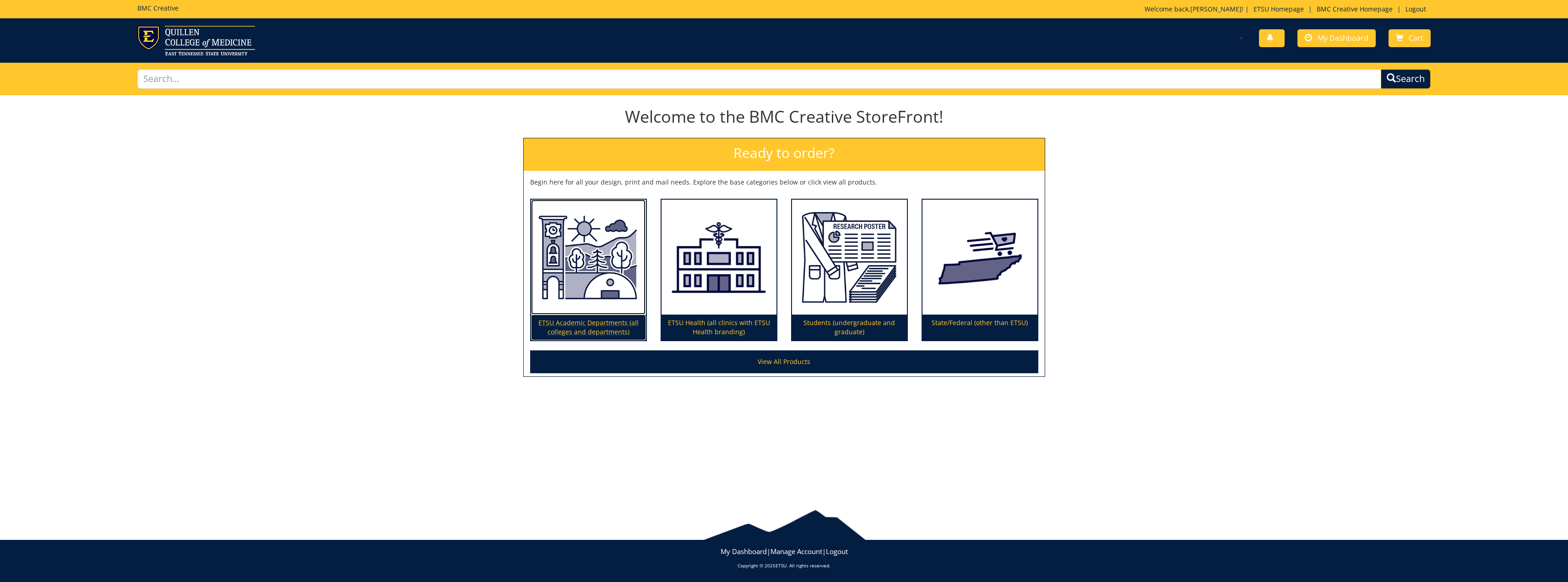
click at [594, 298] on img at bounding box center [588, 257] width 115 height 116
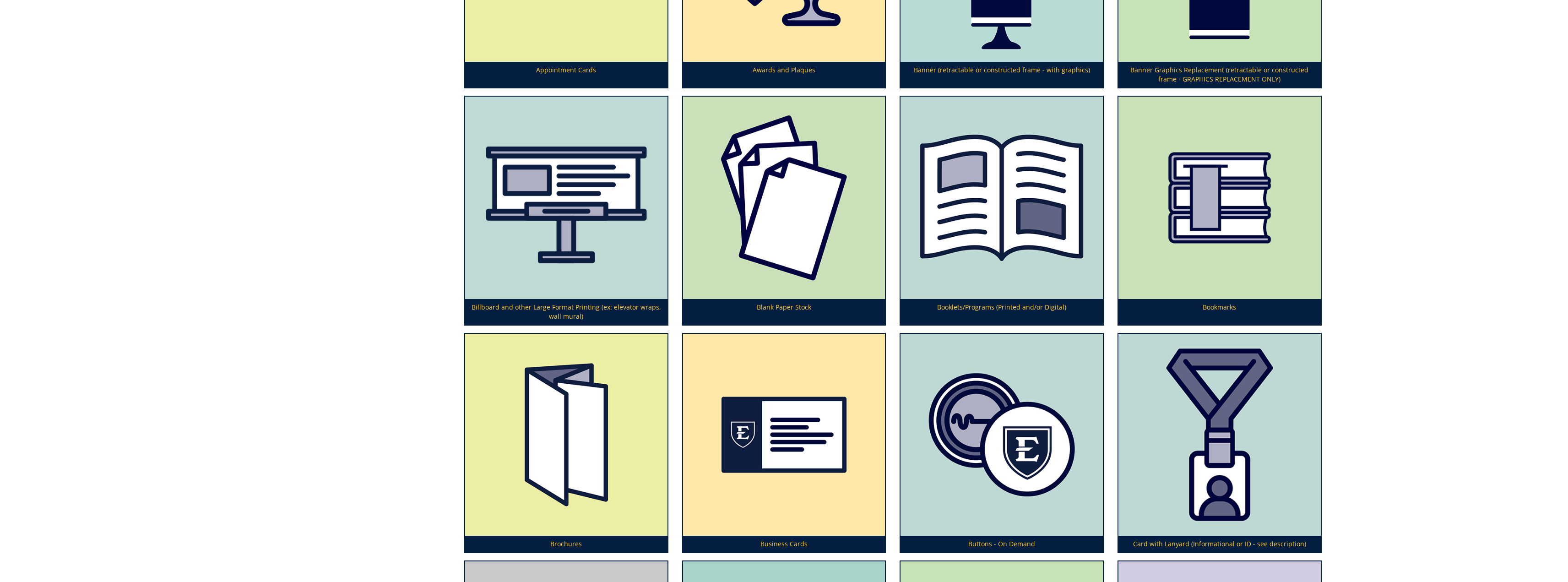
scroll to position [595, 0]
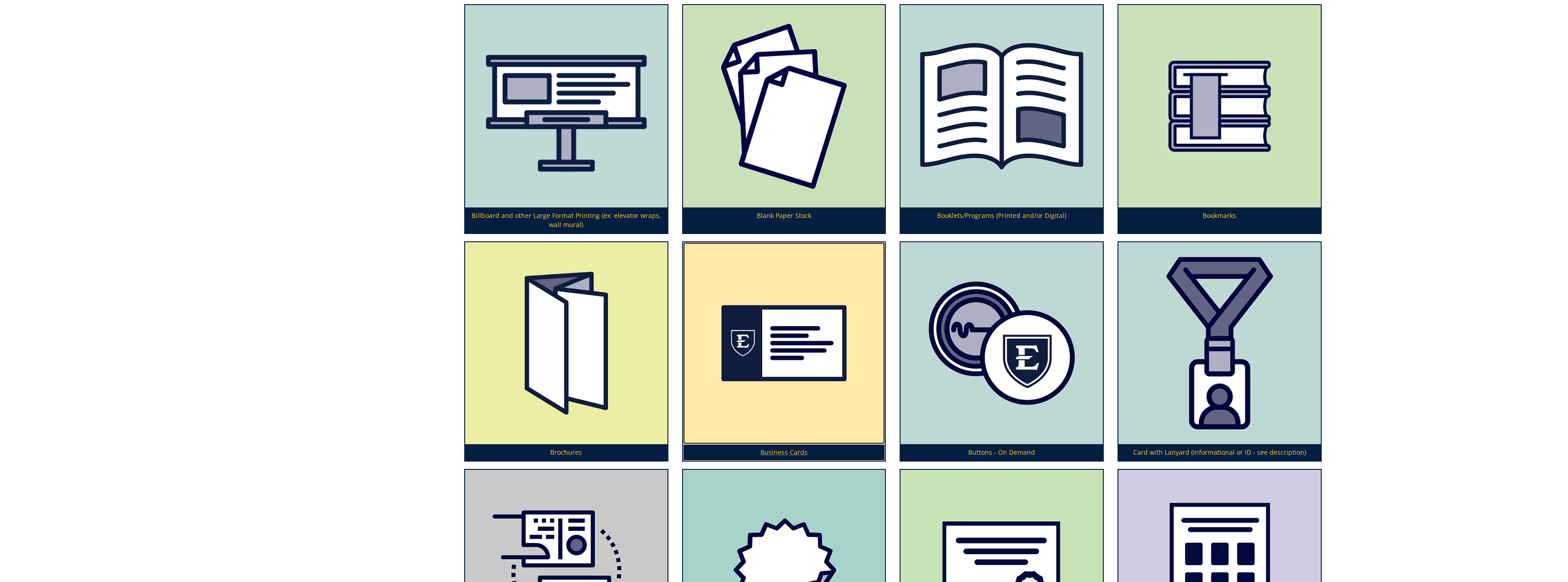
click at [781, 447] on p "Business Cards" at bounding box center [784, 452] width 202 height 17
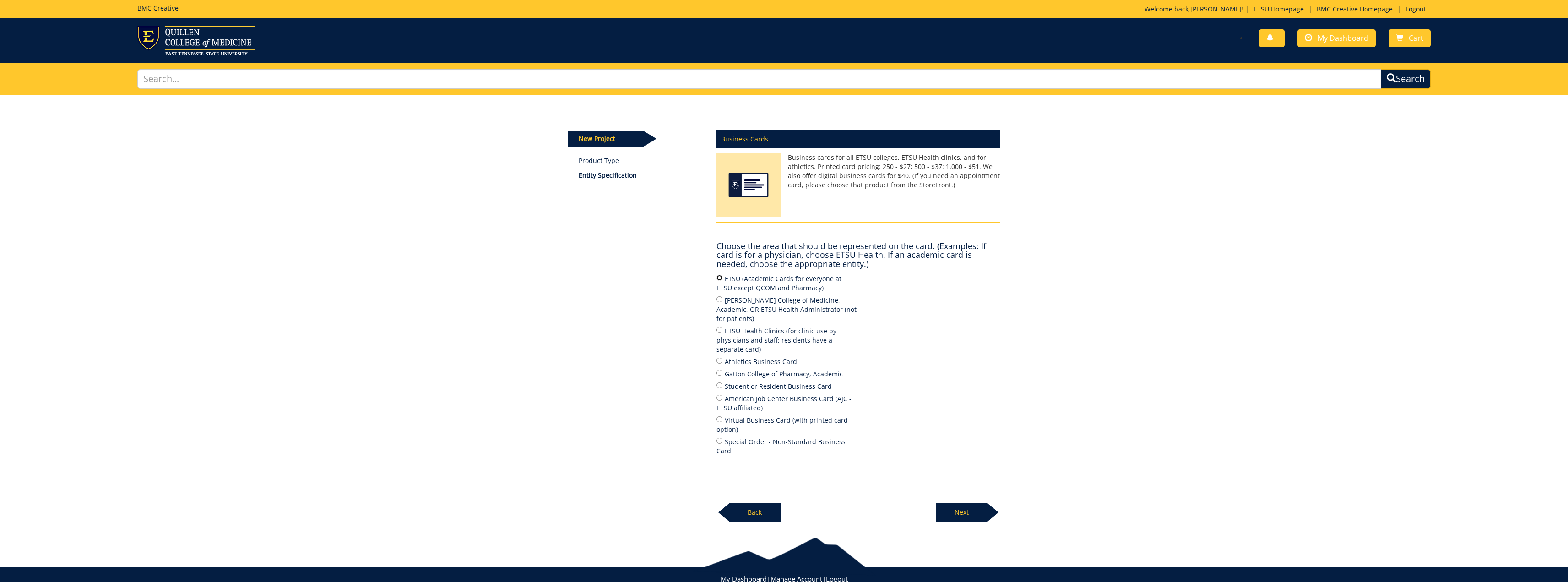
click at [718, 278] on input "ETSU (Academic Cards for everyone at ETSU except QCOM and Pharmacy)" at bounding box center [720, 278] width 6 height 6
radio input "true"
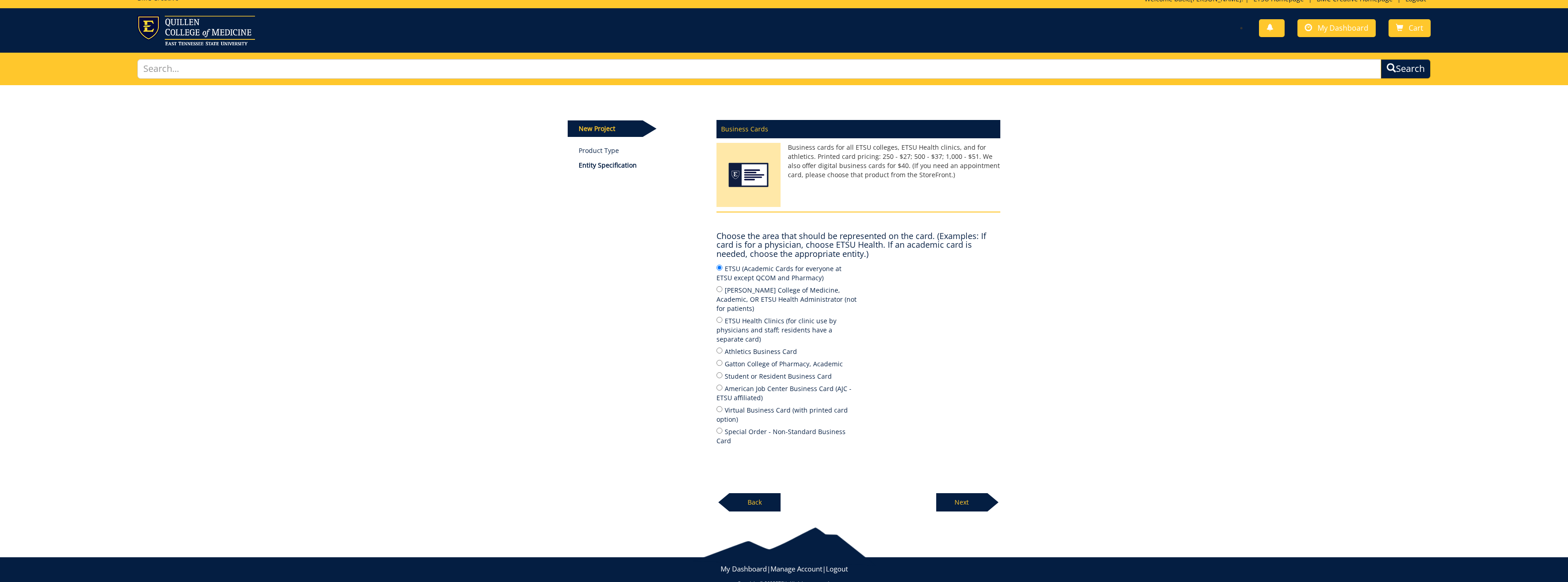
click at [966, 493] on p "Next" at bounding box center [961, 503] width 51 height 18
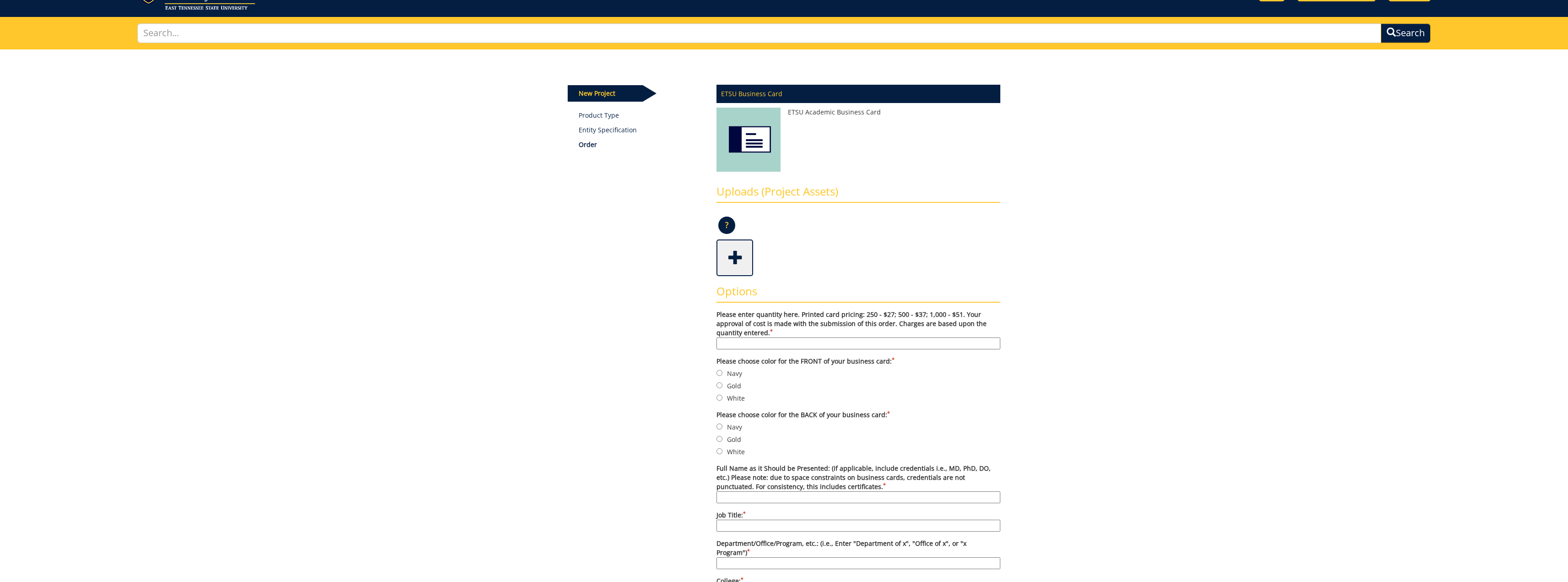
scroll to position [92, 0]
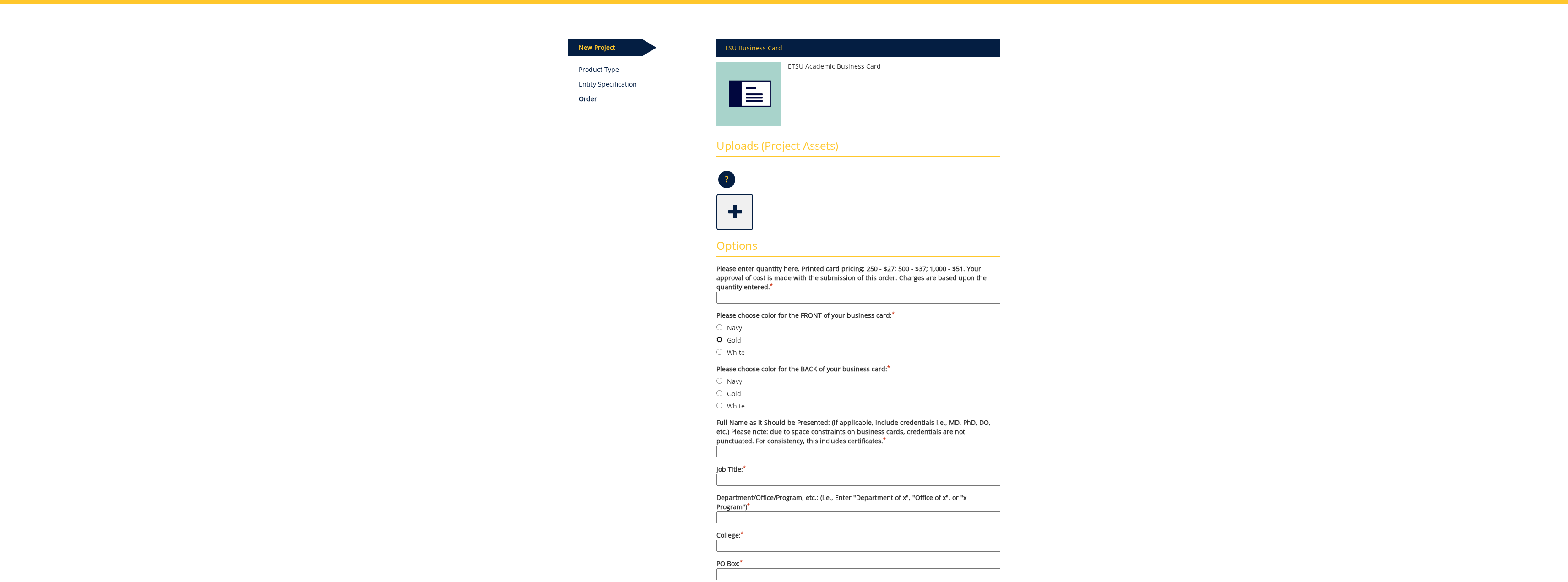
click at [719, 339] on input "Gold" at bounding box center [720, 340] width 6 height 6
radio input "true"
click at [718, 326] on input "Navy" at bounding box center [720, 327] width 6 height 6
radio input "true"
click at [719, 379] on input "Navy" at bounding box center [720, 381] width 6 height 6
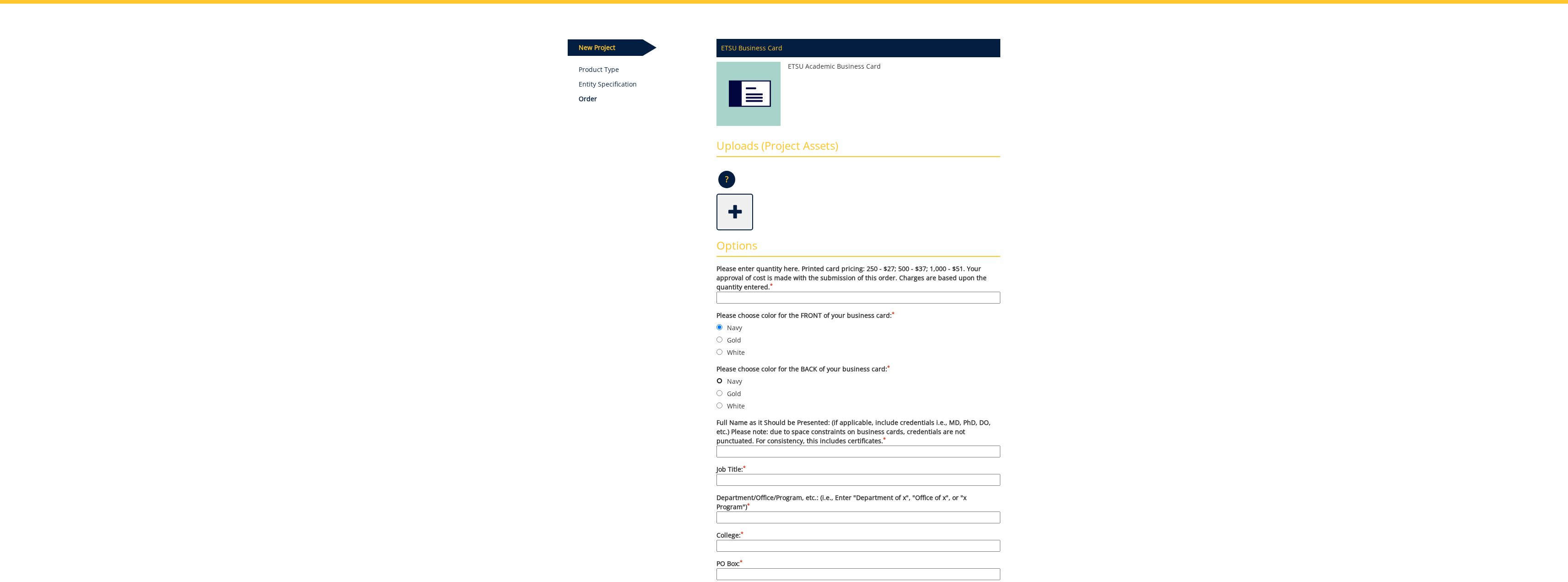
radio input "true"
click at [744, 297] on input "Please enter quantity here. Printed card pricing: 250 - $27; 500 - $37; 1,000 -…" at bounding box center [858, 297] width 284 height 12
type input "250"
click at [783, 385] on label "Navy" at bounding box center [858, 381] width 284 height 10
click at [722, 384] on input "Navy" at bounding box center [720, 381] width 6 height 6
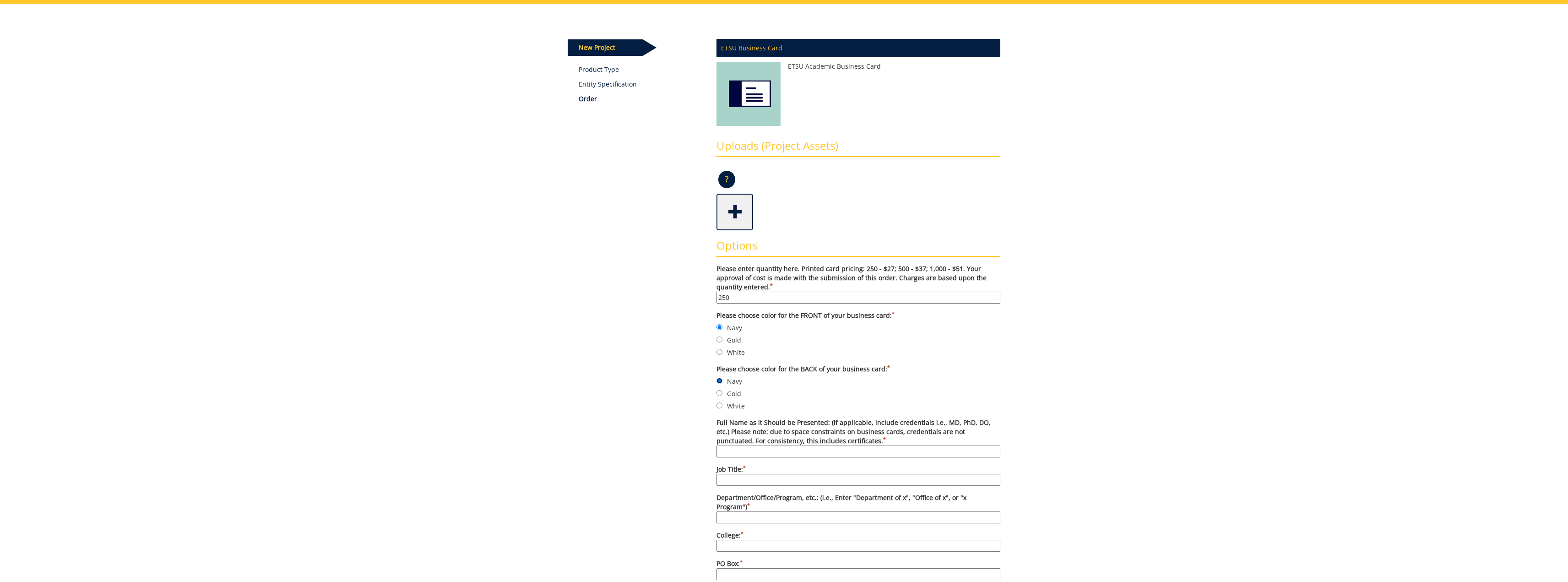
scroll to position [137, 0]
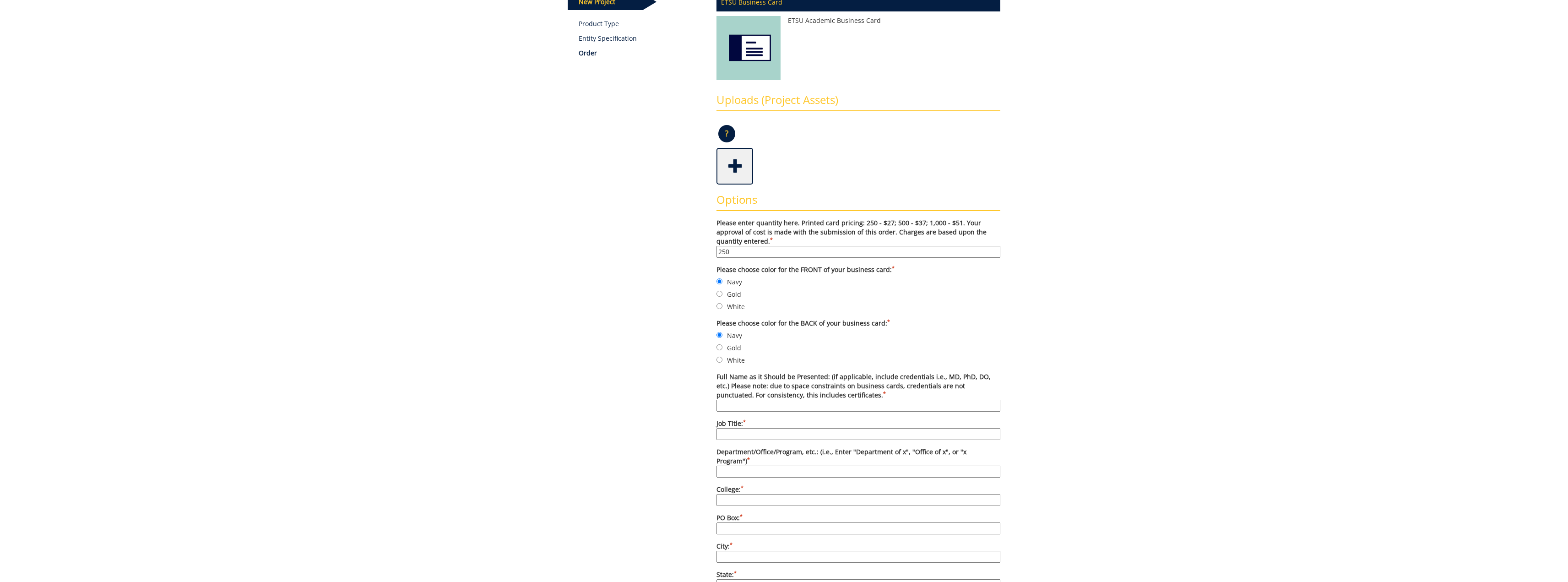
click at [760, 402] on input "Full Name as it Should be Presented: (if applicable, include credentials i.e., …" at bounding box center [858, 405] width 284 height 12
type input "[PERSON_NAME]"
click at [749, 434] on input "Job Title: *" at bounding box center [858, 434] width 284 height 12
type input "Assistant Professor"
click at [750, 466] on input "Department/Office/Program, etc.: (i.e., Enter "Department of x", "Office of x",…" at bounding box center [858, 471] width 284 height 12
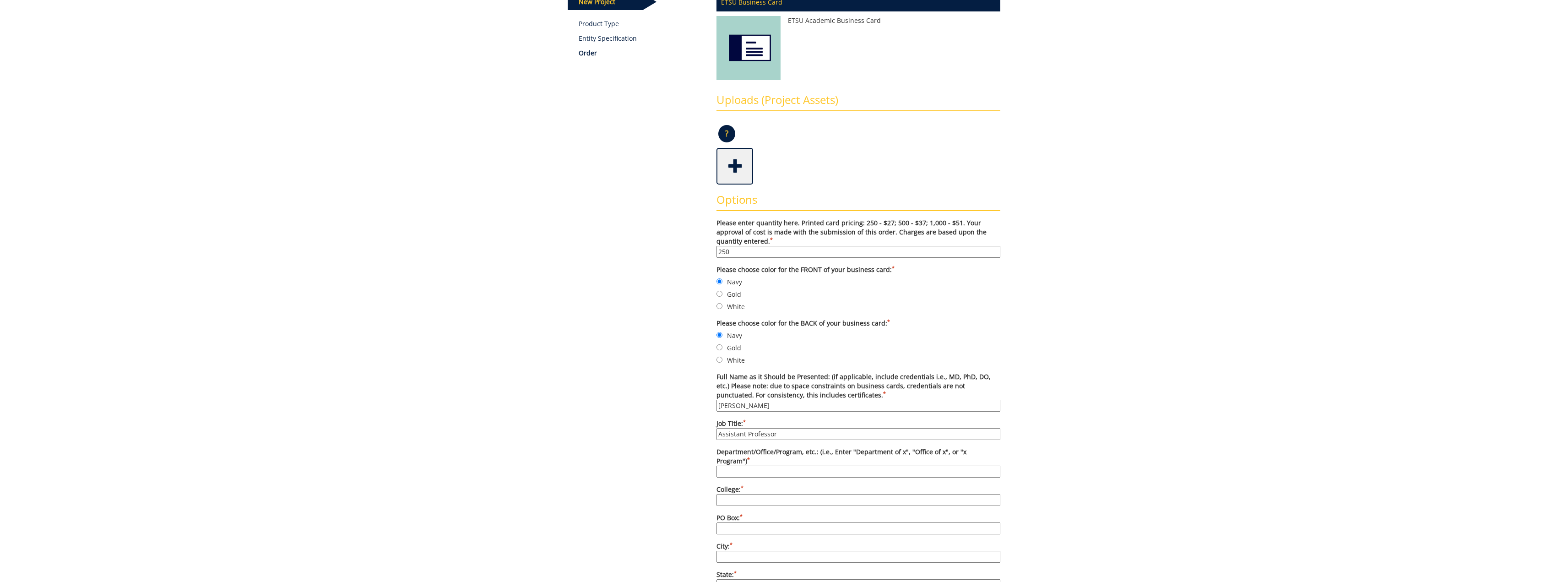
type input "Department of Computing"
click at [769, 494] on input "College: *" at bounding box center [858, 500] width 284 height 12
type input "Business and Technology"
click at [758, 522] on input "PO Box: *" at bounding box center [858, 528] width 284 height 12
type input "70711"
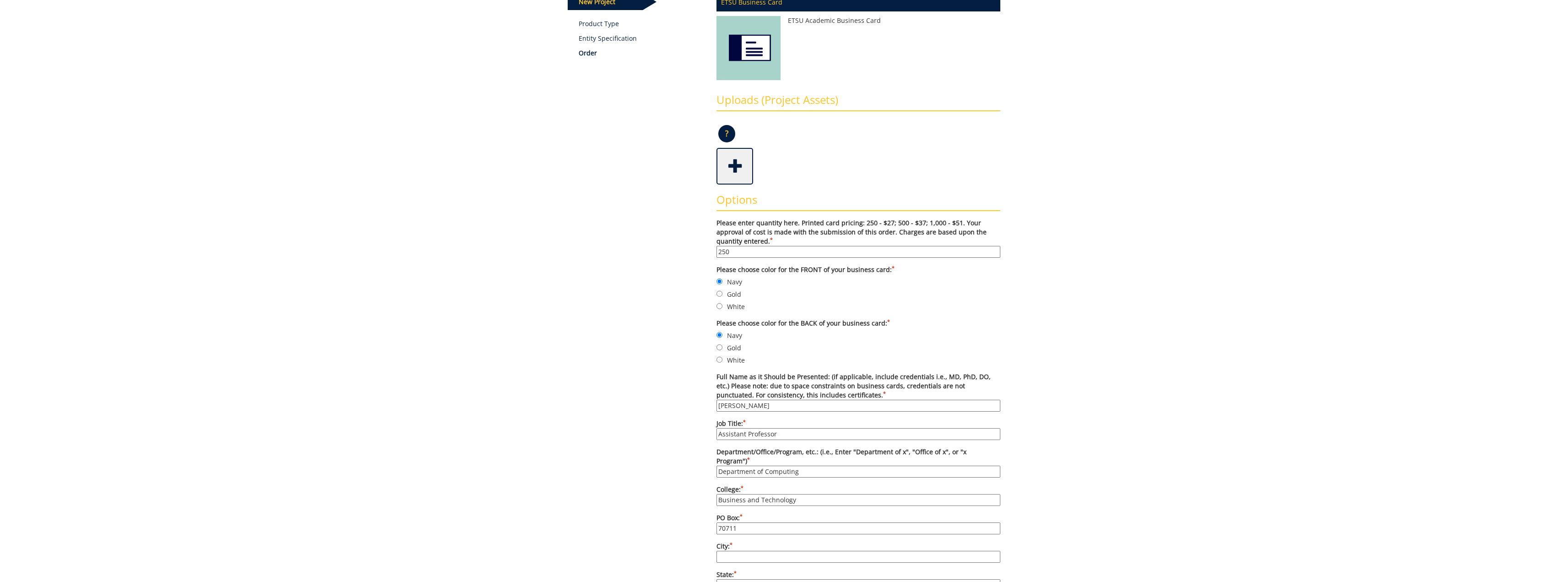
click at [751, 551] on input "City: *" at bounding box center [858, 556] width 284 height 12
type input "[GEOGRAPHIC_DATA]"
click at [692, 535] on div "Some kind of message here. New Project Product Type Entity Specification Order …" at bounding box center [784, 489] width 447 height 1062
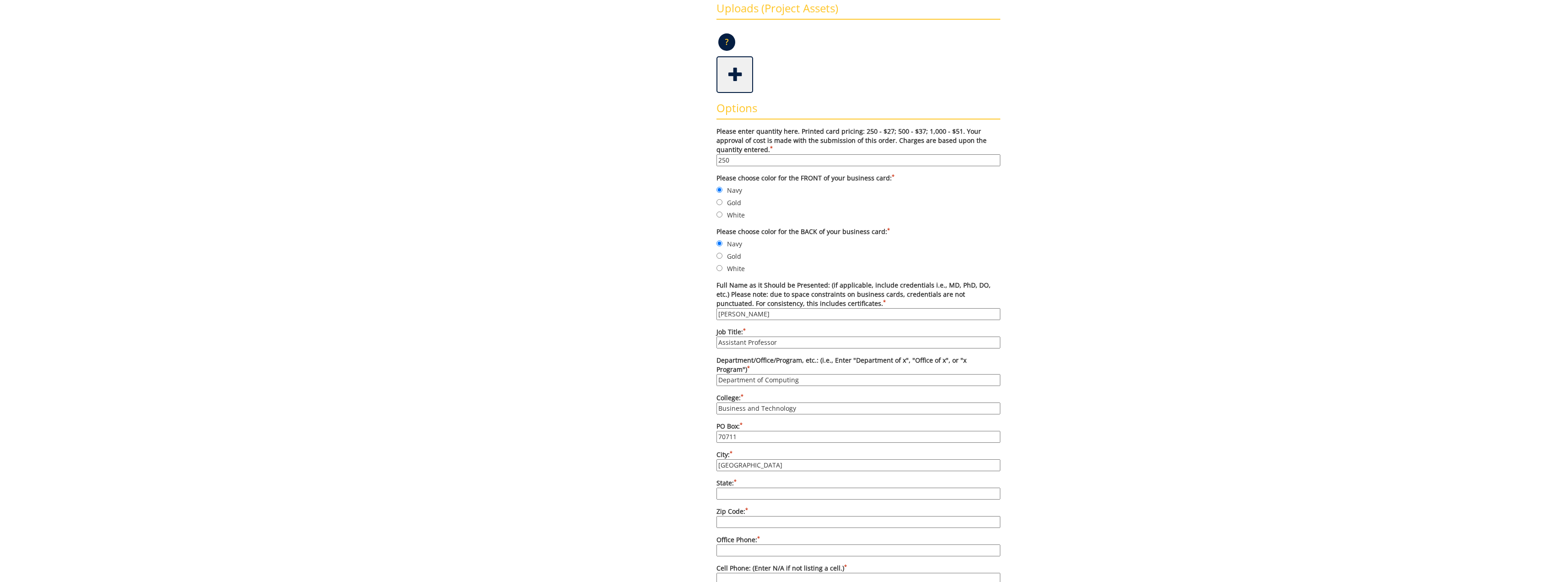
click at [770, 488] on input "State: *" at bounding box center [858, 493] width 284 height 12
type input "TN"
click at [755, 507] on label "Zip Code: *" at bounding box center [858, 517] width 284 height 21
click at [755, 516] on input "Zip Code: *" at bounding box center [858, 522] width 284 height 12
click at [754, 516] on input "Zip Code: *" at bounding box center [858, 522] width 284 height 12
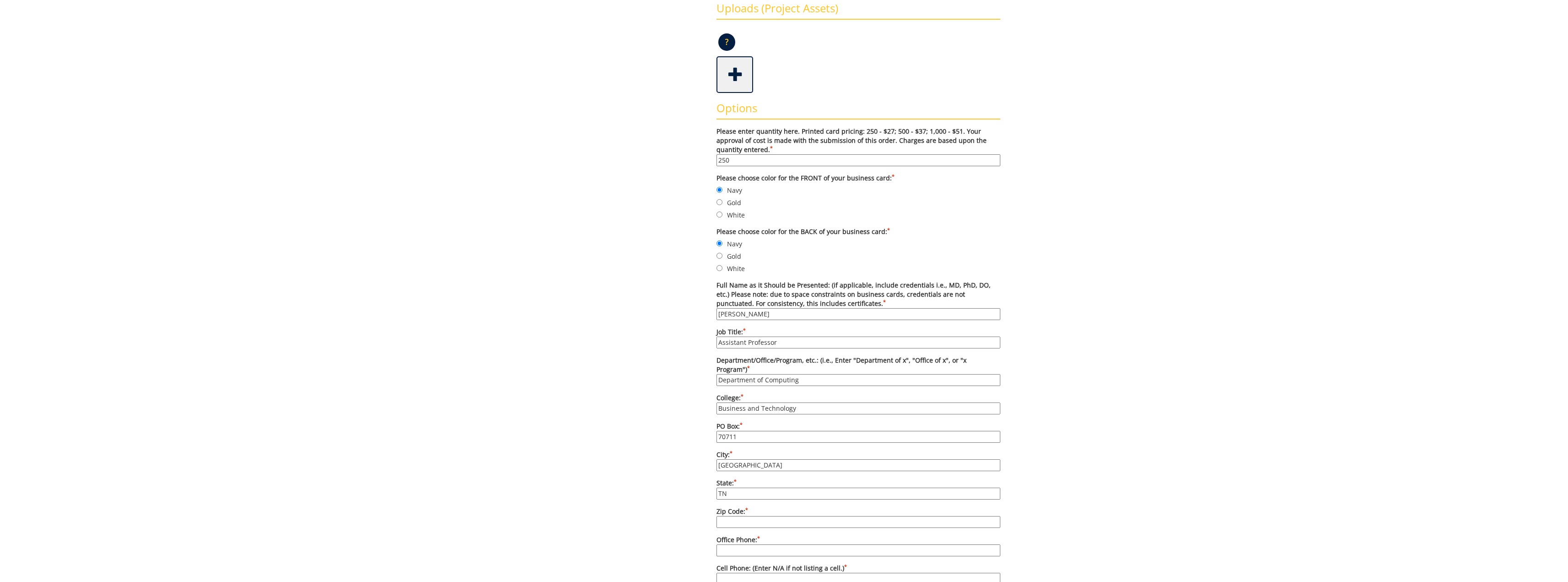
type input "37614"
click at [735, 544] on input "Office Phone: *" at bounding box center [858, 550] width 284 height 12
type input "[PHONE_NUMBER]"
click at [688, 549] on div "Some kind of message here. New Project Product Type Entity Specification Order …" at bounding box center [784, 397] width 447 height 1062
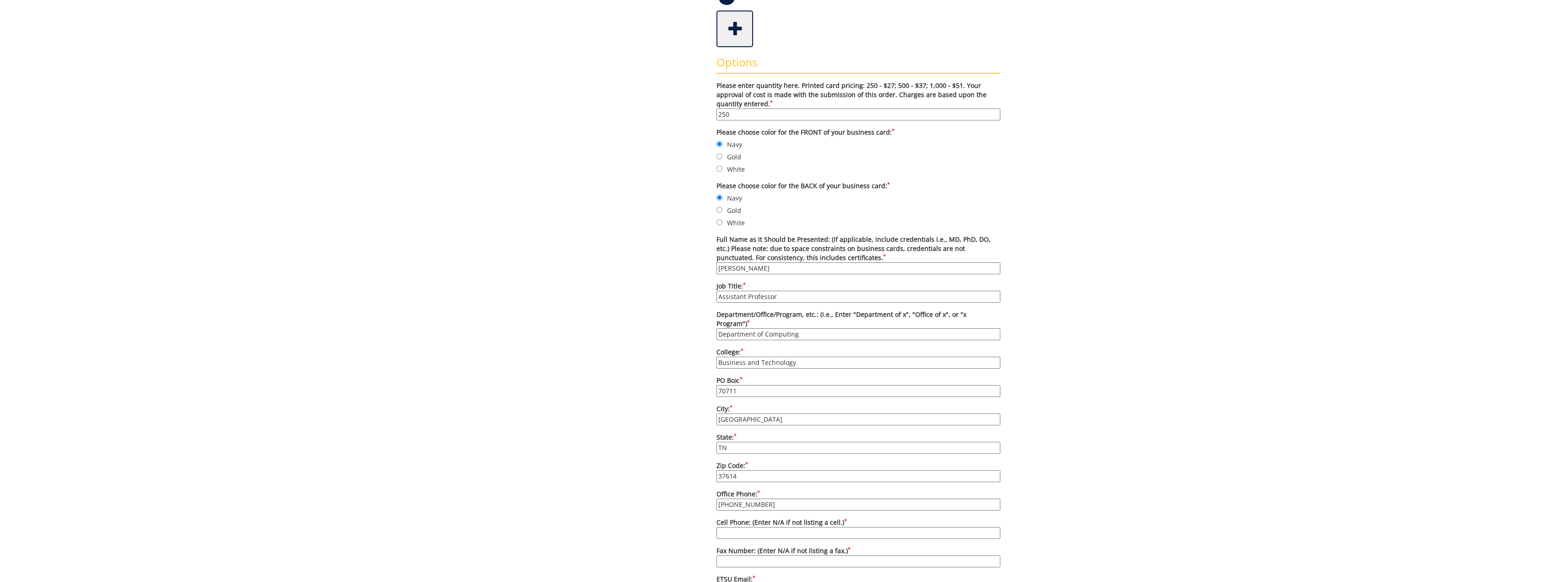
click at [735, 556] on input "Fax Number: (Enter N/A if not listing a fax.) *" at bounding box center [858, 561] width 284 height 12
type input "423-439-7119"
click at [672, 549] on div "Some kind of message here. New Project Product Type Entity Specification Order …" at bounding box center [784, 351] width 447 height 1062
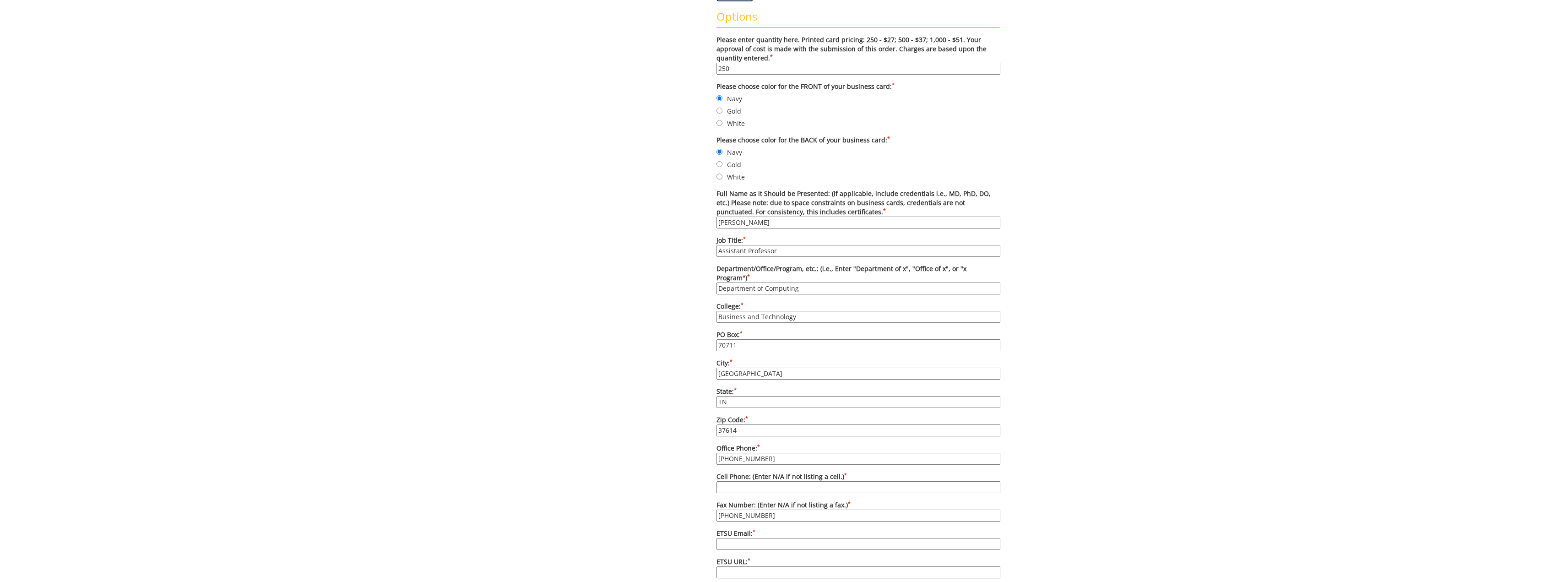
click at [745, 538] on input "ETSU Email: *" at bounding box center [858, 543] width 284 height 12
type input "shaiks@etsu.edu"
click at [744, 567] on input "ETSU URL: *" at bounding box center [858, 572] width 284 height 12
type input "etsu.com/computing"
click at [616, 525] on div "Some kind of message here. New Project Product Type Entity Specification Order …" at bounding box center [784, 306] width 447 height 1062
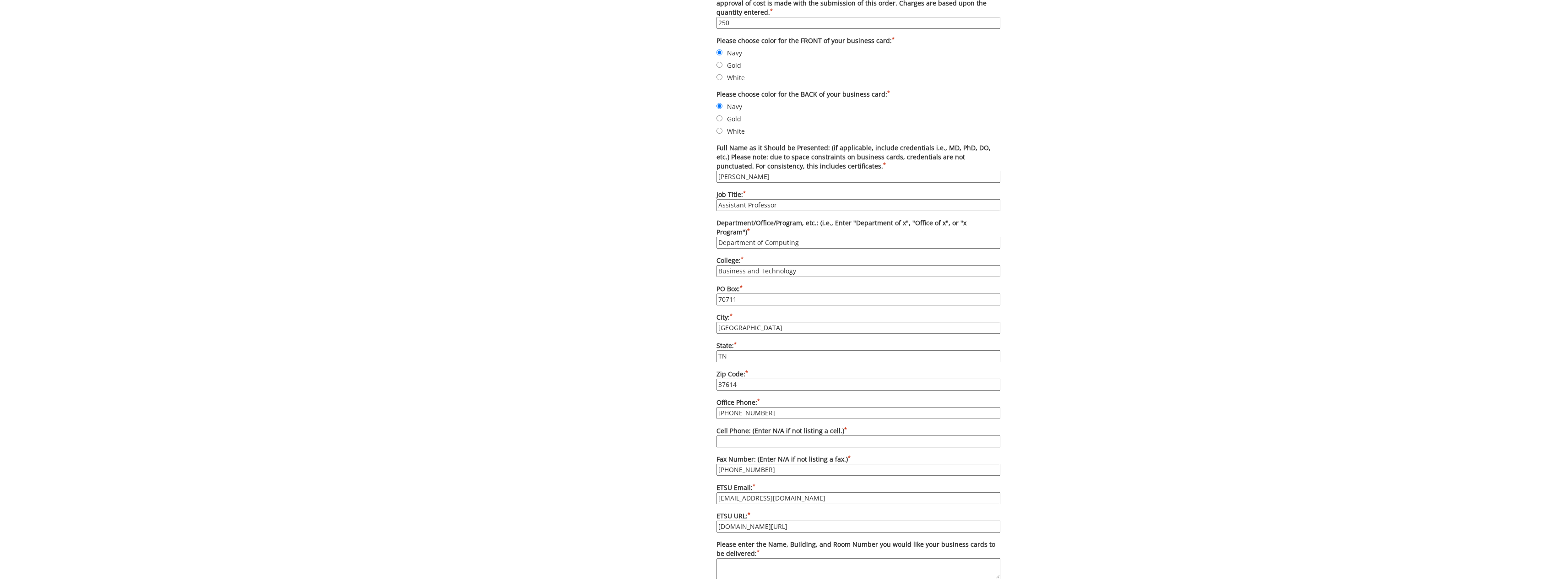
scroll to position [412, 0]
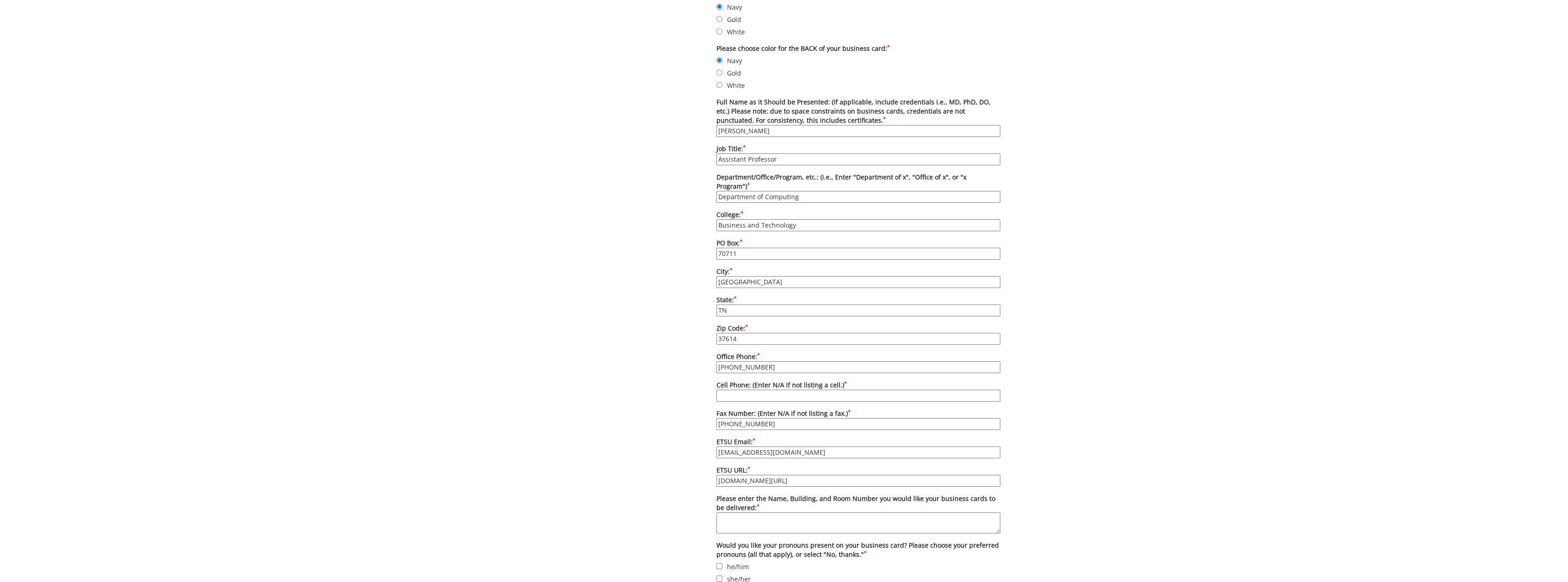
click at [751, 513] on textarea "Please enter the Name, Building, and Room Number you would like your business c…" at bounding box center [858, 523] width 284 height 21
type textarea "Anica Bowling Brinkley Center Room 162"
click at [663, 533] on div "Some kind of message here. New Project Product Type Entity Specification Order …" at bounding box center [784, 214] width 447 height 1062
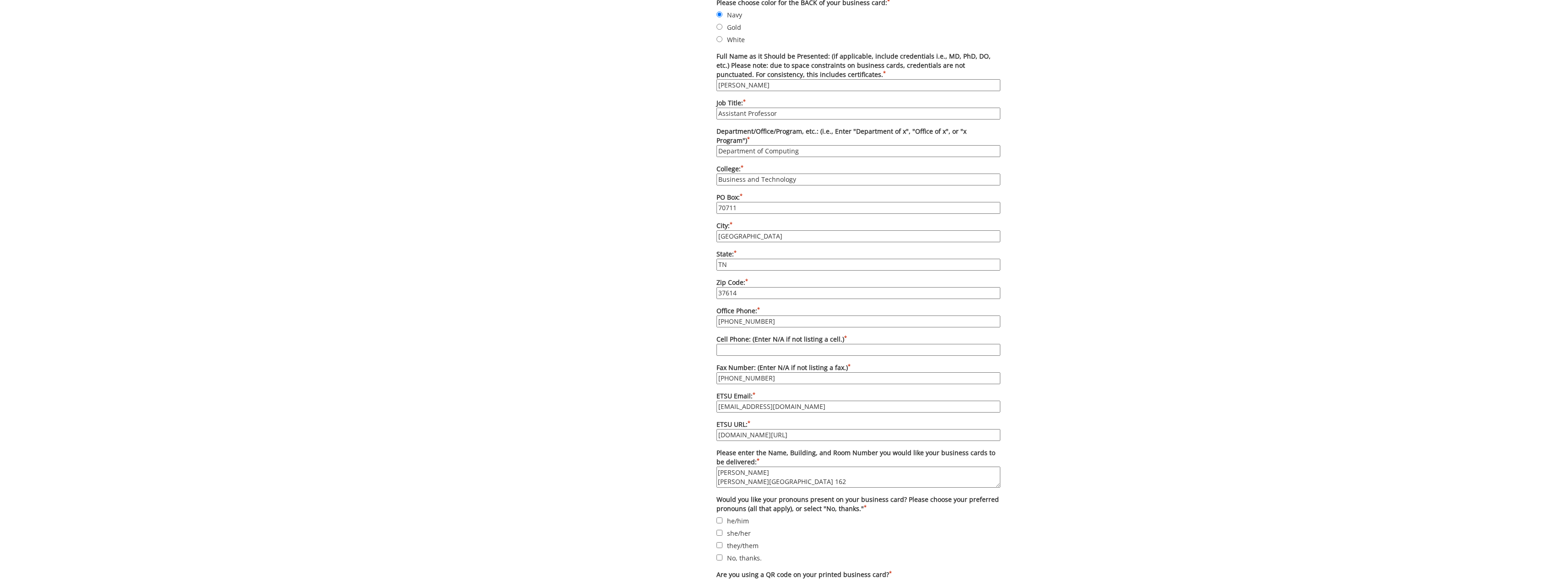
scroll to position [504, 0]
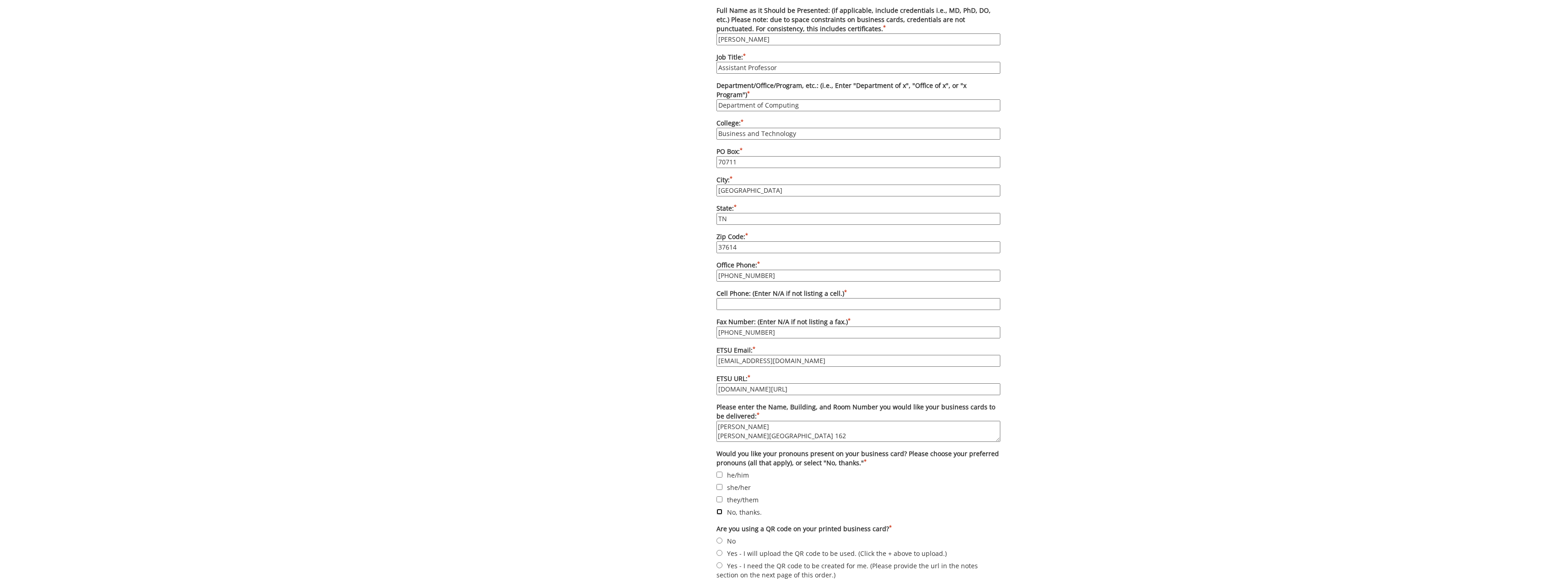
click at [722, 509] on input "No, thanks." at bounding box center [720, 512] width 6 height 6
checkbox input "true"
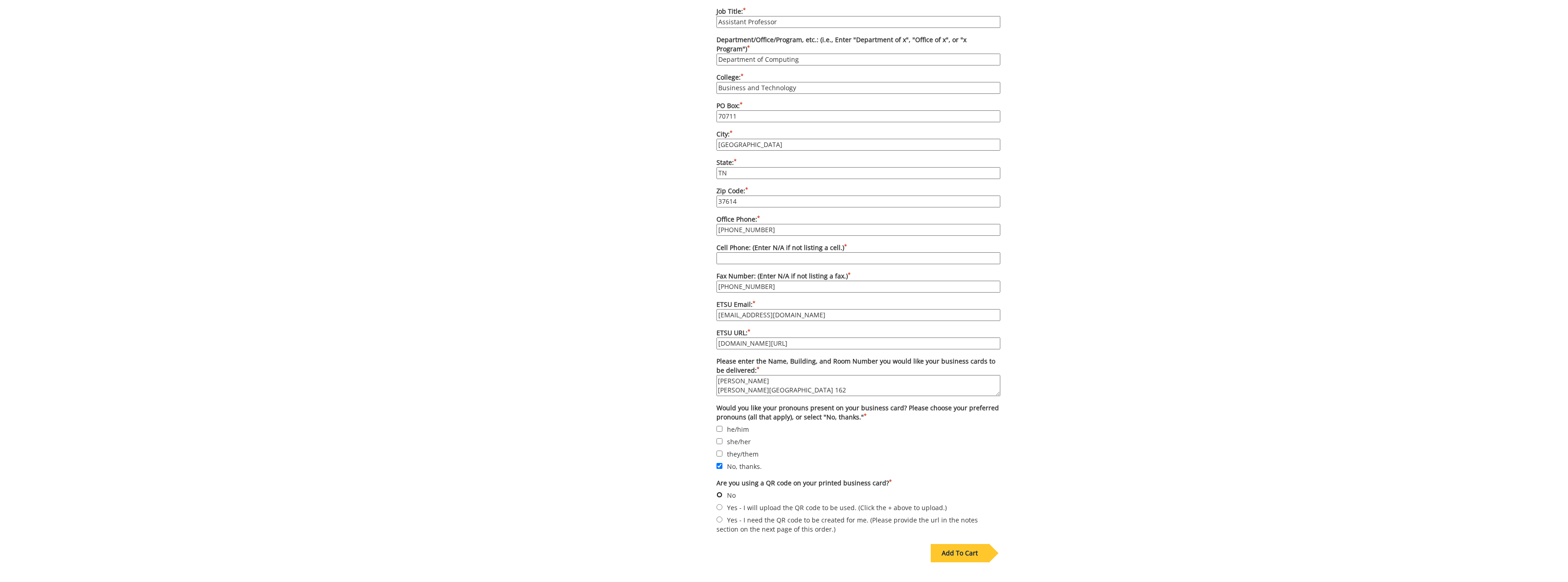
click at [722, 492] on input "No" at bounding box center [720, 495] width 6 height 6
radio input "true"
click at [624, 499] on div "Some kind of message here. New Project Product Type Entity Specification Order …" at bounding box center [784, 77] width 447 height 1062
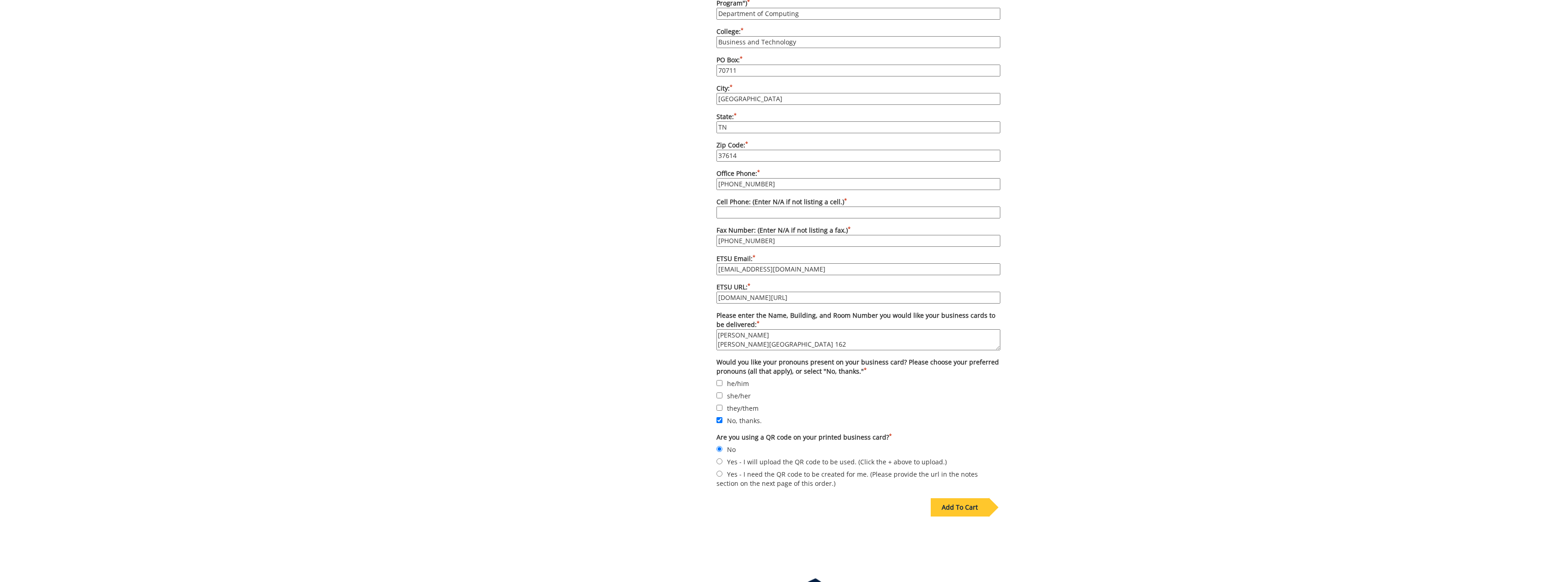
click at [969, 498] on div "Add To Cart" at bounding box center [960, 508] width 58 height 18
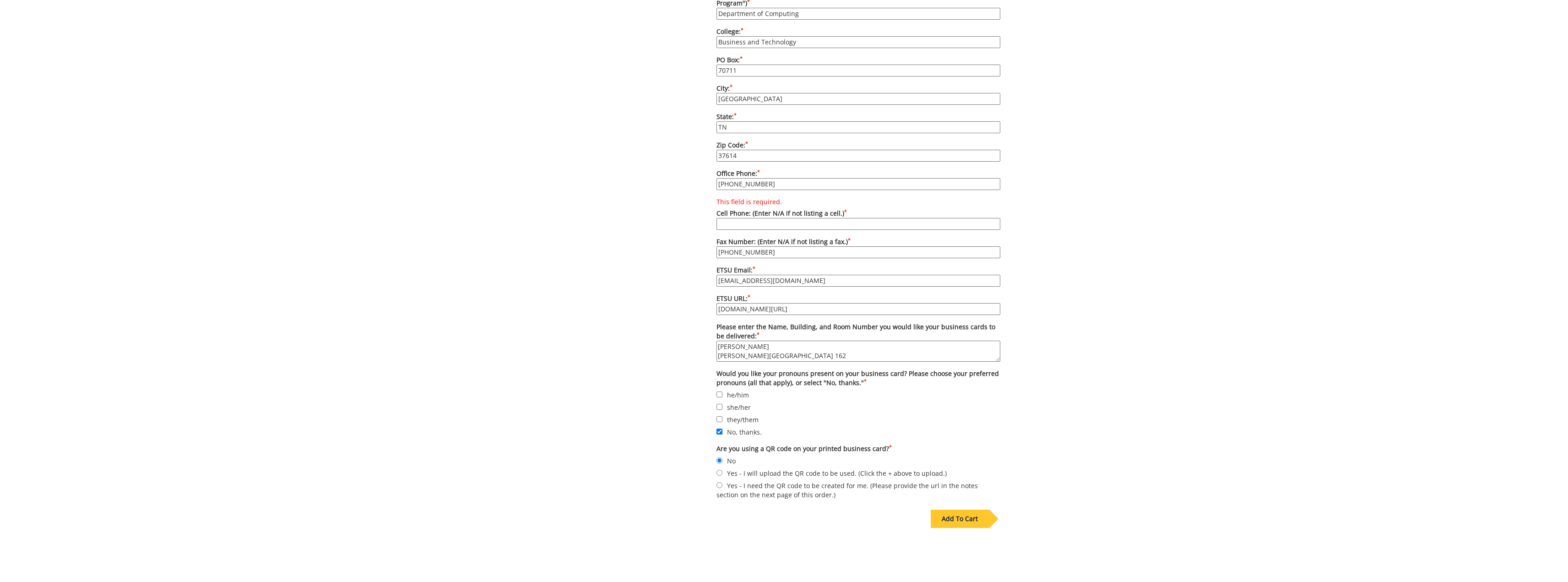
click at [955, 509] on div "Add To Cart" at bounding box center [960, 519] width 58 height 18
click at [790, 218] on input "This field is required. Cell Phone: (Enter N/A if not listing a cell.) *" at bounding box center [858, 223] width 284 height 12
type input "N/A"
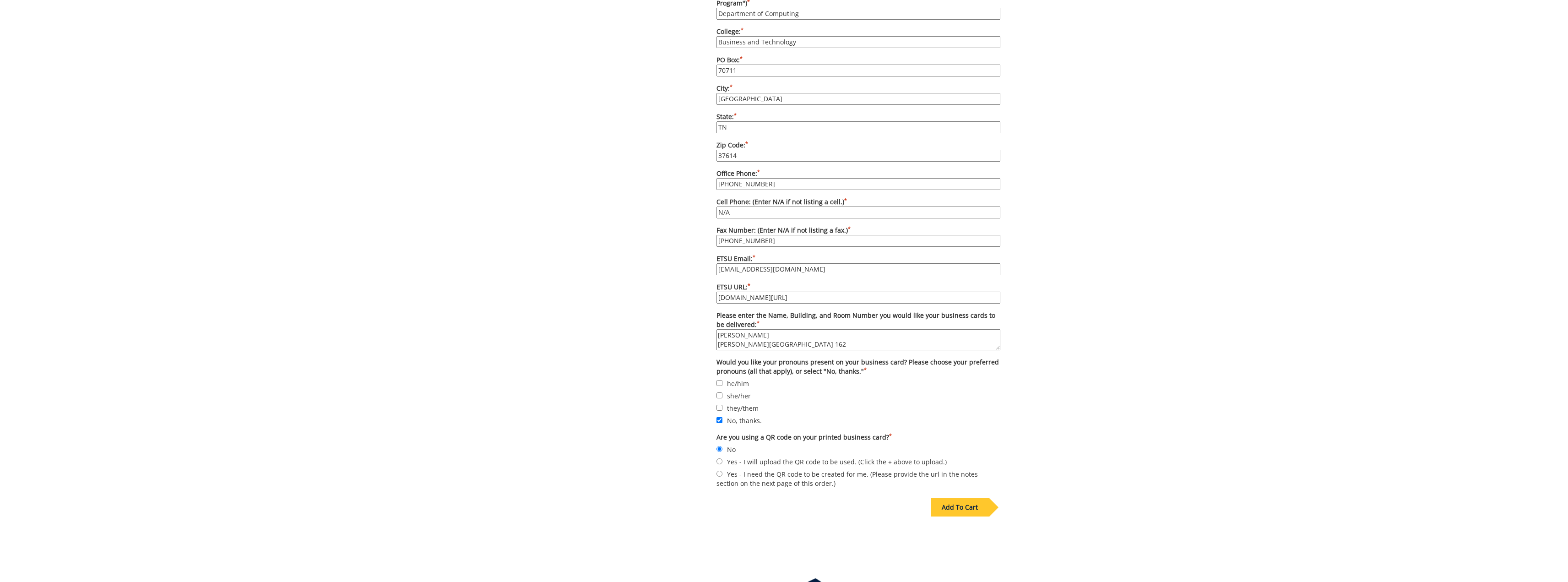
click at [957, 498] on div "Add To Cart" at bounding box center [960, 508] width 58 height 18
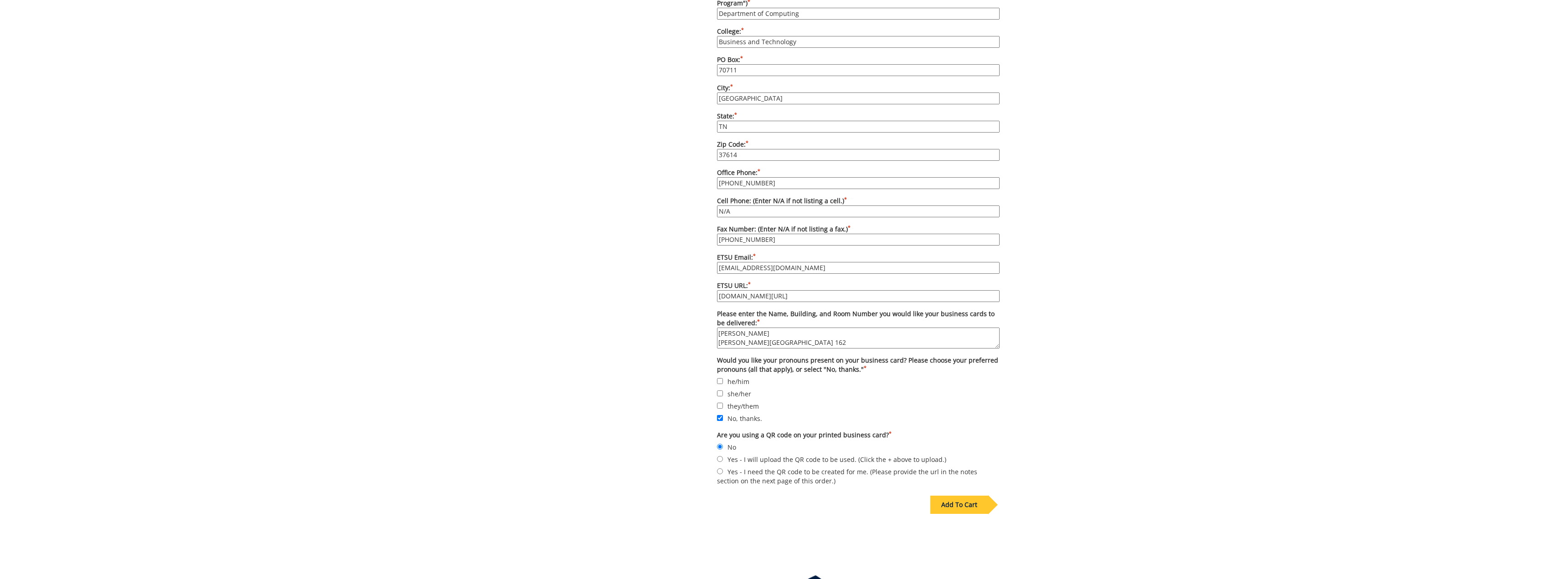
scroll to position [0, 0]
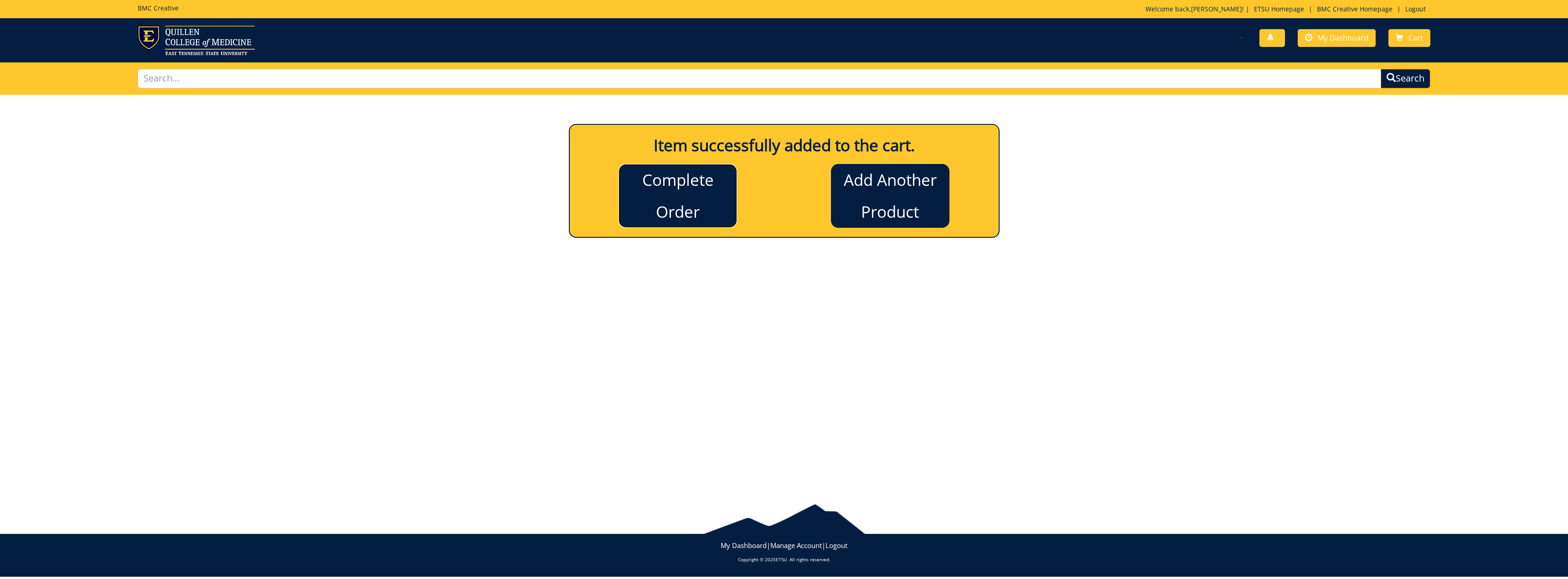
click at [690, 202] on link "Complete Order" at bounding box center [677, 196] width 118 height 64
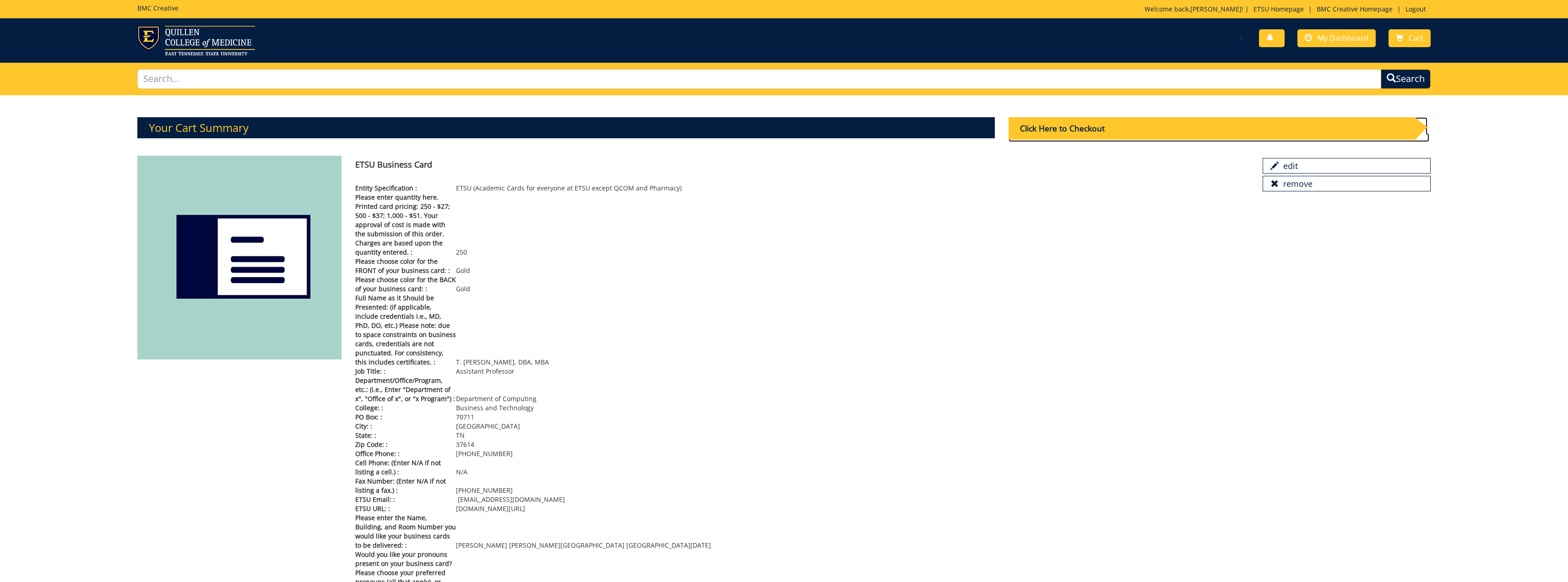
click at [1092, 134] on div "Click Here to Checkout" at bounding box center [1211, 129] width 405 height 22
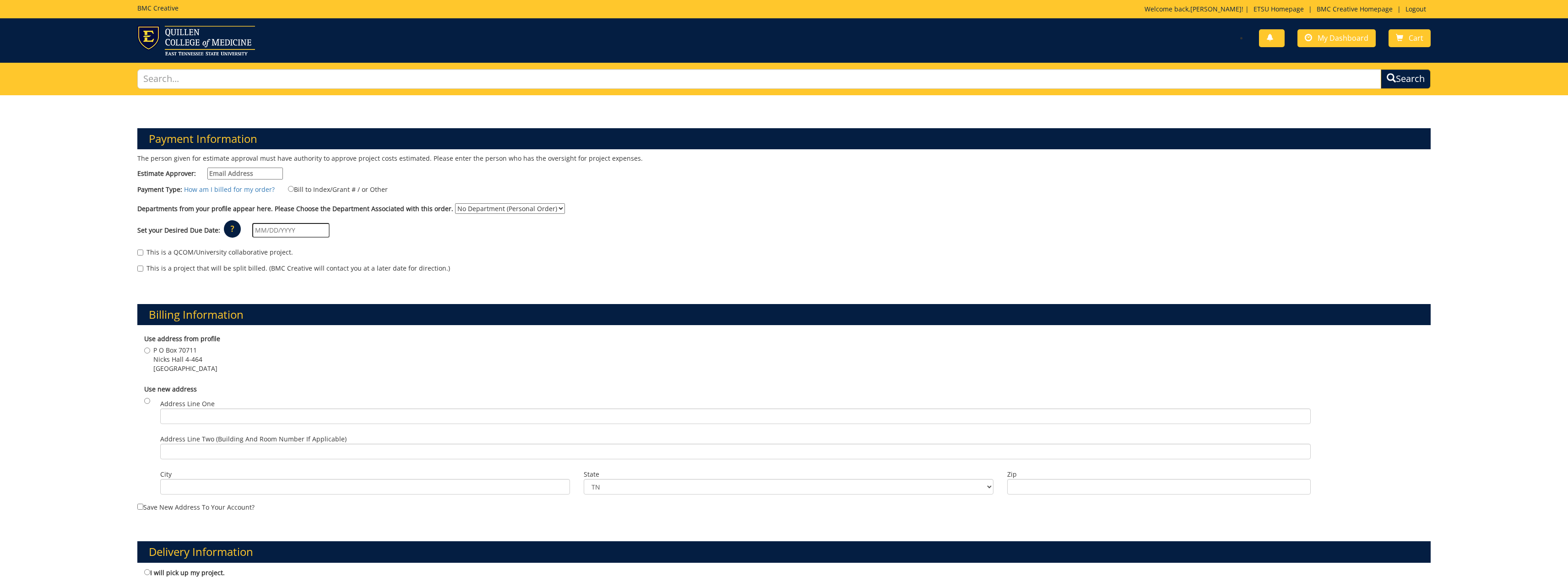
click at [262, 177] on input "Estimate Approver:" at bounding box center [245, 173] width 76 height 12
type input "[EMAIL_ADDRESS][DOMAIN_NAME]"
click at [288, 190] on input "Bill to Index/Grant # / or Other" at bounding box center [291, 189] width 6 height 6
radio input "true"
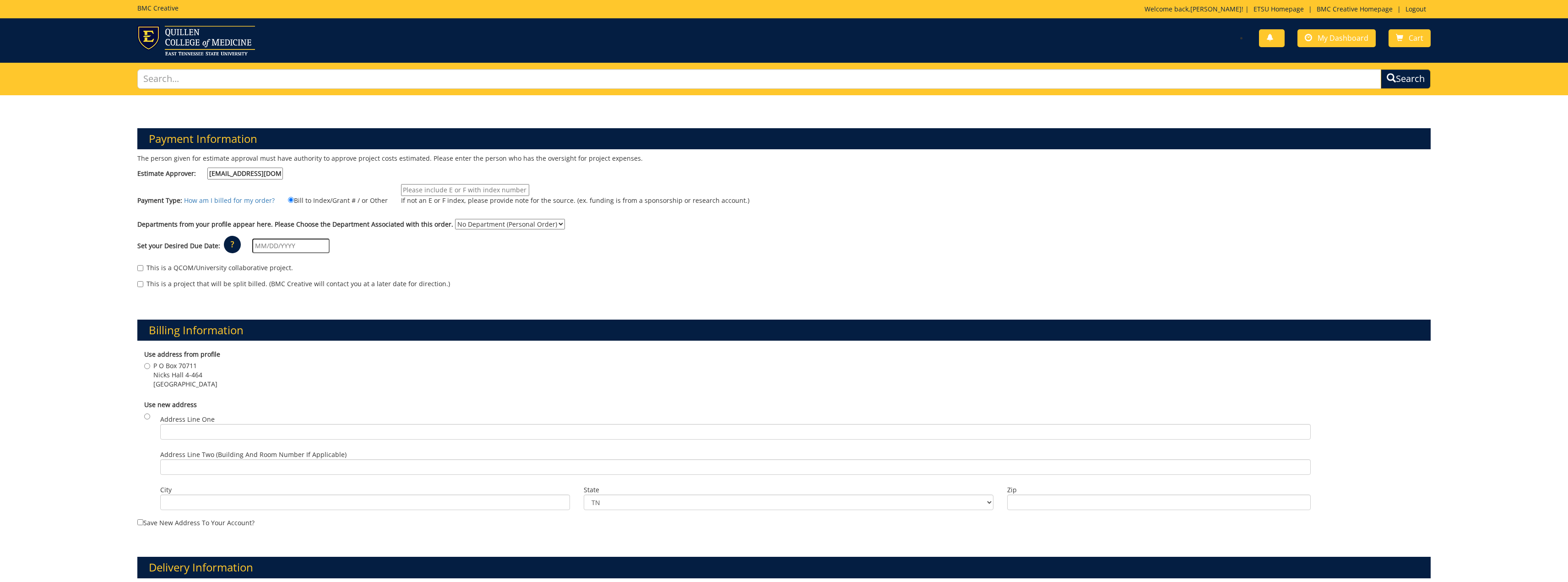
click at [429, 193] on input "If not an E or F index, please provide note for the source. (ex. funding is fro…" at bounding box center [465, 189] width 128 height 12
type input "10-51300-200102-120-74599-"
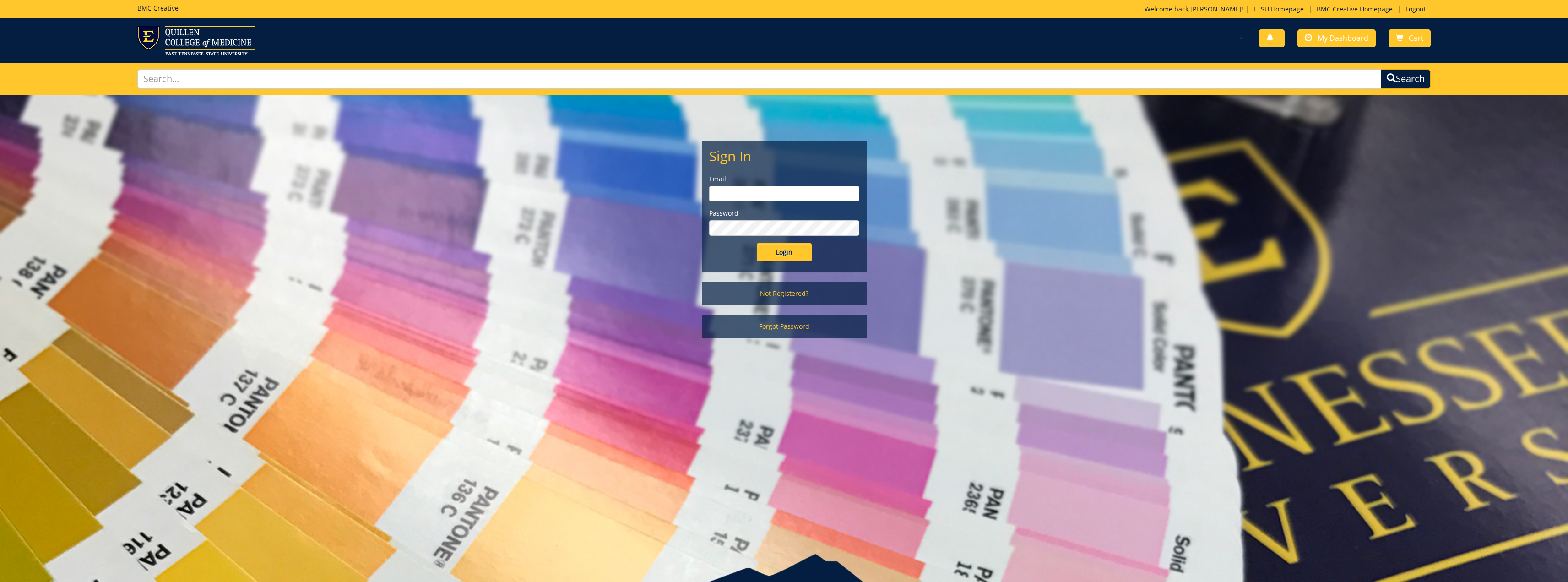
drag, startPoint x: 728, startPoint y: 194, endPoint x: 733, endPoint y: 194, distance: 5.0
click at [728, 194] on input "email" at bounding box center [784, 193] width 150 height 15
type input "bowlinga@etsu.edu"
click at [756, 218] on div "Password" at bounding box center [784, 222] width 150 height 27
click at [781, 257] on input "Login" at bounding box center [784, 252] width 55 height 18
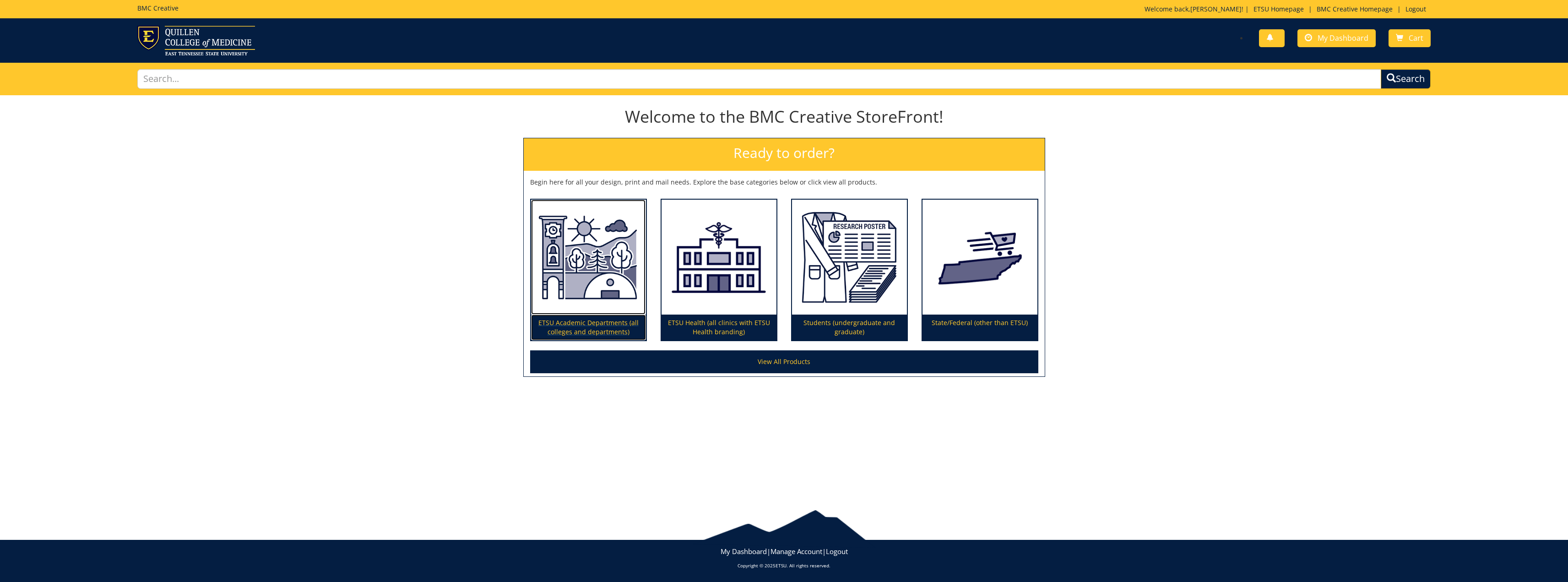
click at [576, 326] on p "ETSU Academic Departments (all colleges and departments)" at bounding box center [588, 327] width 115 height 26
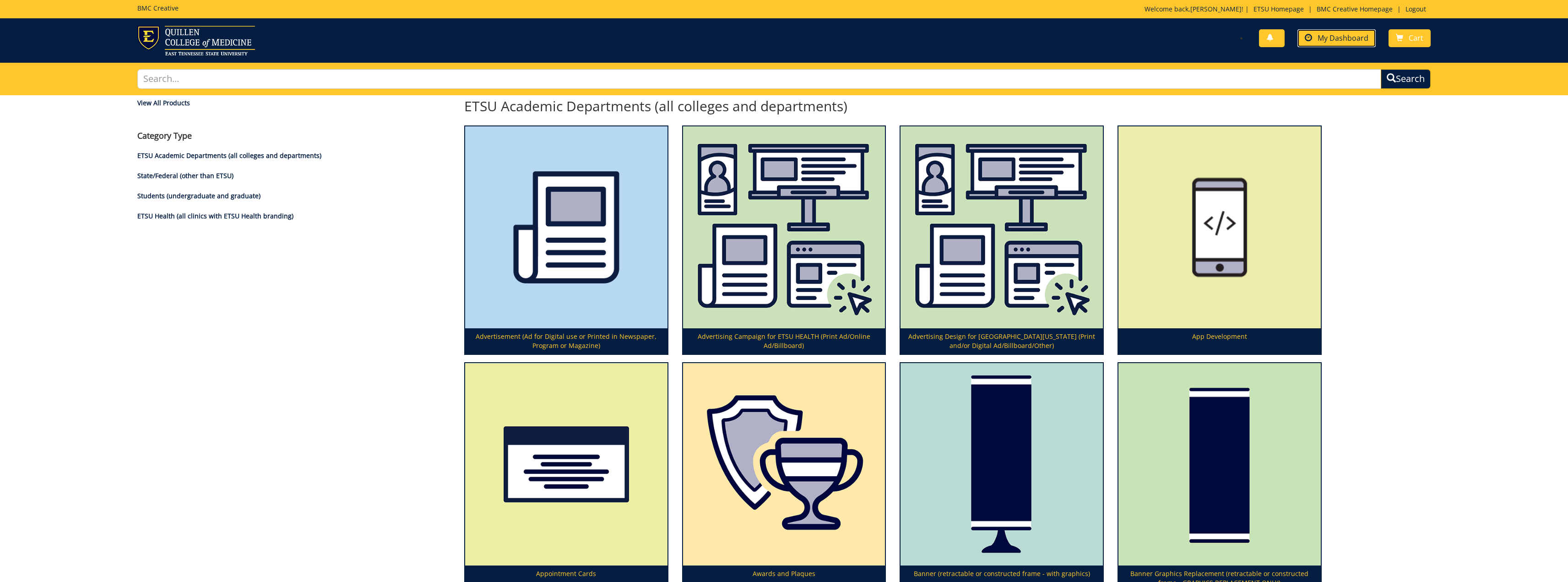
click at [1330, 35] on span "My Dashboard" at bounding box center [1343, 38] width 51 height 10
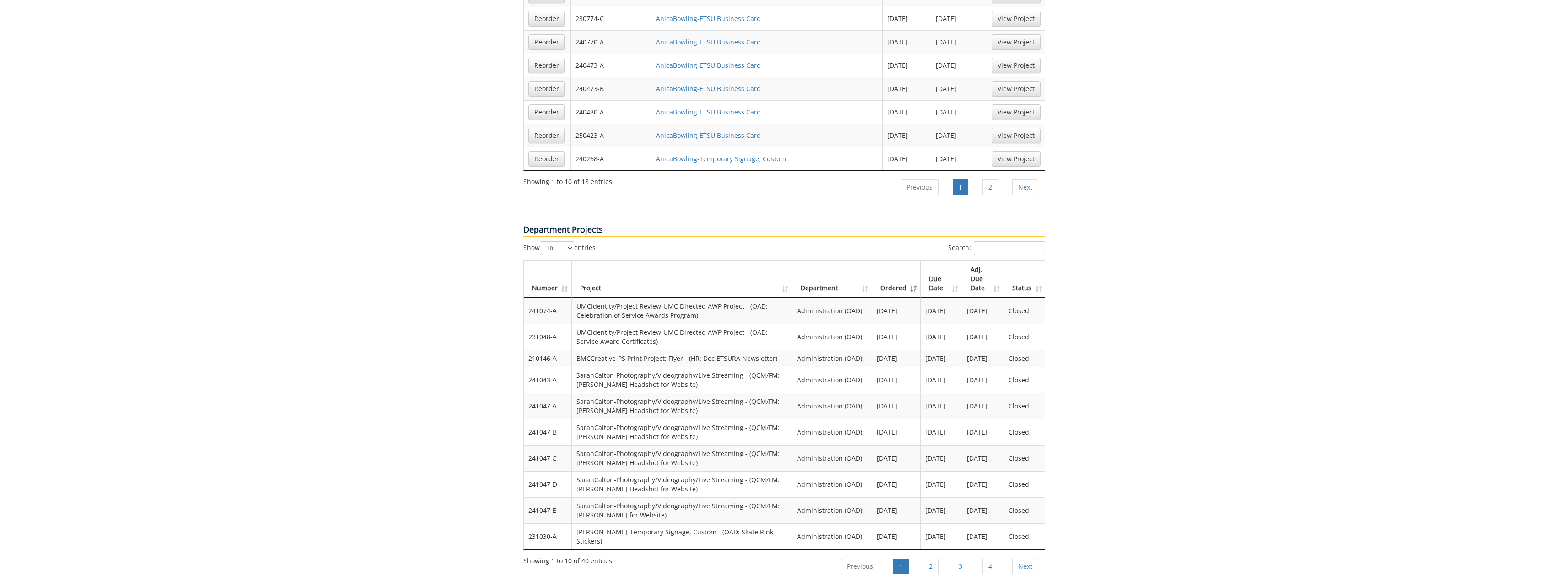
scroll to position [824, 0]
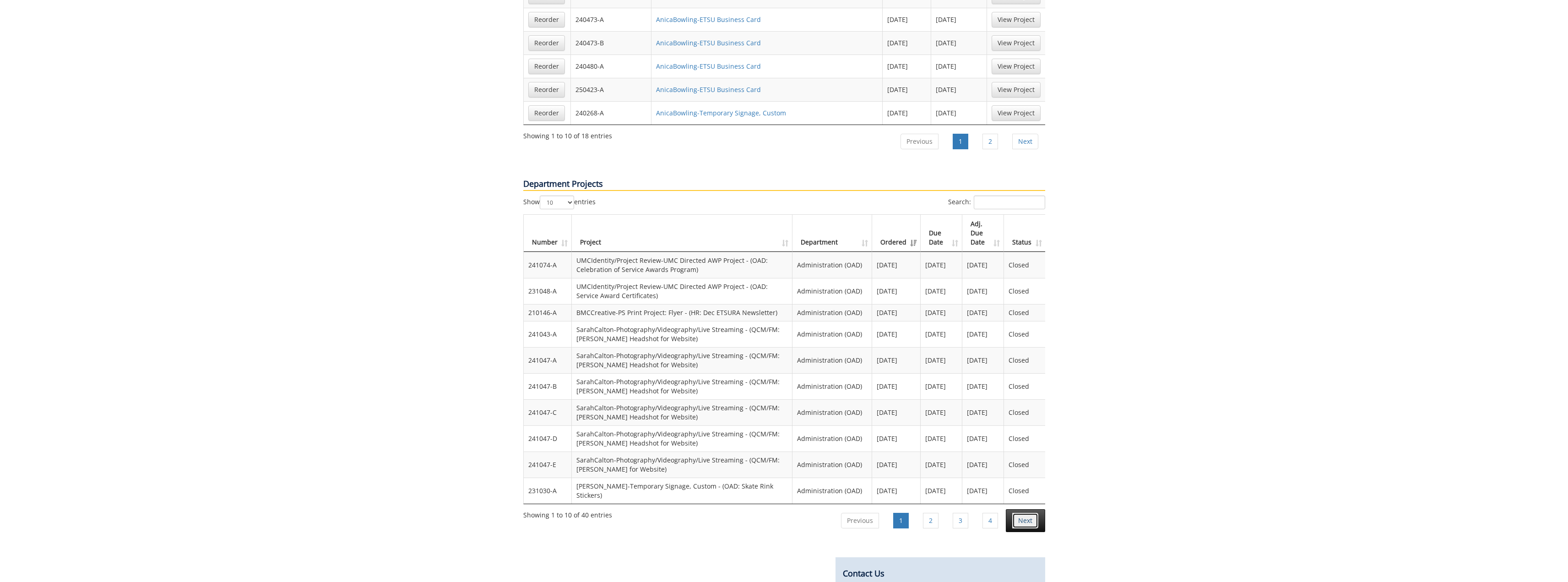
click at [1037, 513] on link "Next" at bounding box center [1025, 520] width 26 height 15
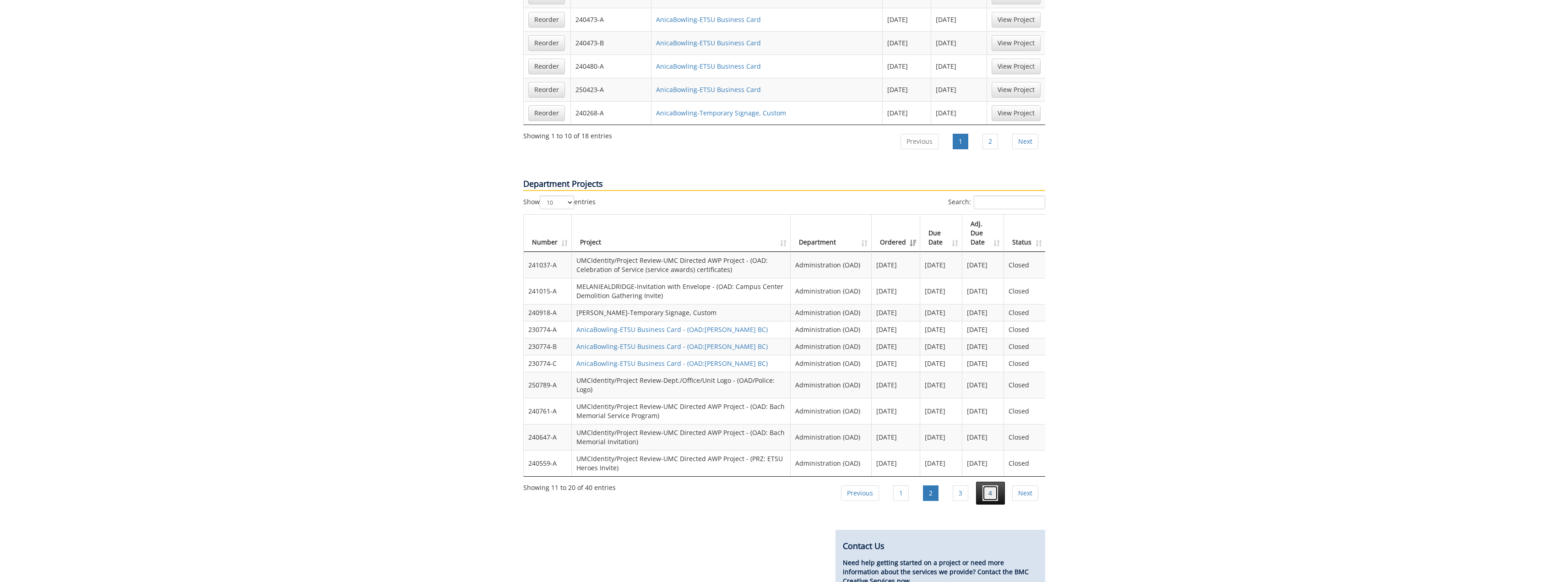
click at [989, 485] on link "4" at bounding box center [990, 493] width 15 height 15
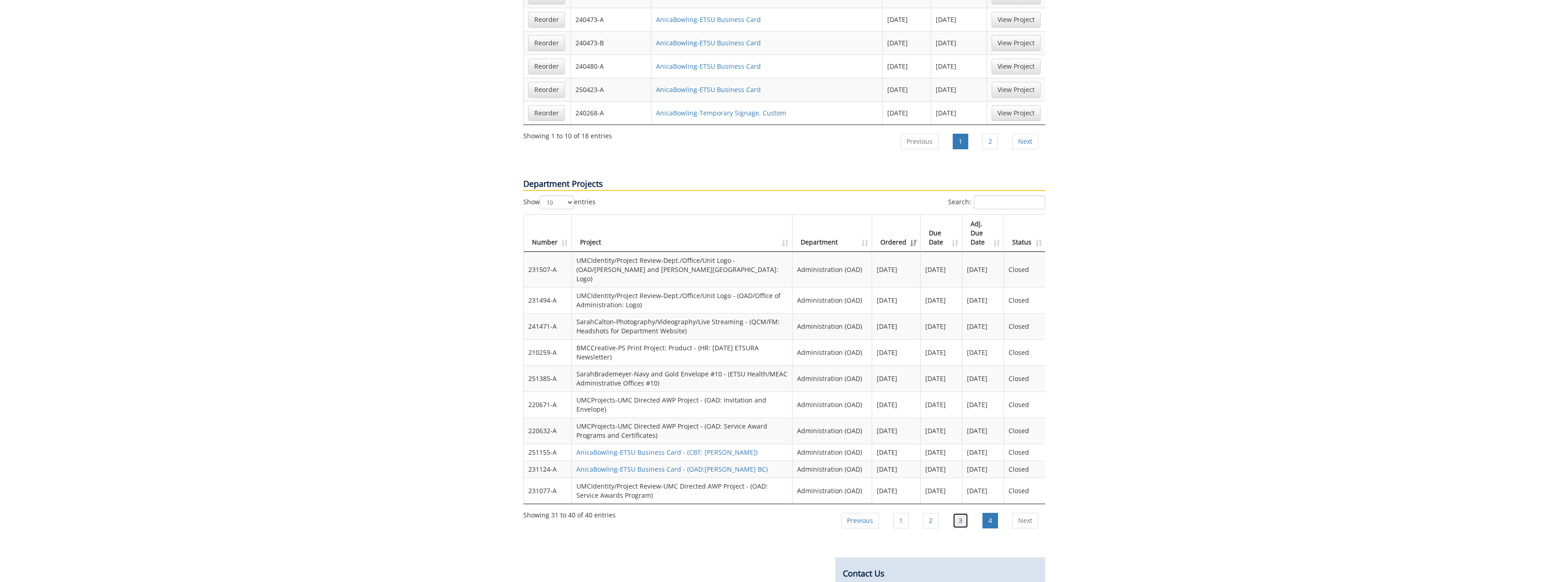
click at [960, 513] on link "3" at bounding box center [960, 520] width 15 height 15
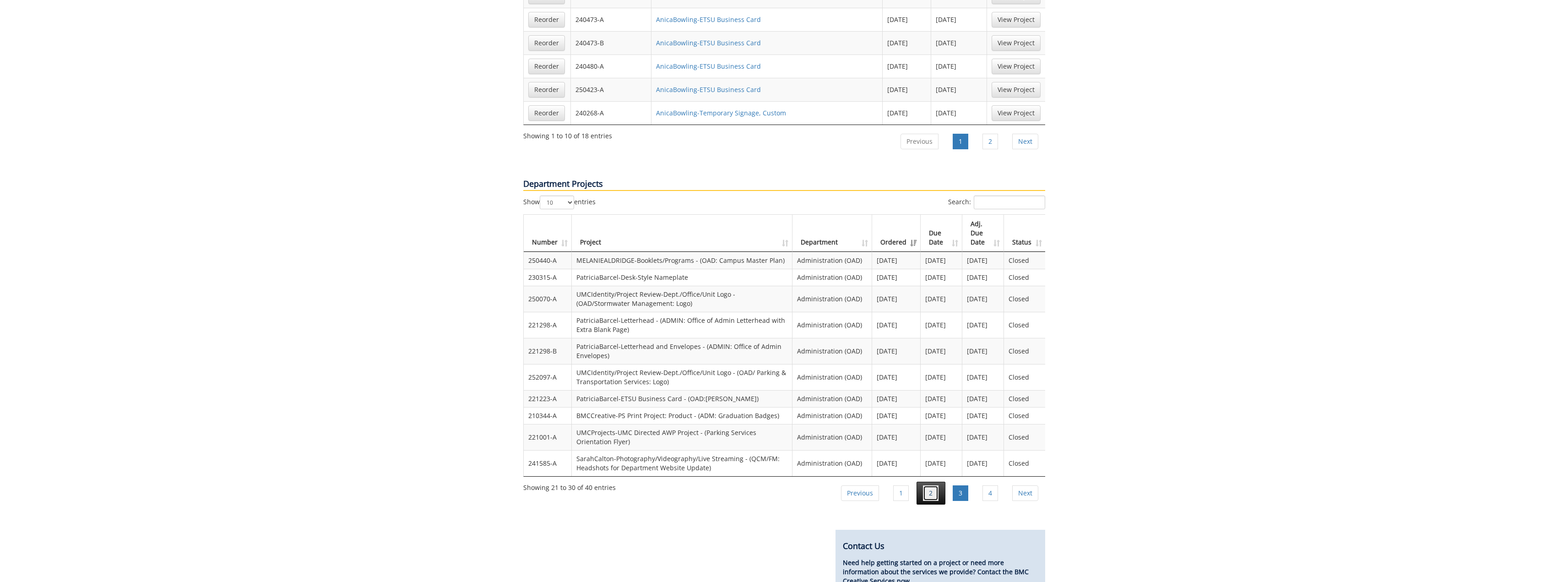
click at [928, 485] on link "2" at bounding box center [930, 493] width 15 height 15
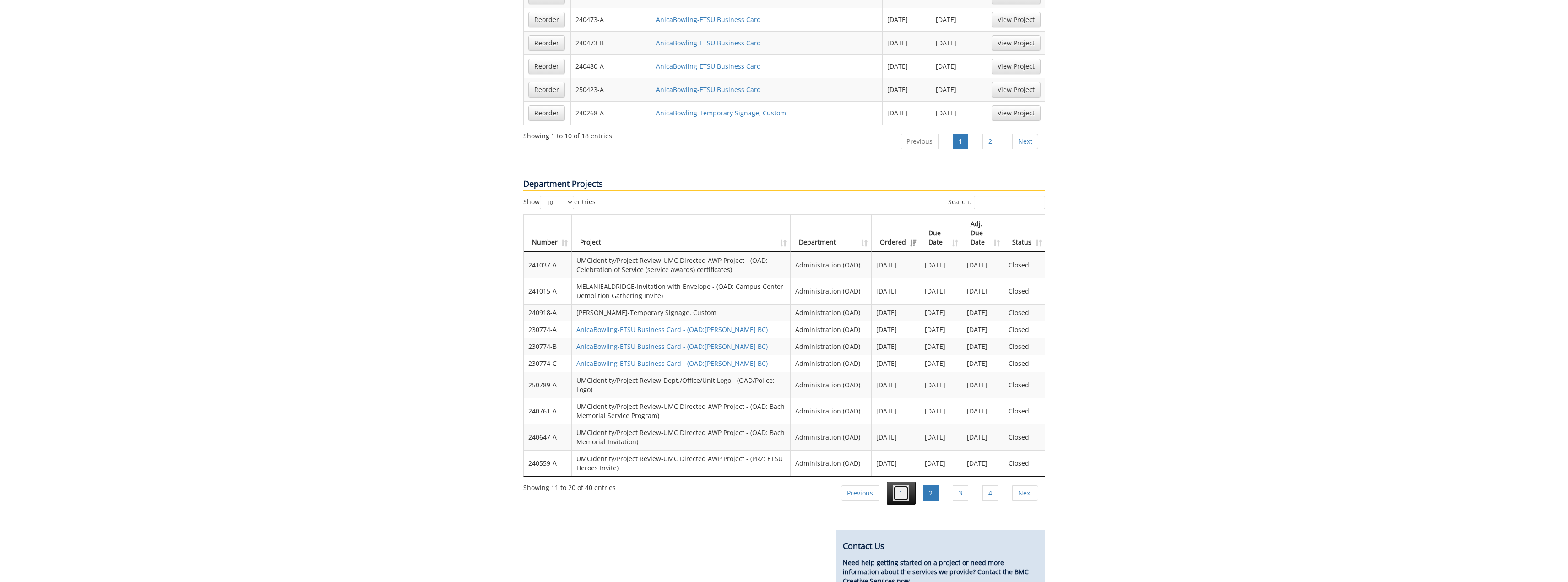
click at [907, 485] on link "1" at bounding box center [901, 493] width 15 height 15
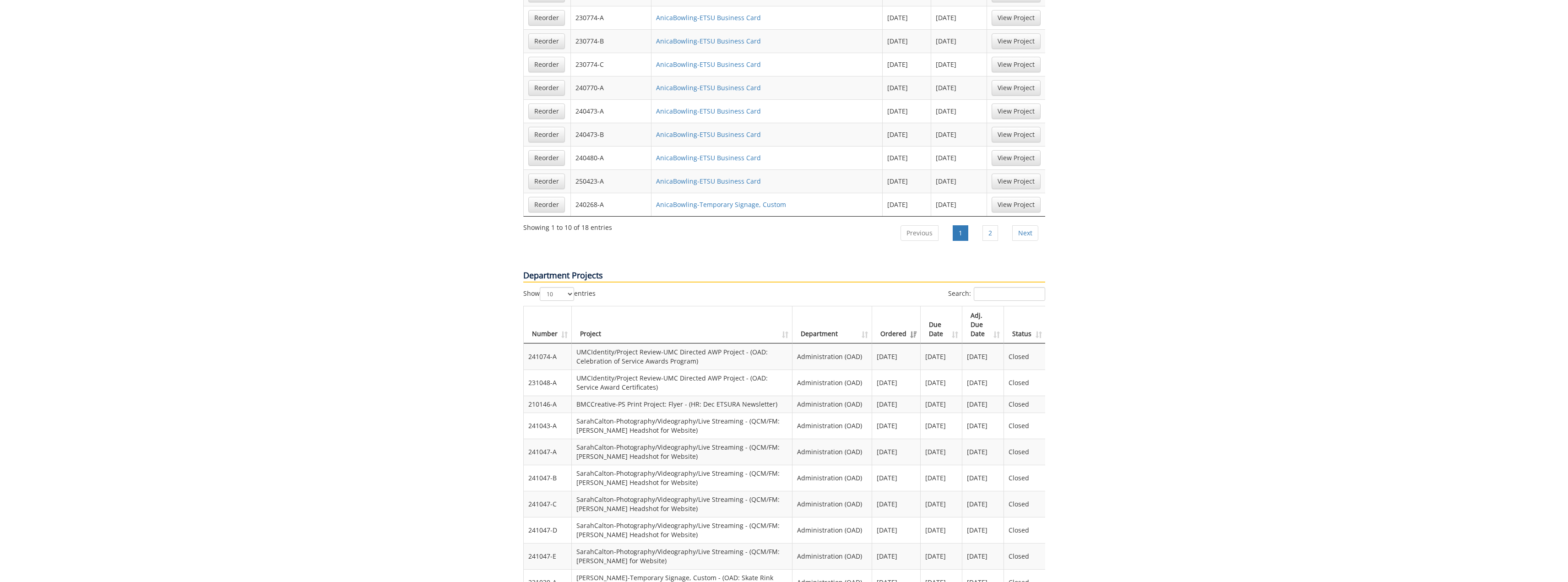
scroll to position [687, 0]
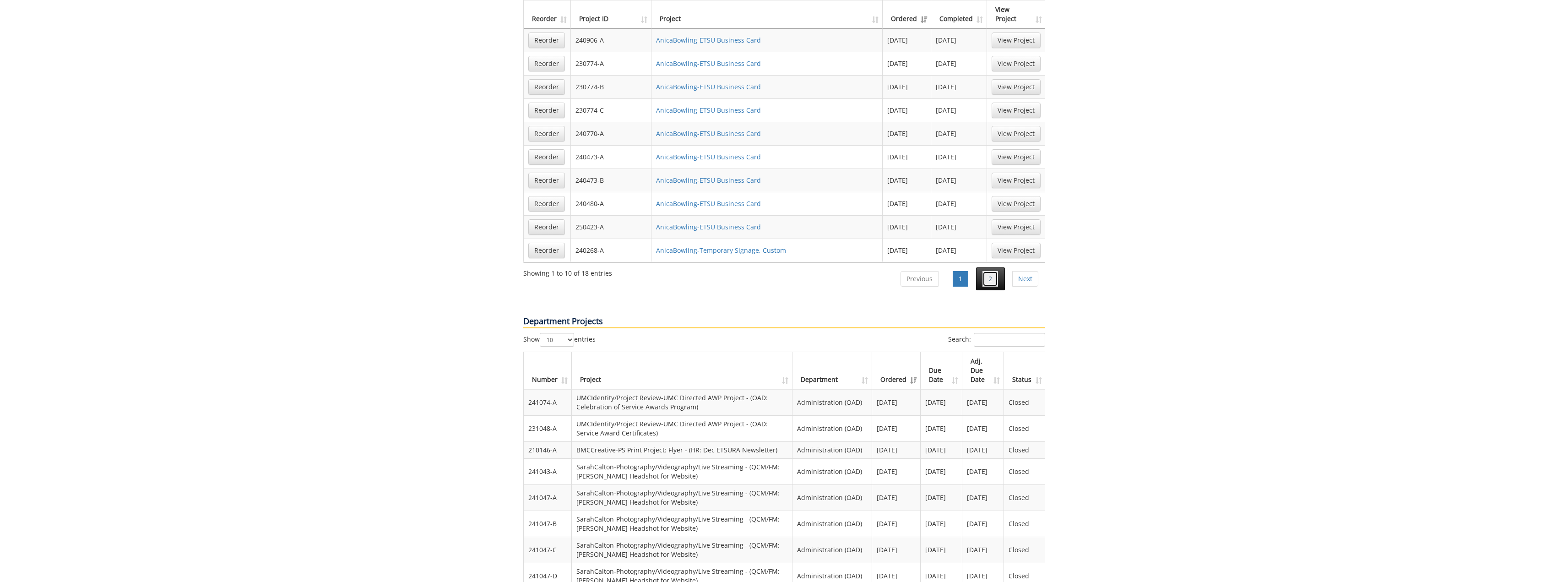
click at [992, 271] on link "2" at bounding box center [990, 279] width 15 height 15
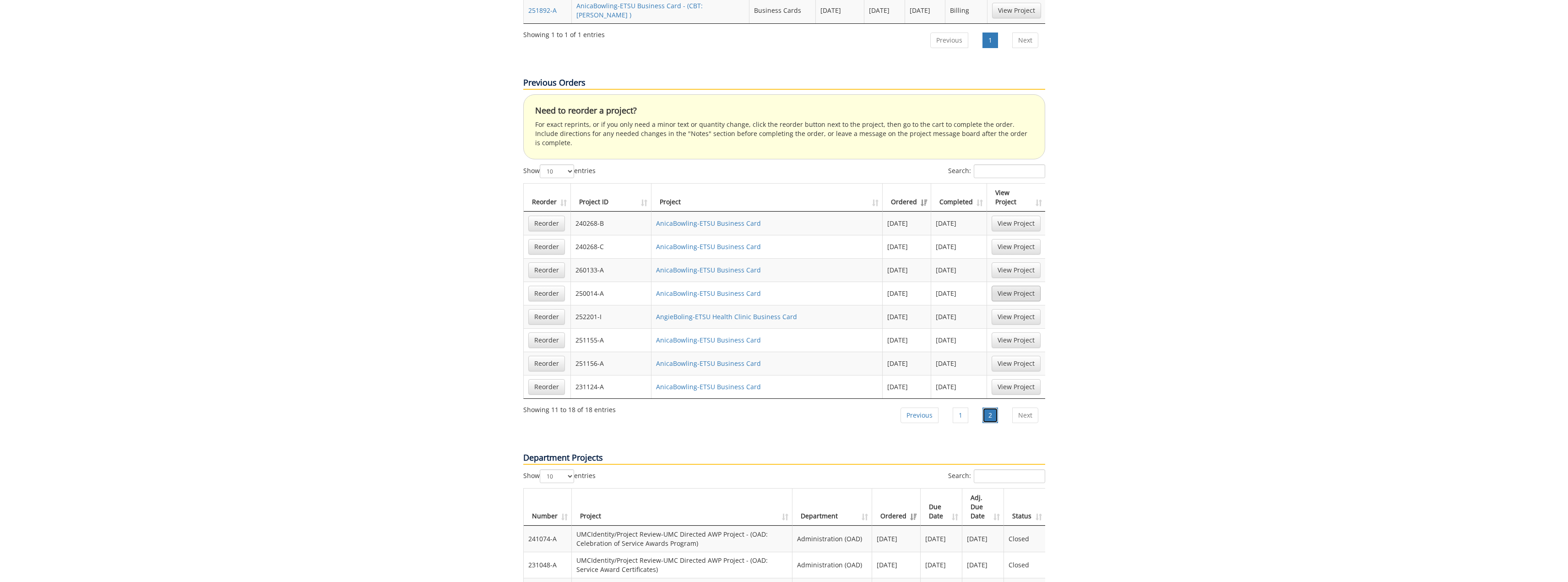
scroll to position [549, 0]
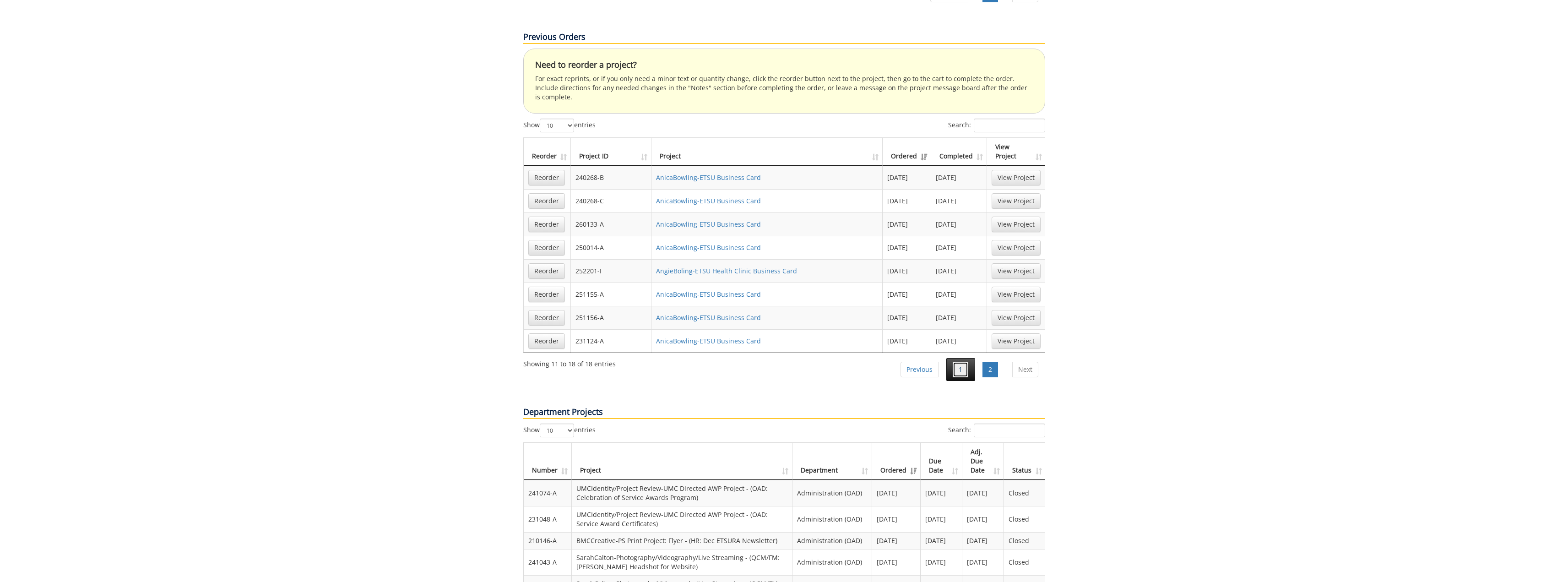
click at [954, 362] on link "1" at bounding box center [960, 369] width 15 height 15
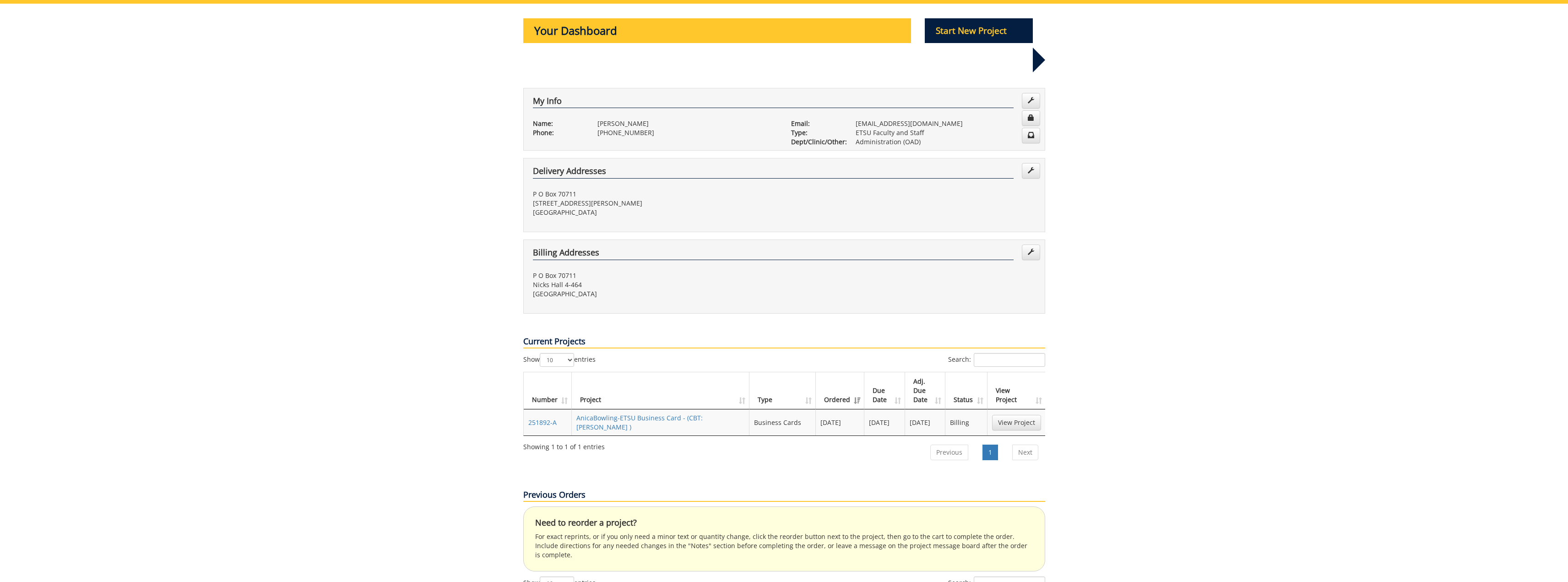
scroll to position [0, 0]
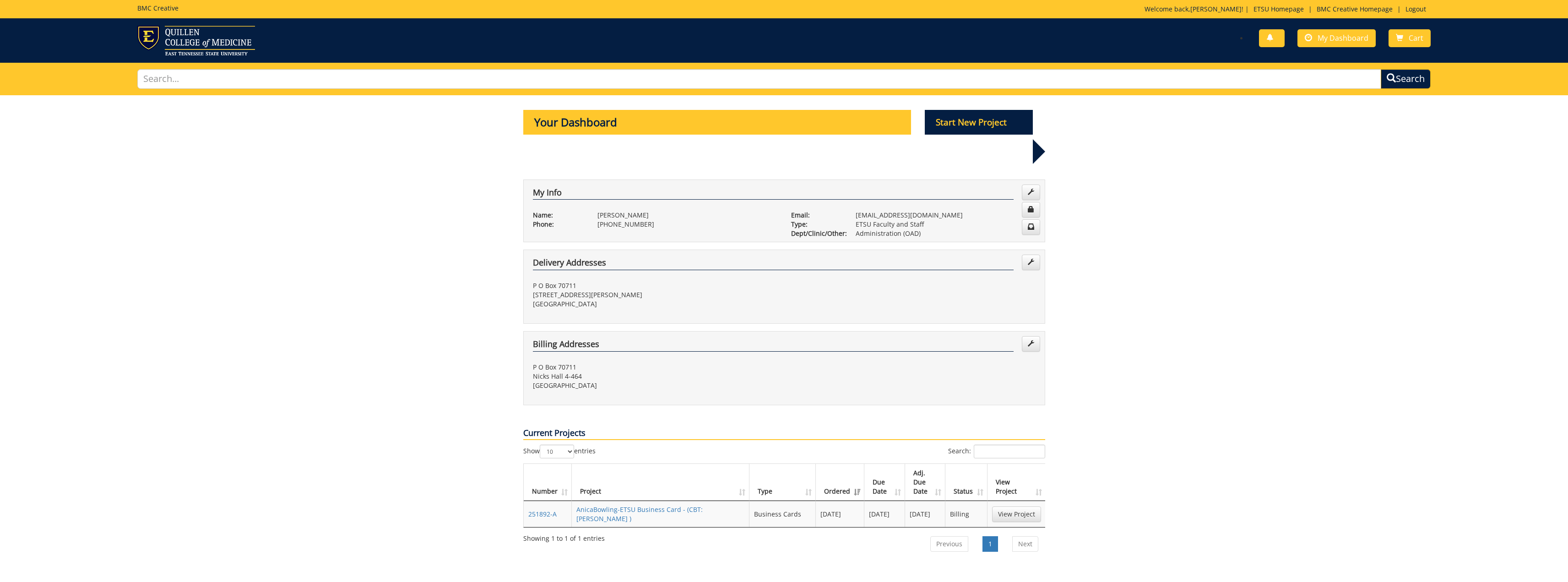
click at [779, 133] on p "Your Dashboard" at bounding box center [717, 122] width 388 height 25
click at [1027, 536] on link "Next" at bounding box center [1025, 543] width 26 height 15
click at [701, 121] on p "Your Dashboard" at bounding box center [717, 122] width 388 height 25
click at [1407, 42] on link "Cart" at bounding box center [1409, 38] width 42 height 18
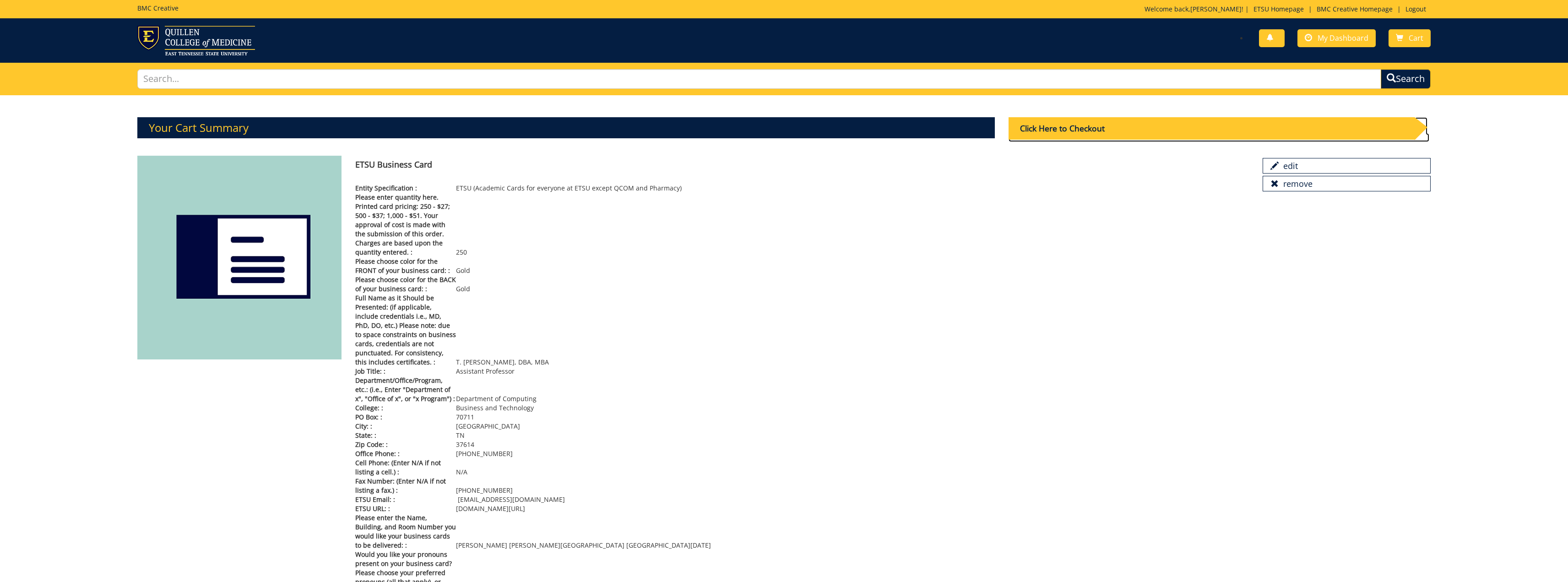
click at [1125, 128] on div "Click Here to Checkout" at bounding box center [1211, 129] width 405 height 22
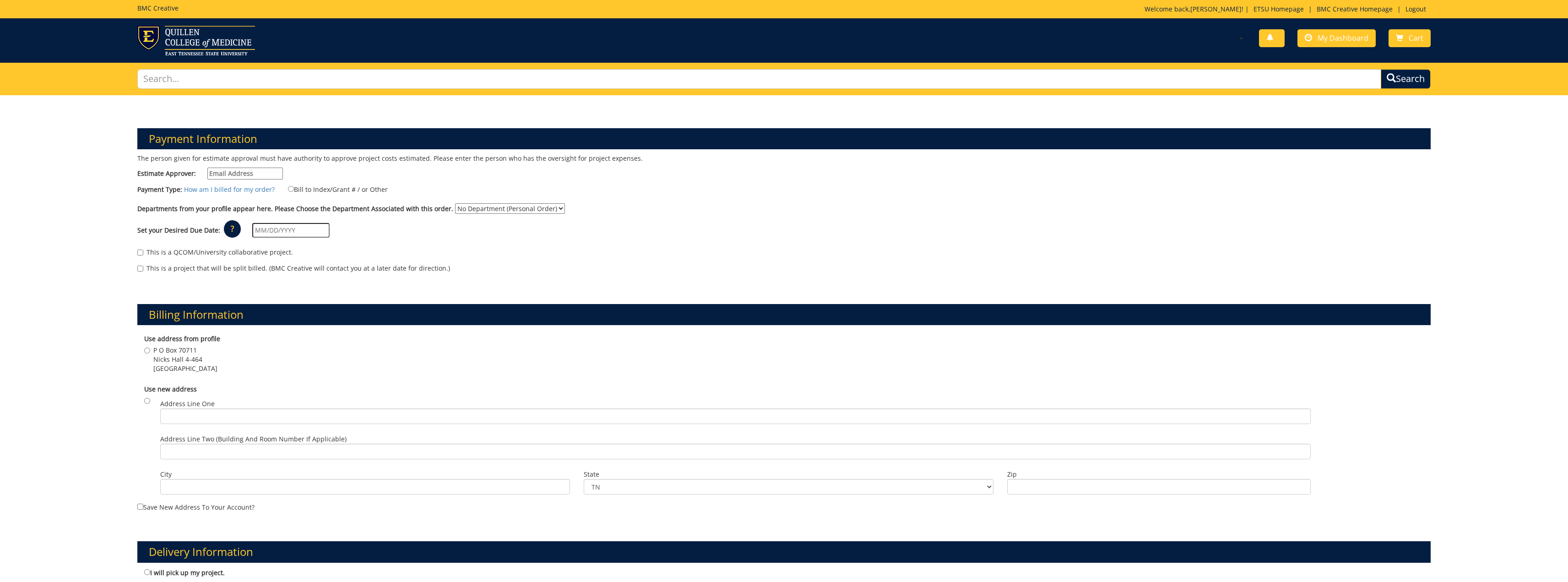
click at [242, 172] on input "Estimate Approver:" at bounding box center [245, 173] width 76 height 12
type input "bennetbt@etsu.edu"
click at [284, 188] on label "Bill to Index/Grant # / or Other" at bounding box center [332, 189] width 111 height 10
click at [288, 188] on input "Bill to Index/Grant # / or Other" at bounding box center [291, 189] width 6 height 6
radio input "true"
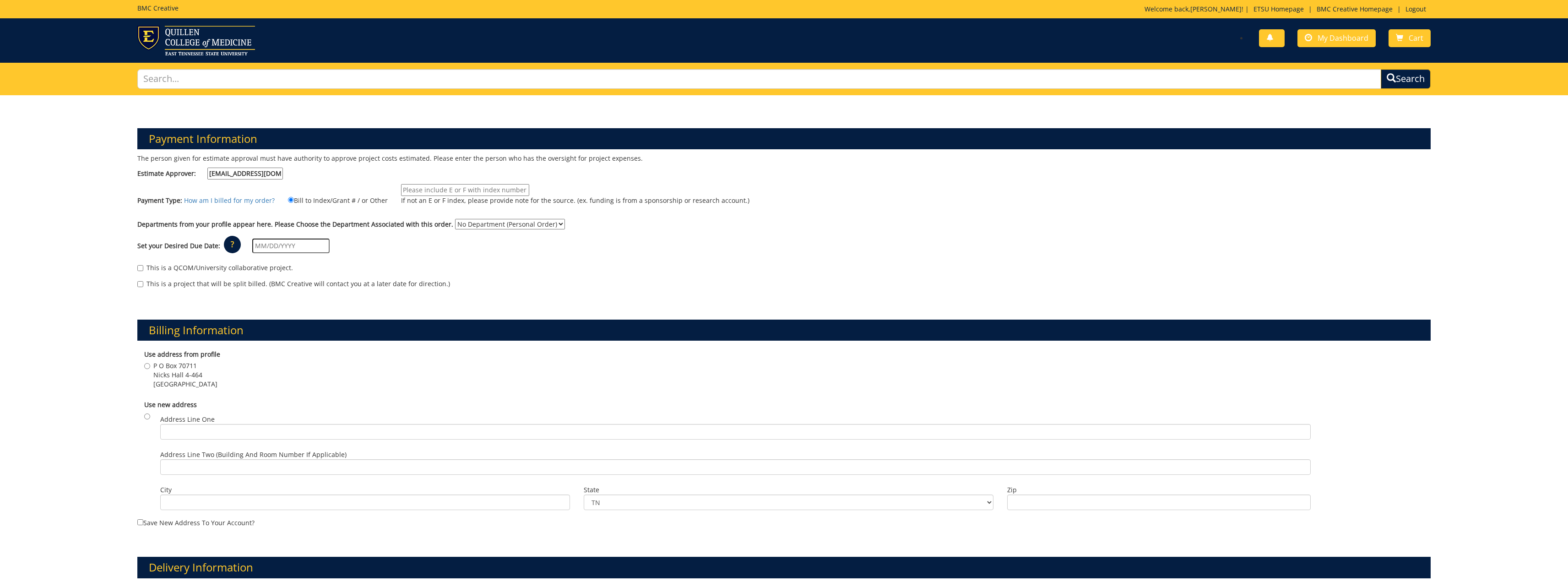
click at [445, 189] on input "If not an E or F index, please provide note for the source. (ex. funding is fro…" at bounding box center [465, 189] width 128 height 12
type input "10-51300-200102-120-74599-200-999-999-999"
click at [550, 226] on select "No Department (Personal Order) Administration (OAD)" at bounding box center [510, 224] width 110 height 10
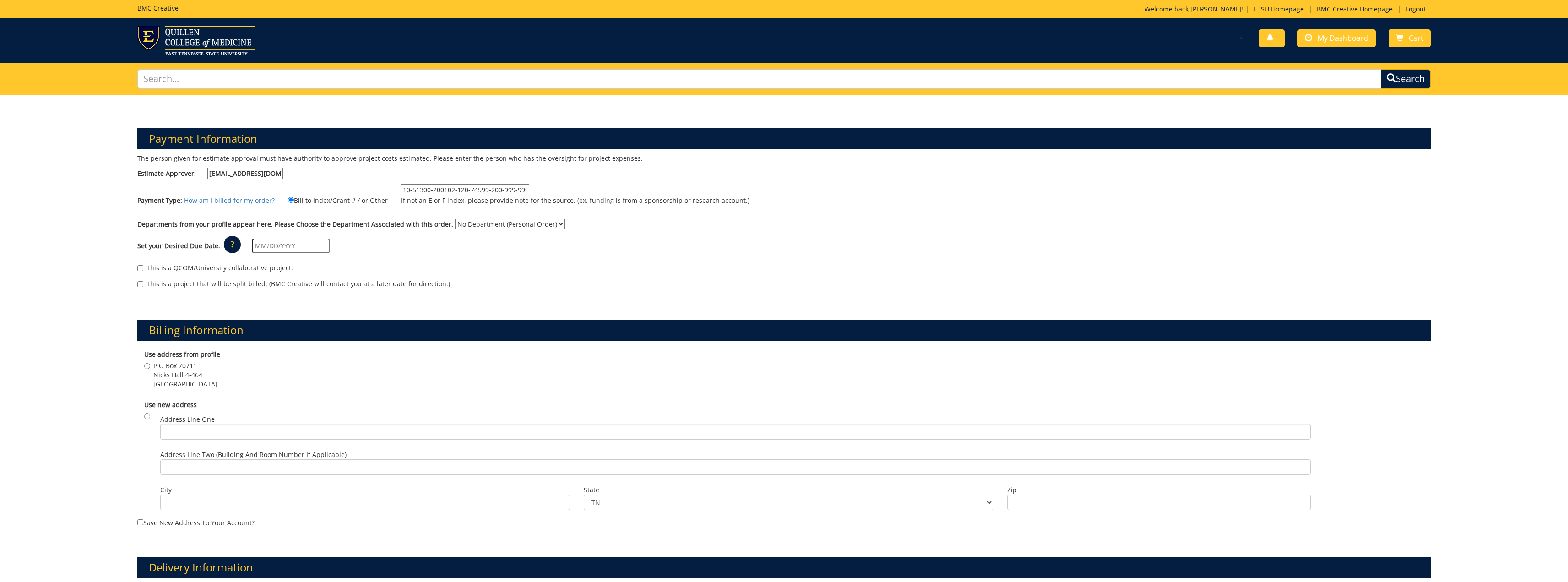
select select "243"
click at [455, 219] on select "No Department (Personal Order) Administration (OAD)" at bounding box center [510, 224] width 110 height 10
click at [274, 244] on input "text" at bounding box center [291, 246] width 78 height 15
click at [404, 252] on div "Set your Desired Due Date: ? × How long will my project take to finish? : Pleas…" at bounding box center [784, 246] width 1307 height 25
click at [313, 248] on input "text" at bounding box center [291, 246] width 78 height 15
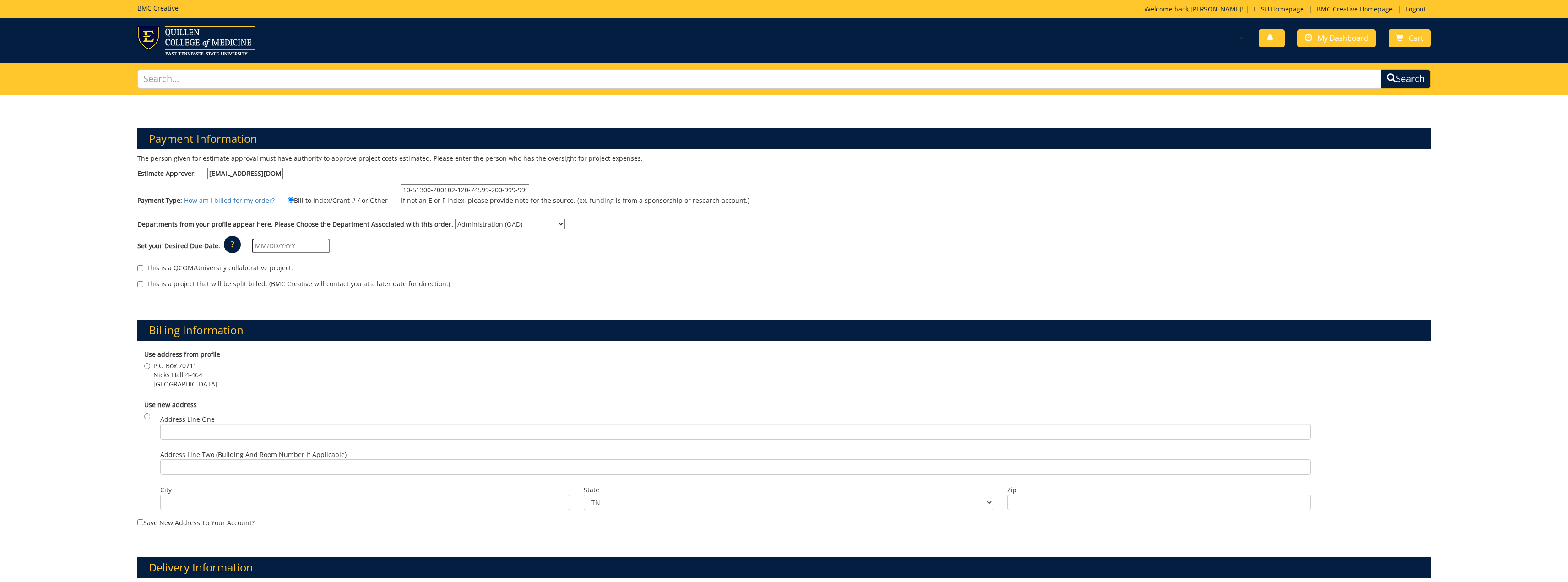
click at [375, 277] on div "This is a QCOM/University collaborative project. This is a project that will be…" at bounding box center [784, 277] width 1307 height 39
click at [301, 245] on input "text" at bounding box center [291, 246] width 78 height 15
click at [262, 266] on th "‹" at bounding box center [258, 265] width 12 height 18
type input "[DATE]"
click at [335, 265] on th "›" at bounding box center [336, 265] width 12 height 18
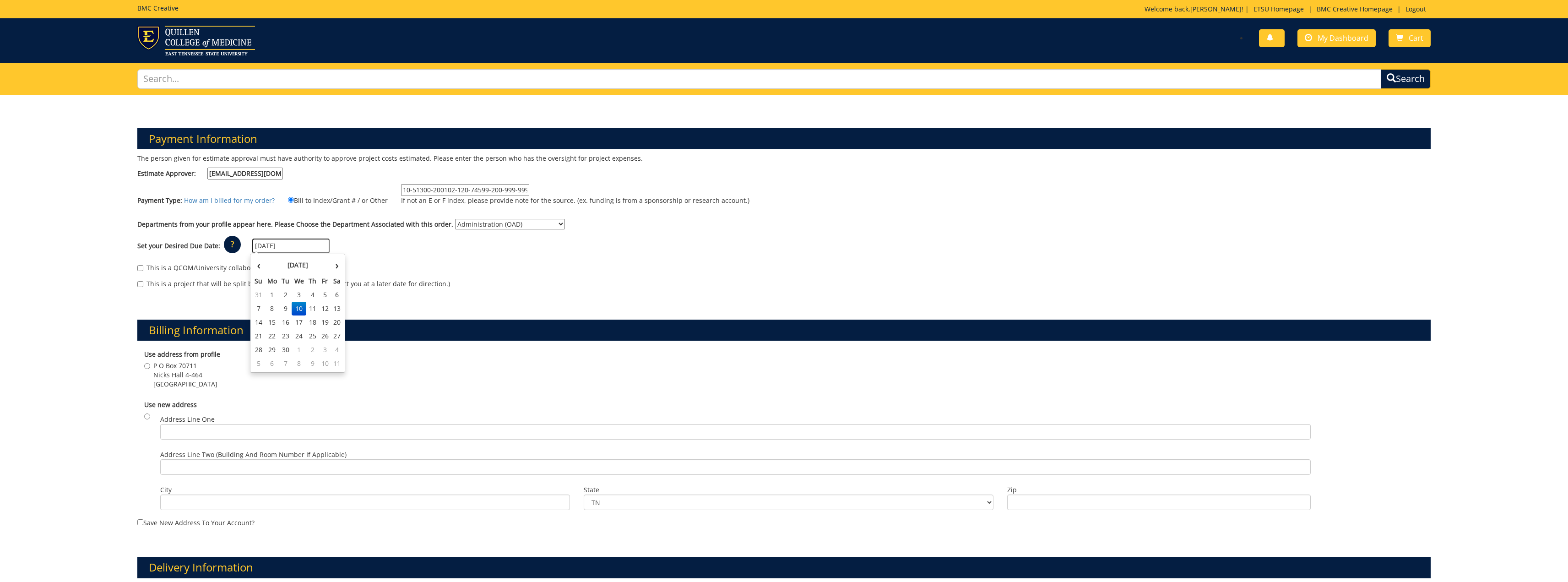
click at [296, 309] on td "10" at bounding box center [299, 308] width 15 height 14
click at [146, 417] on input "radio" at bounding box center [147, 417] width 6 height 6
radio input "true"
click at [230, 429] on input "Address Line One" at bounding box center [735, 431] width 1150 height 15
drag, startPoint x: 196, startPoint y: 432, endPoint x: 232, endPoint y: 429, distance: 36.1
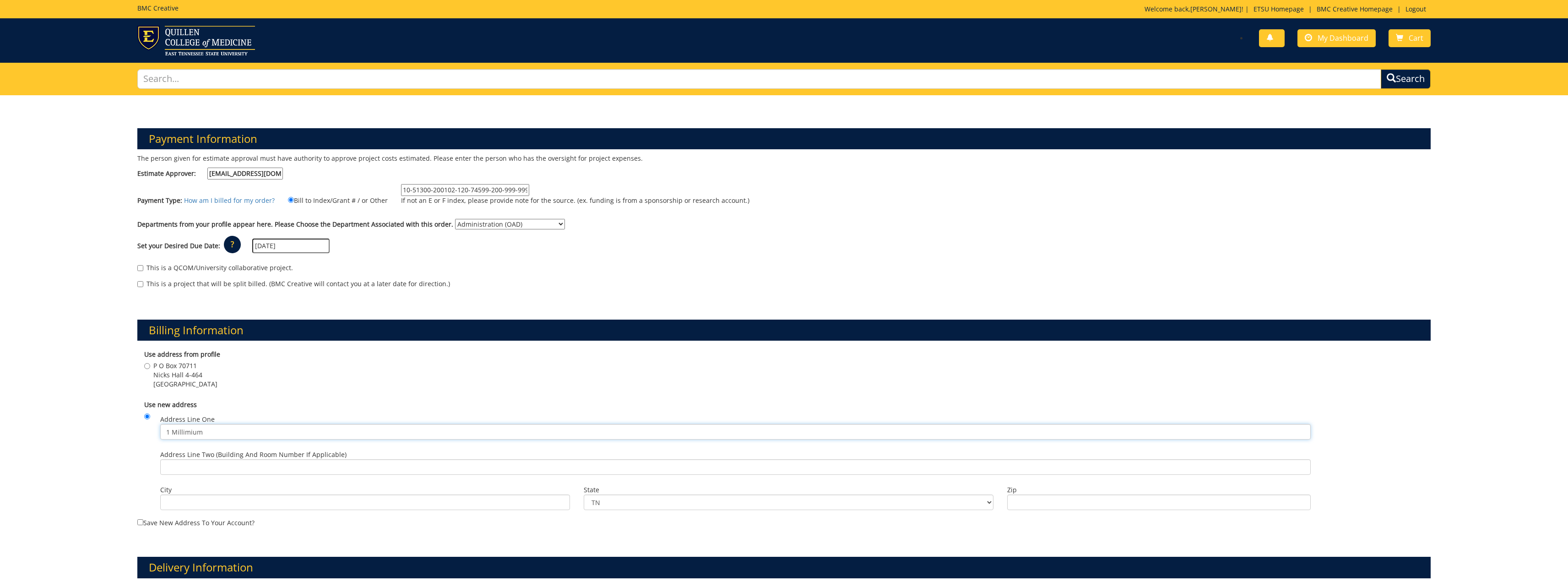
click at [232, 429] on input "1 Millimium" at bounding box center [735, 431] width 1150 height 15
type input "1"
type input "2001 Millennium Place"
type input "B"
drag, startPoint x: 239, startPoint y: 436, endPoint x: 247, endPoint y: 434, distance: 8.2
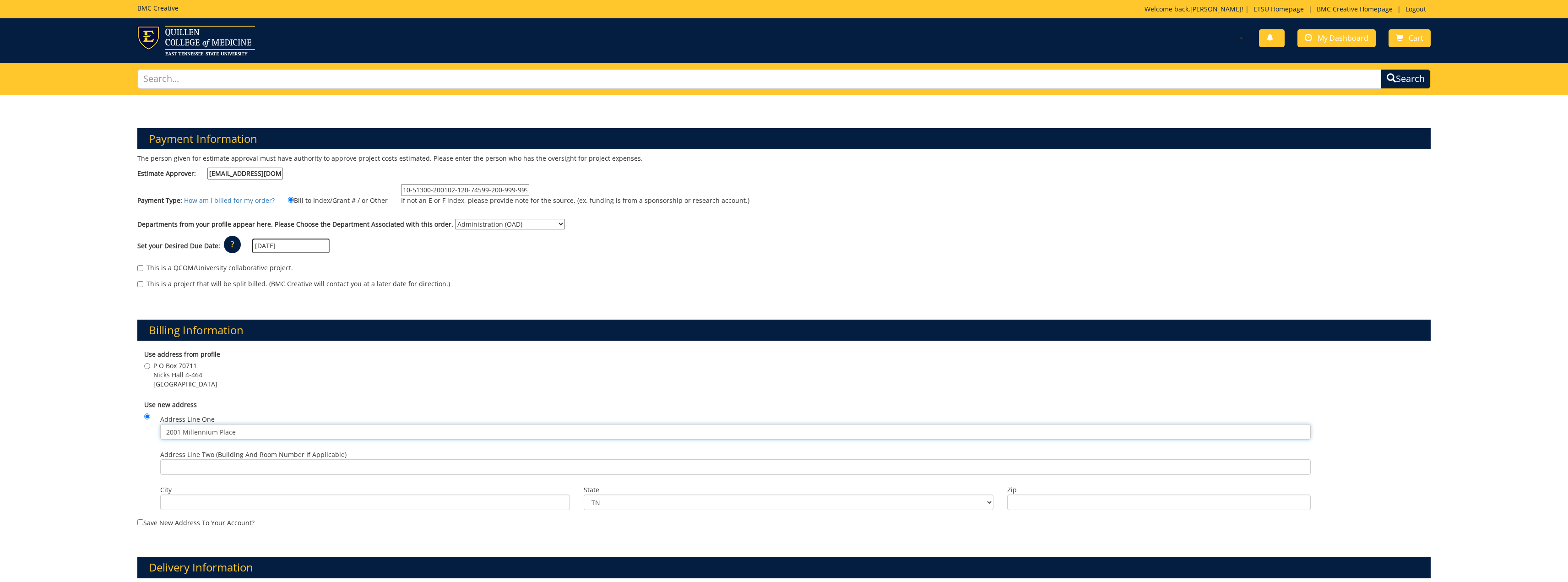
click at [247, 434] on input "2001 Millennium Place" at bounding box center [735, 431] width 1150 height 15
click at [178, 470] on input "Address Line Two (Building and Room Number if applicable)" at bounding box center [735, 466] width 1150 height 15
type input "[PERSON_NAME][GEOGRAPHIC_DATA] 162"
click at [200, 496] on input "City" at bounding box center [365, 502] width 410 height 15
type input "[GEOGRAPHIC_DATA]"
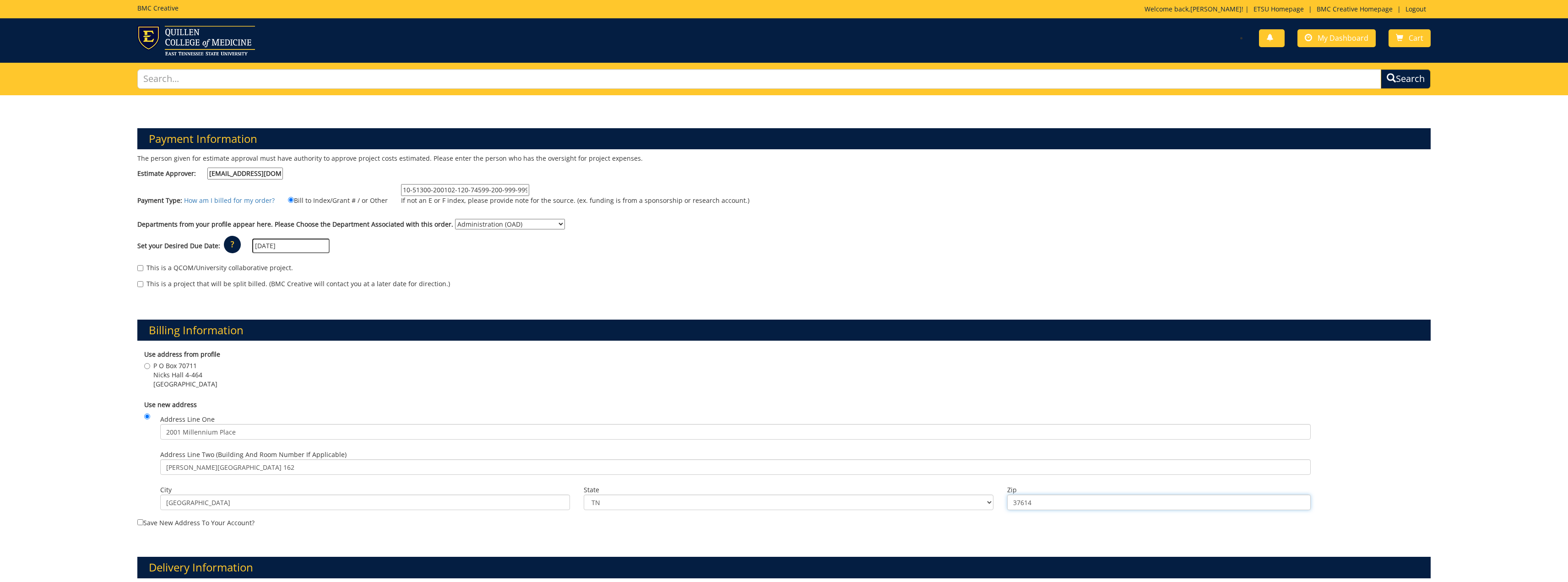
scroll to position [46, 0]
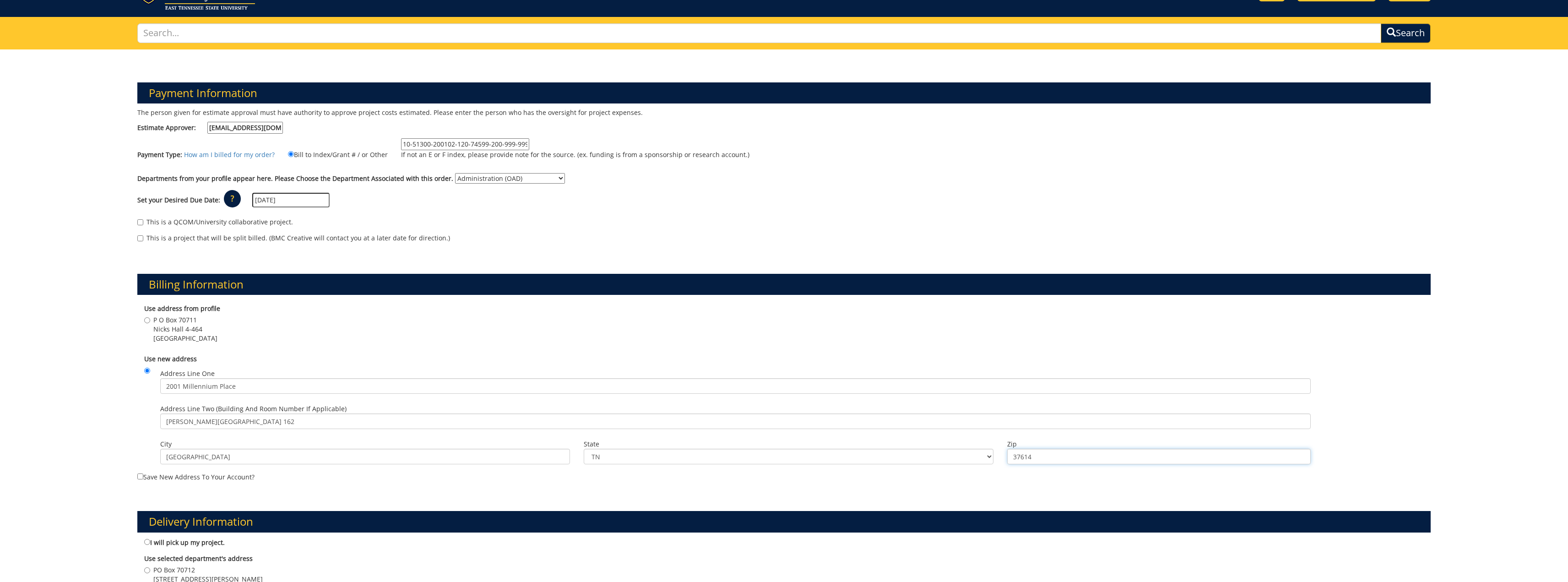
type input "37614"
click at [140, 478] on input "Save new address to your account?" at bounding box center [140, 477] width 6 height 6
checkbox input "true"
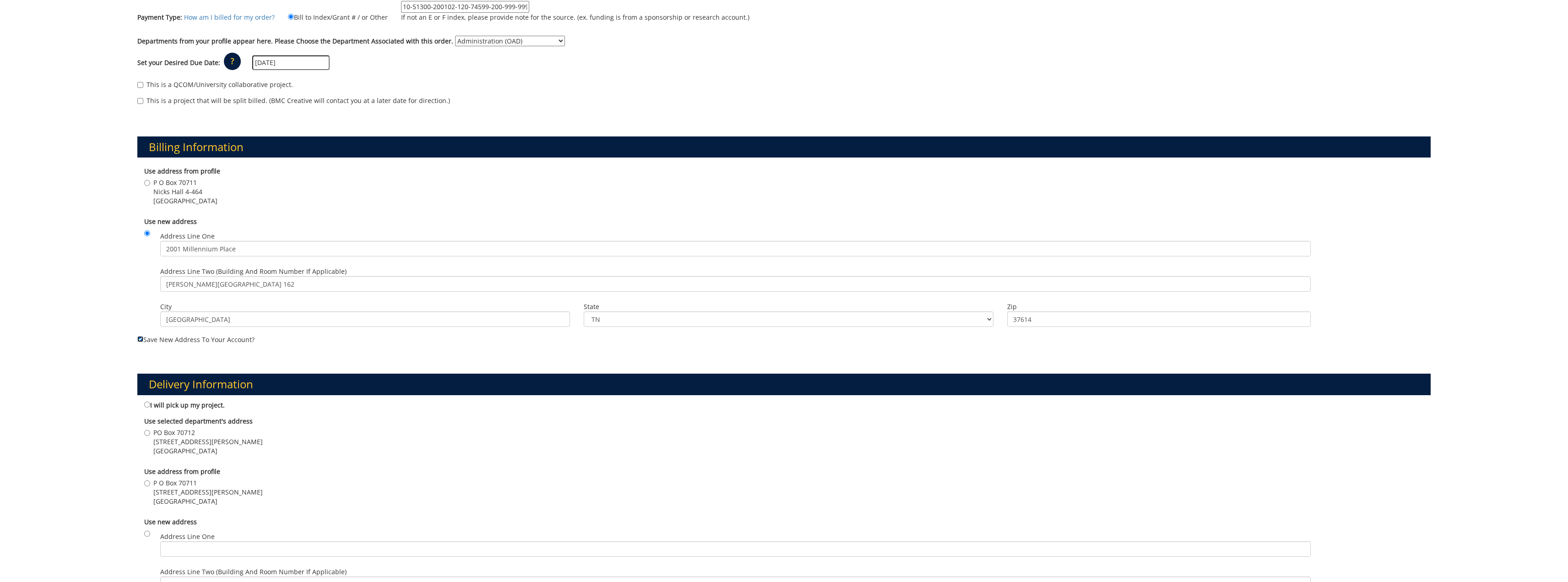
scroll to position [229, 0]
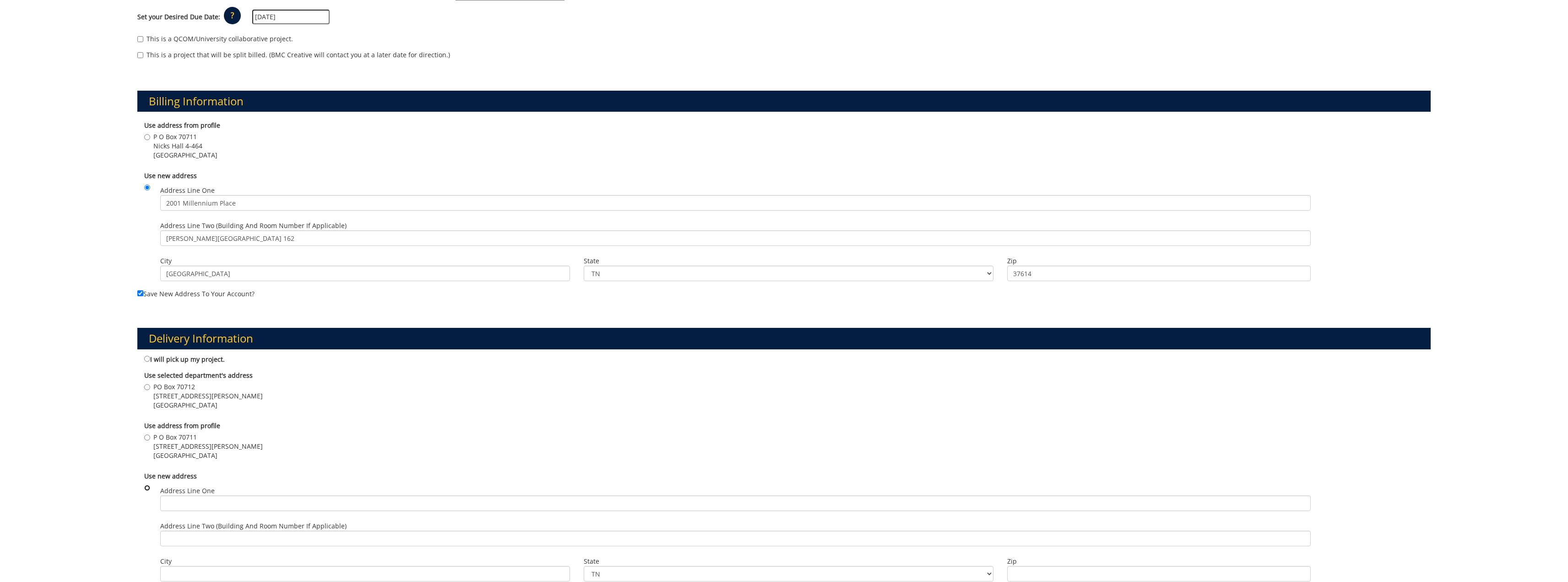
click at [146, 486] on input "radio" at bounding box center [147, 488] width 6 height 6
radio input "true"
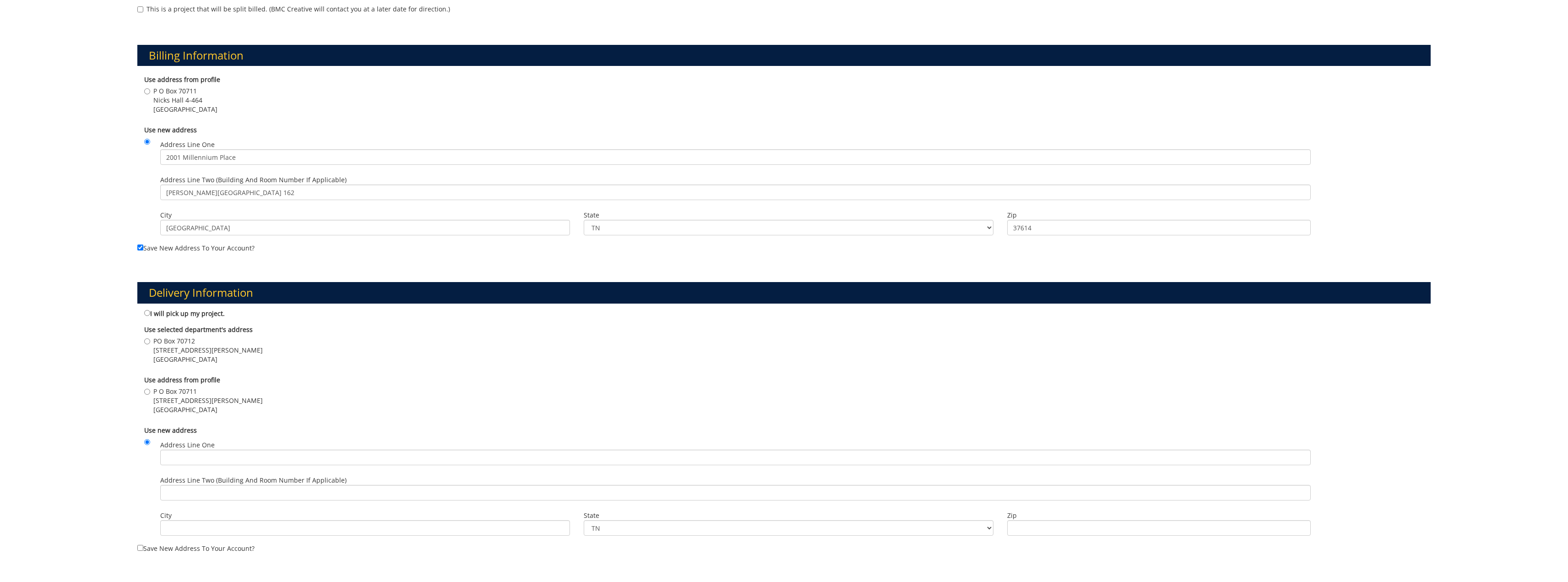
click at [218, 446] on label "Address Line One" at bounding box center [735, 453] width 1150 height 25
click at [218, 450] on input "Address Line One" at bounding box center [735, 457] width 1150 height 15
click at [218, 451] on input "Address Line One" at bounding box center [735, 457] width 1150 height 15
drag, startPoint x: 243, startPoint y: 156, endPoint x: 146, endPoint y: 156, distance: 97.0
click at [146, 156] on div "Use new address Address Line One 2001 Millennium Place Address Line Two (Buildi…" at bounding box center [784, 181] width 1293 height 122
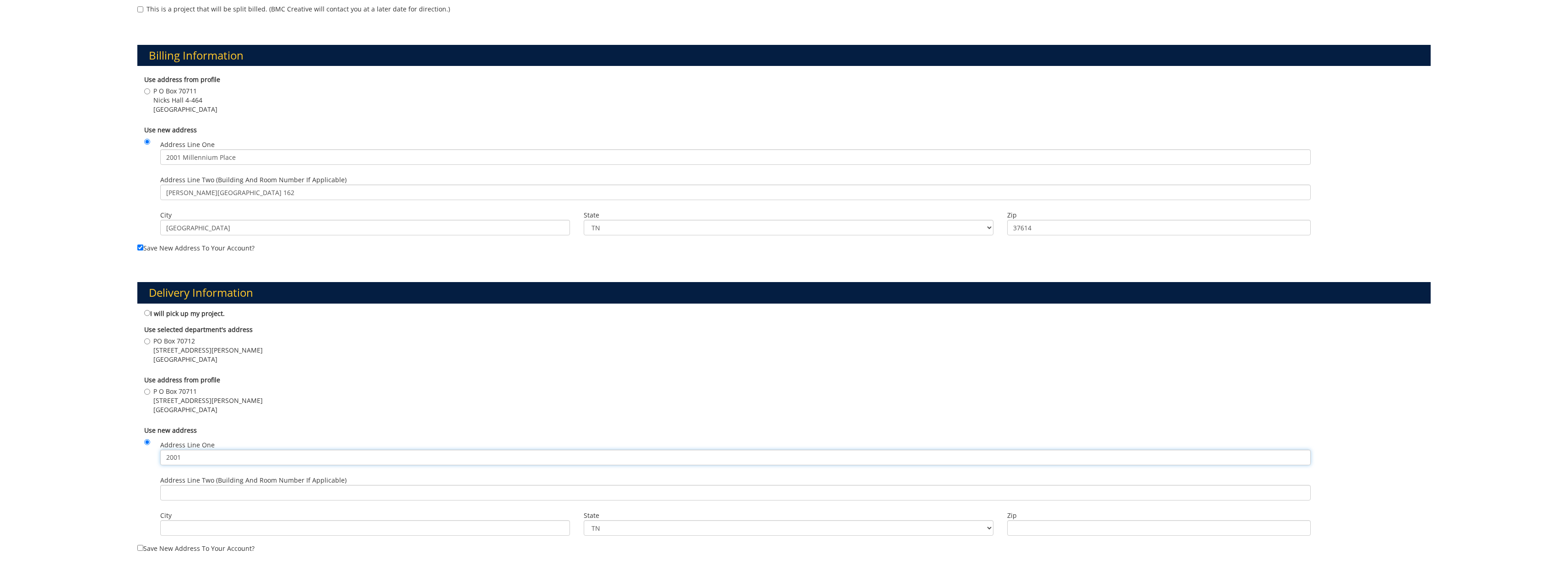
click at [205, 456] on input "2001" at bounding box center [735, 457] width 1150 height 15
paste input "2001 Millennium Place"
type input "2001 2001 [GEOGRAPHIC_DATA]"
click at [228, 493] on input "Address Line Two (Building and Room Number if applicable)" at bounding box center [735, 492] width 1150 height 15
drag, startPoint x: 254, startPoint y: 194, endPoint x: 119, endPoint y: 181, distance: 135.6
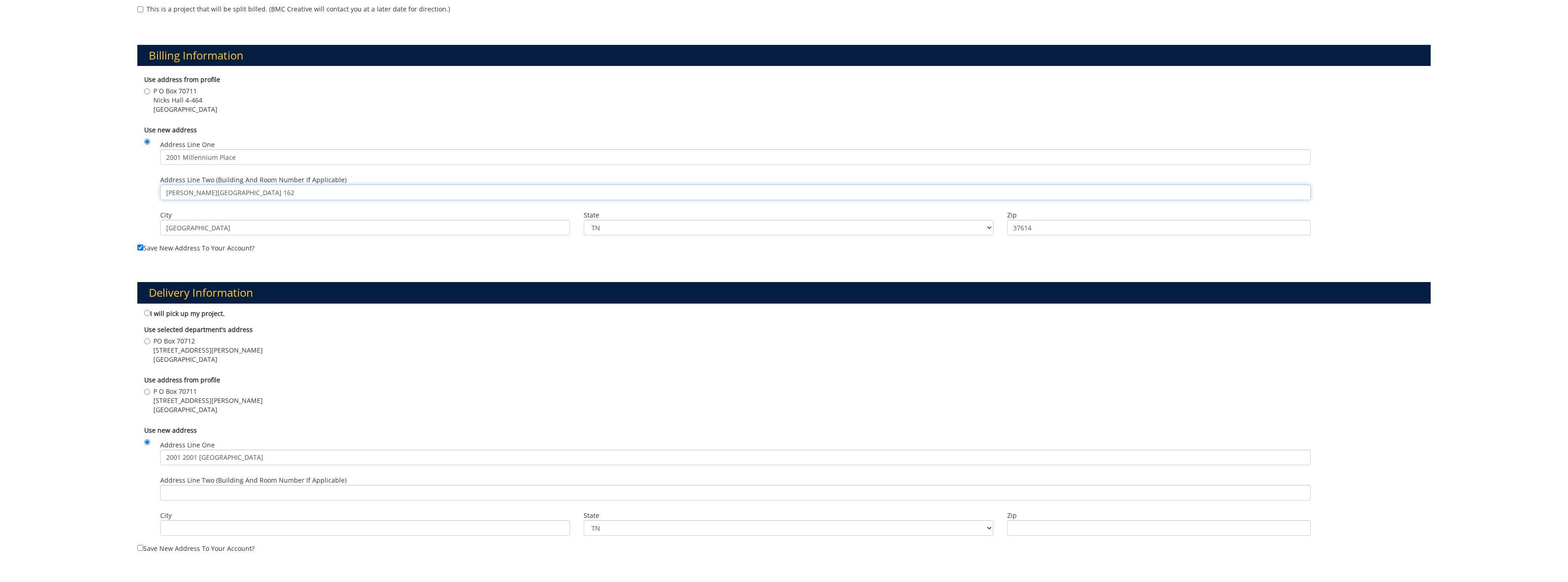
click at [119, 181] on div "Payment Information The person given for estimate approval must have authority …" at bounding box center [784, 287] width 1568 height 933
click at [232, 491] on input "Address Line Two (Building and Room Number if applicable)" at bounding box center [735, 492] width 1150 height 15
paste input "[PERSON_NAME][GEOGRAPHIC_DATA] 162"
type input "[PERSON_NAME][GEOGRAPHIC_DATA] 162"
click at [228, 530] on input "City" at bounding box center [365, 527] width 410 height 15
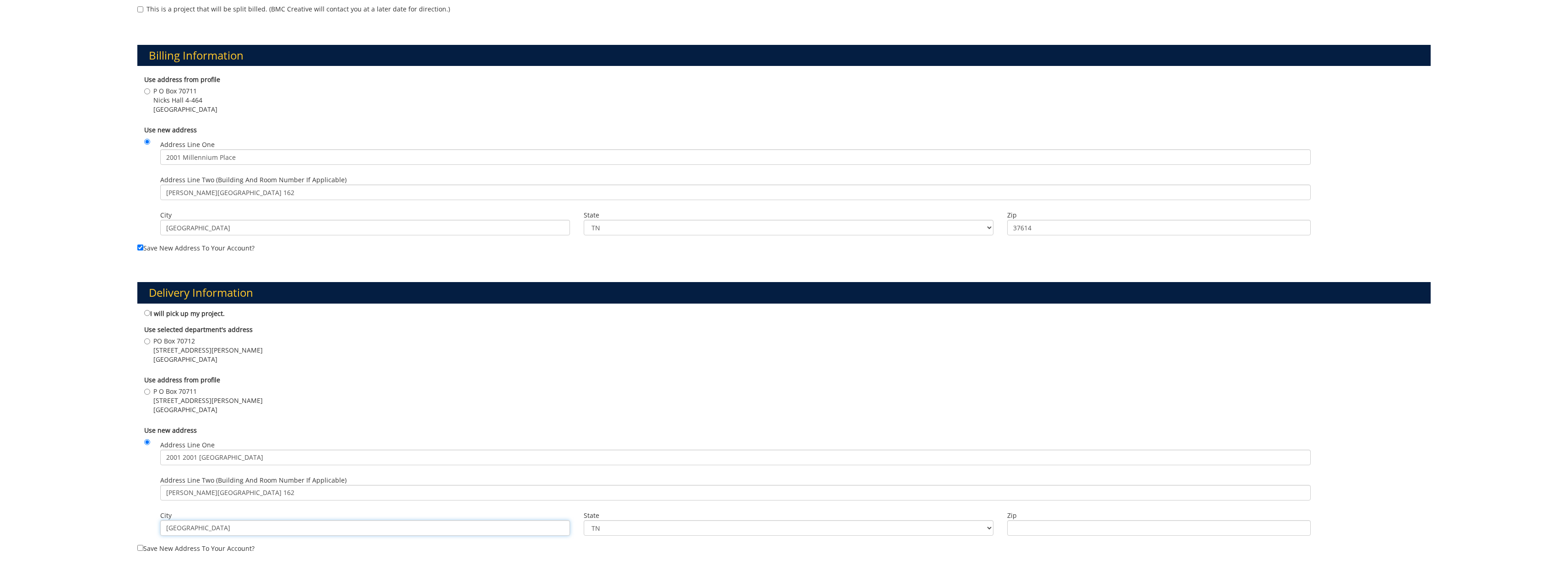
type input "[GEOGRAPHIC_DATA]"
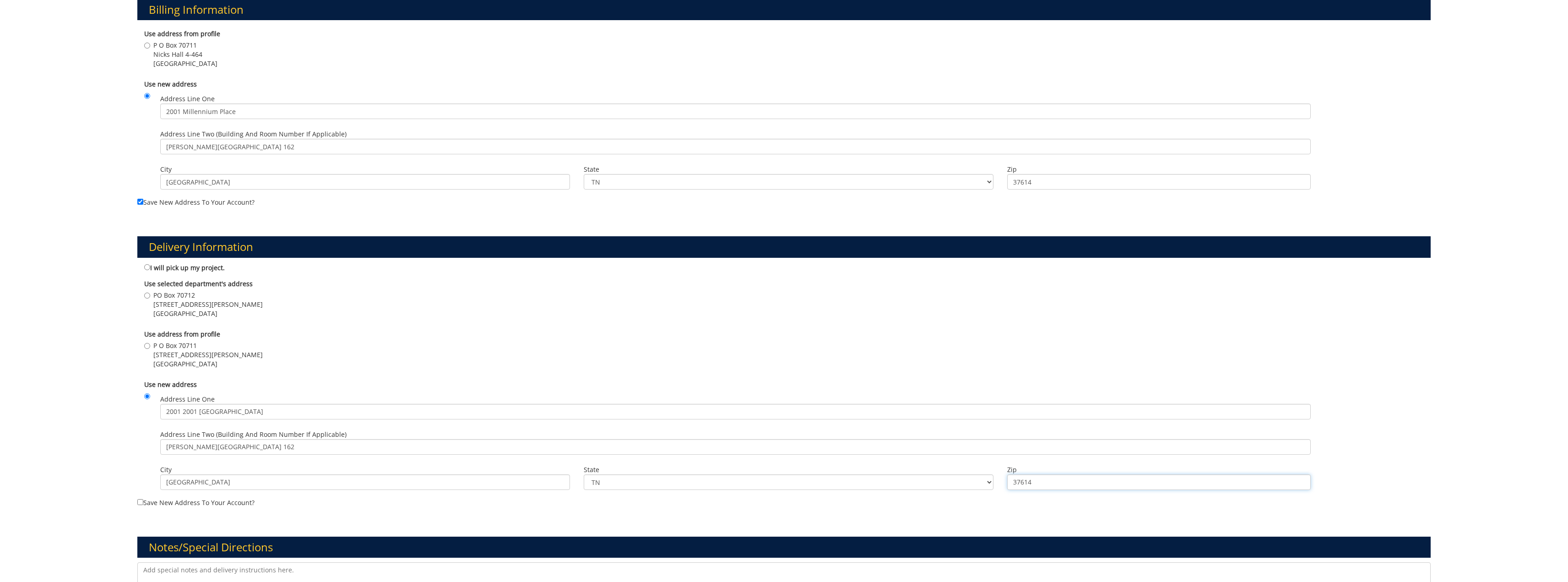
scroll to position [366, 0]
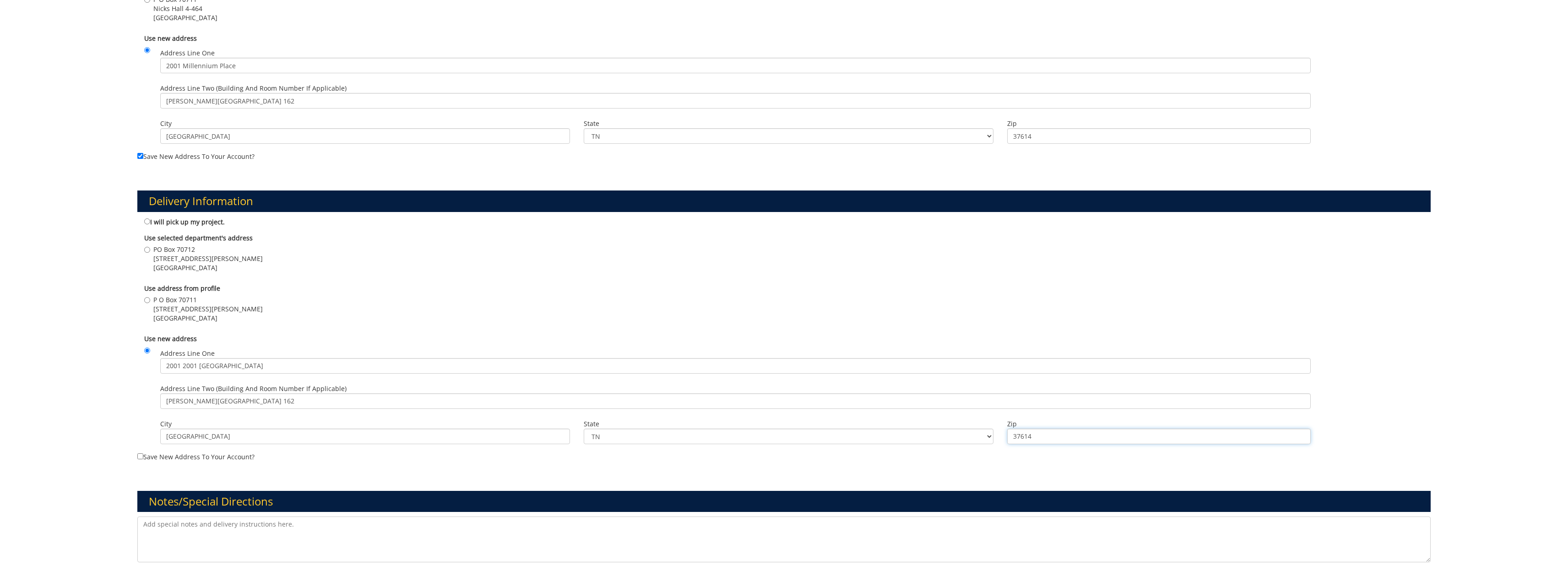
type input "37614"
click at [140, 456] on input "Save new address to your account?" at bounding box center [140, 456] width 6 height 6
checkbox input "true"
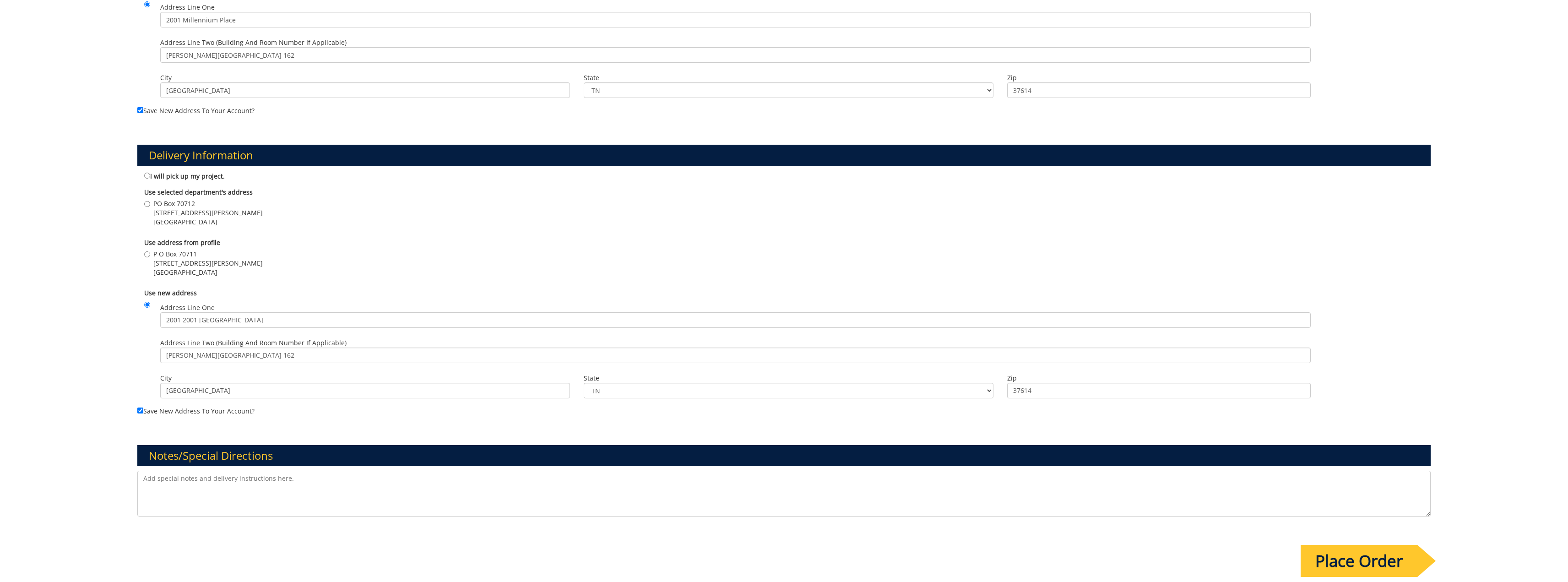
click at [193, 490] on textarea at bounding box center [784, 493] width 1293 height 46
click at [1356, 554] on input "Place Order" at bounding box center [1359, 561] width 117 height 32
